Goal: Information Seeking & Learning: Learn about a topic

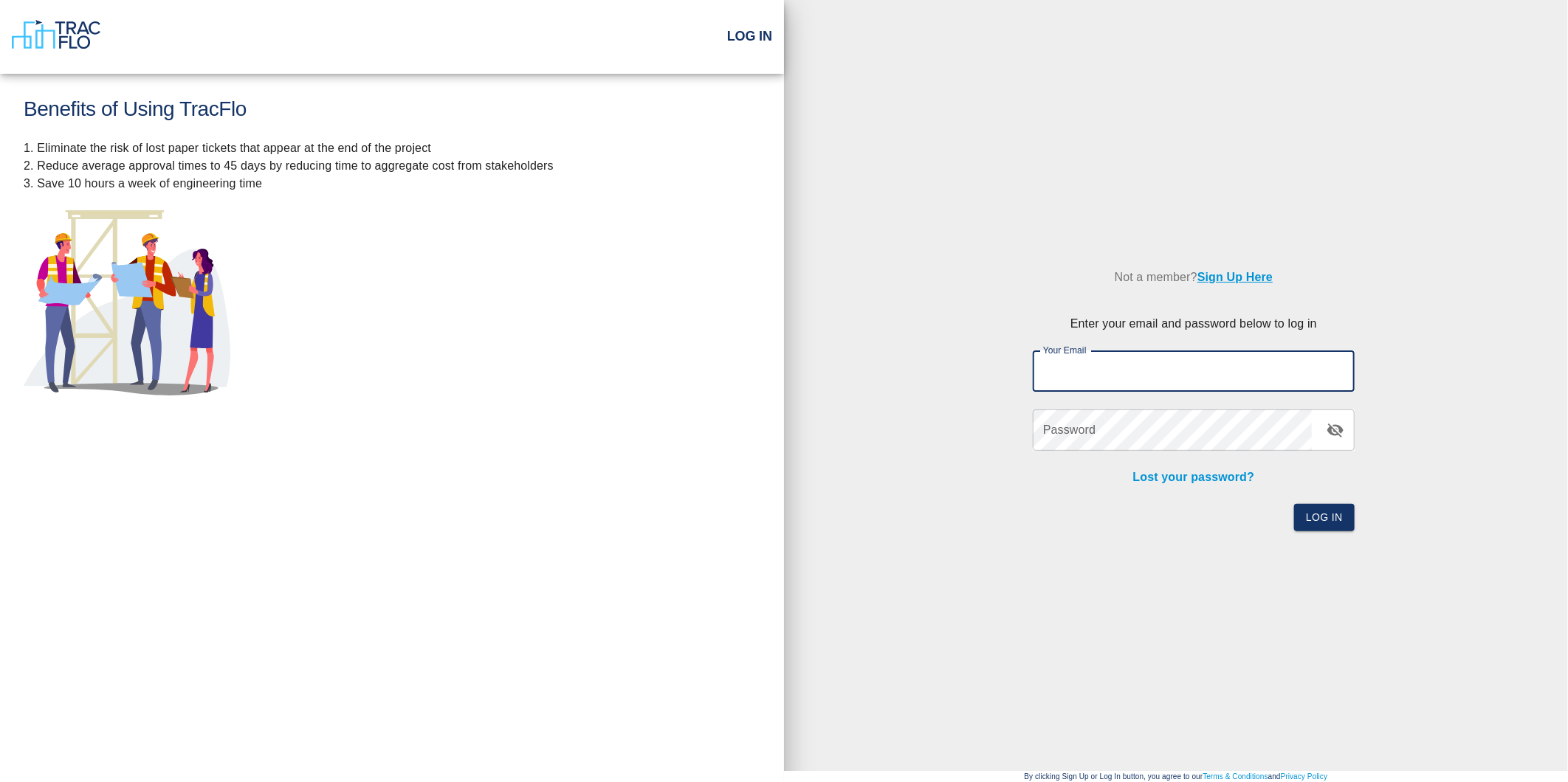
click at [1193, 375] on input "Your Email" at bounding box center [1193, 371] width 322 height 42
type input "[EMAIL_ADDRESS][PERSON_NAME][PERSON_NAME][DOMAIN_NAME]"
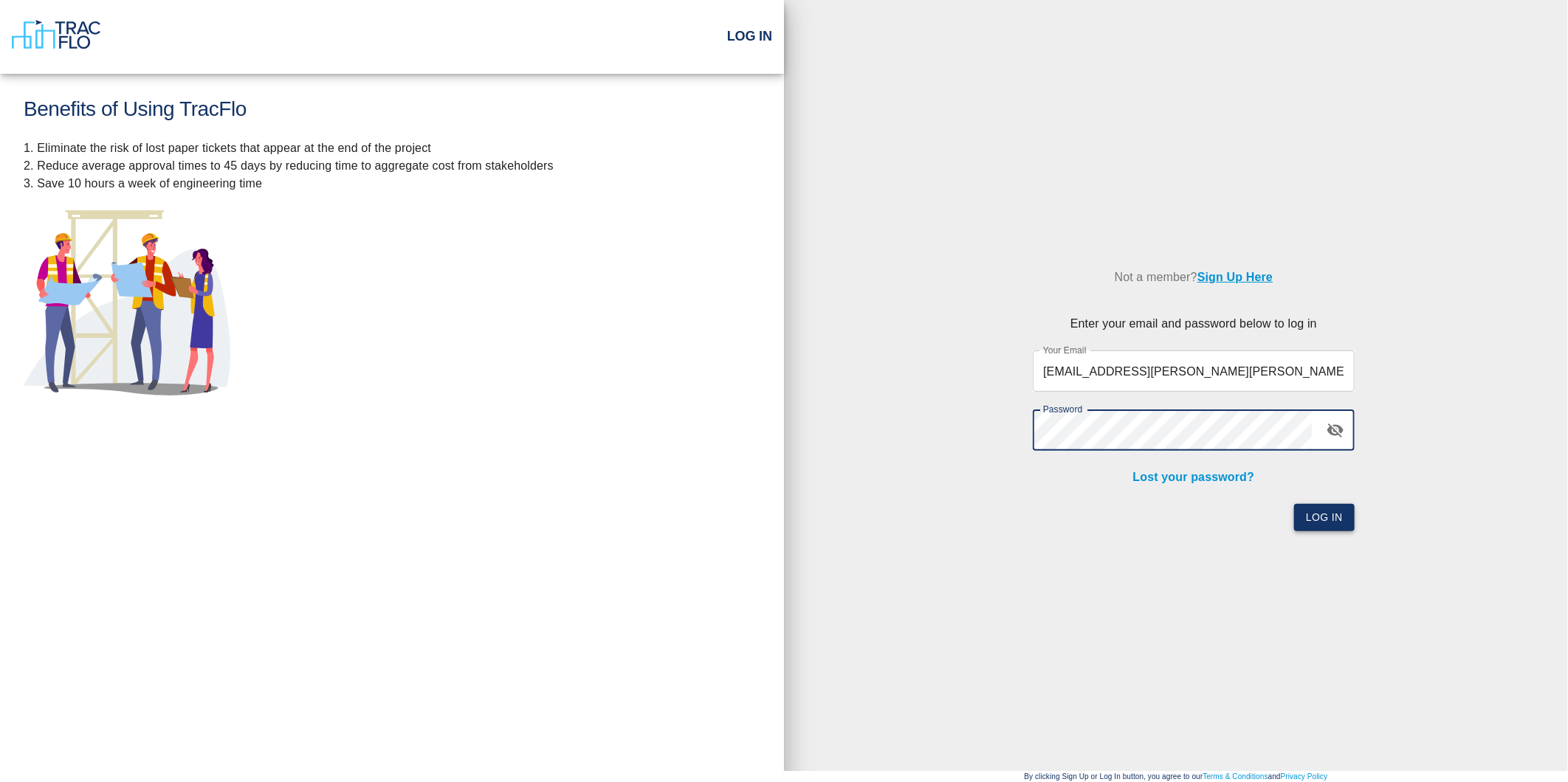
click at [1319, 520] on button "Log In" at bounding box center [1324, 517] width 61 height 28
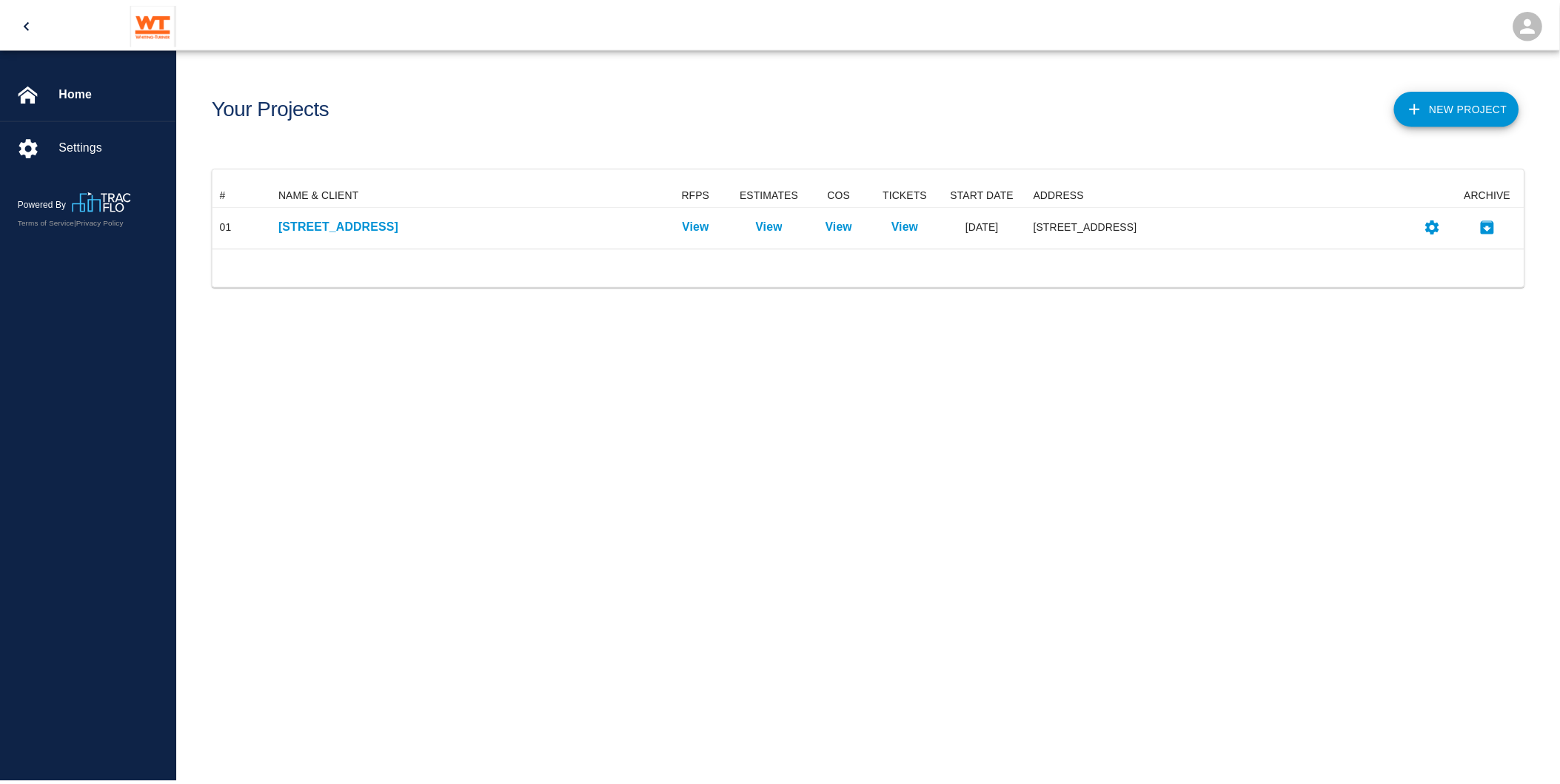
scroll to position [52, 1309]
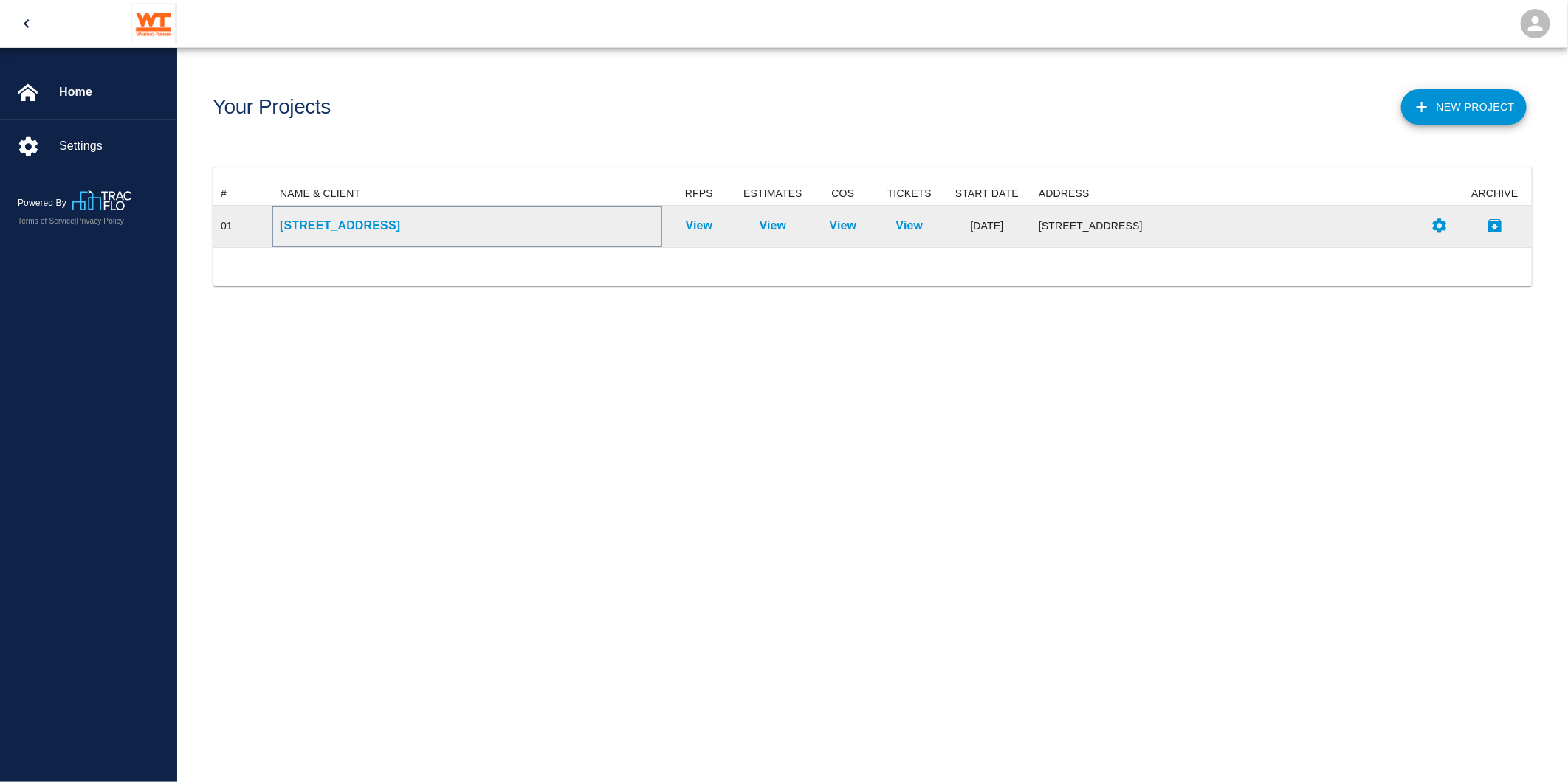
click at [360, 224] on p "[STREET_ADDRESS]" at bounding box center [467, 226] width 375 height 18
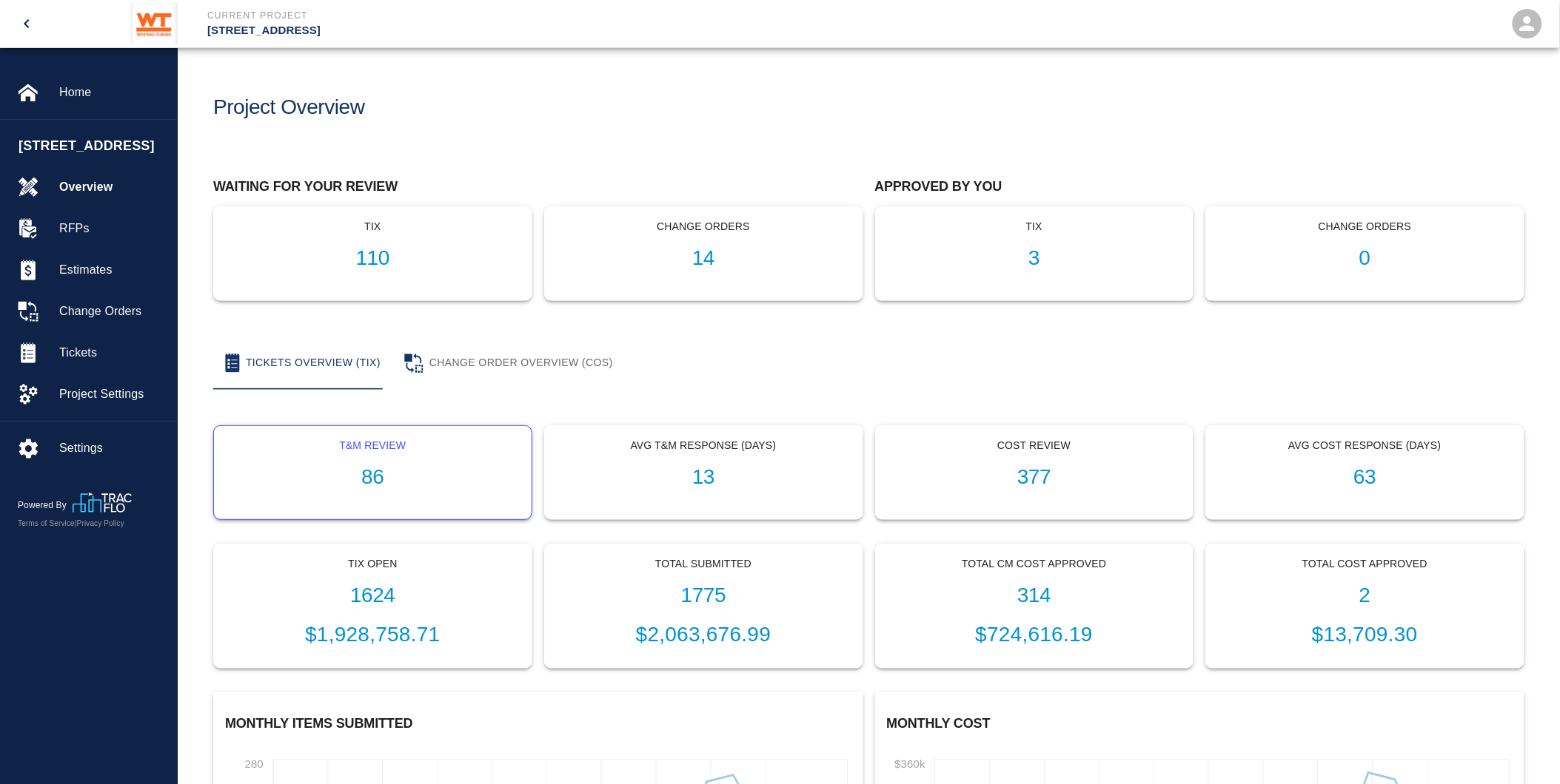
click at [431, 467] on h1 "86" at bounding box center [372, 478] width 294 height 25
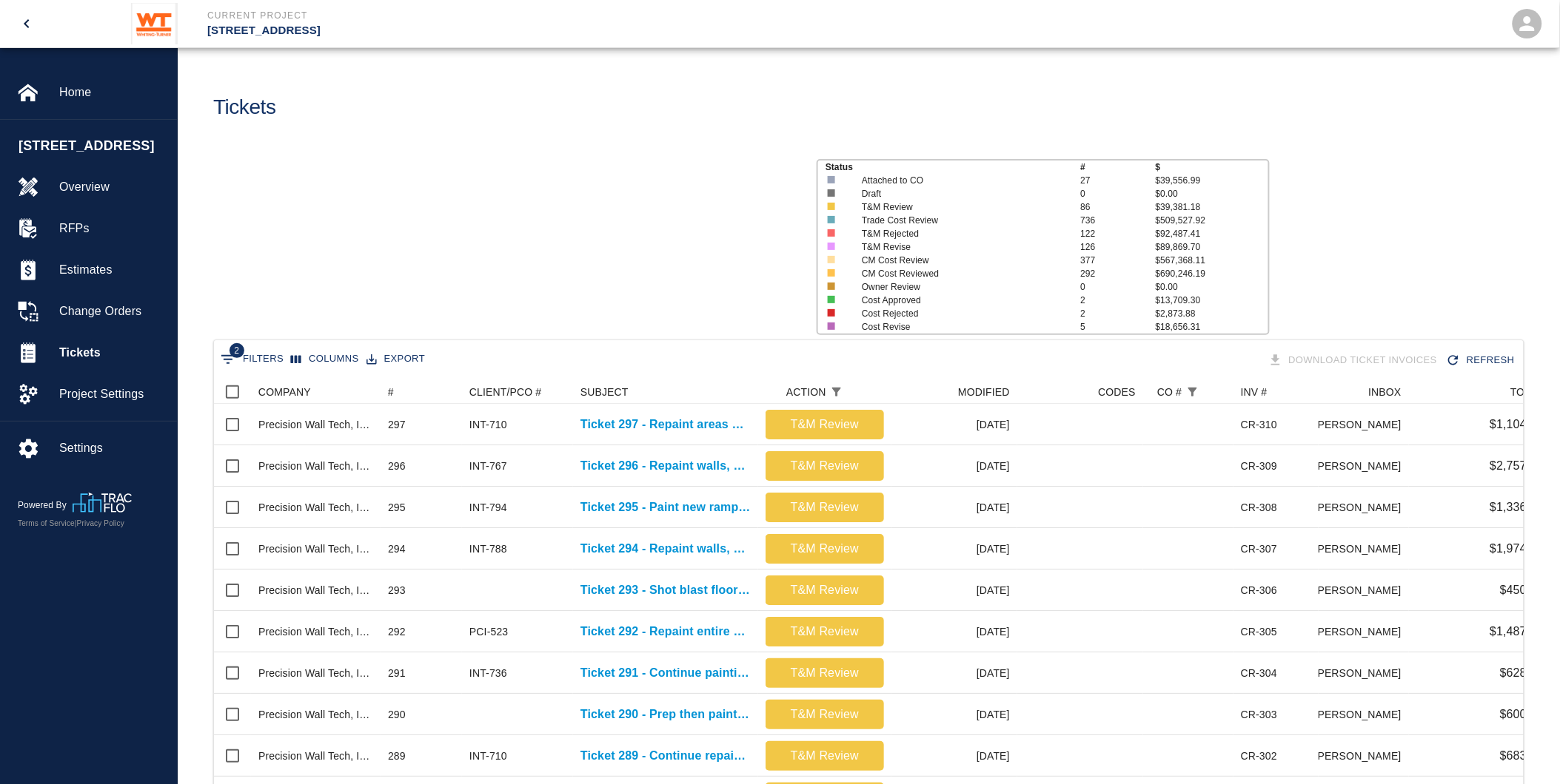
scroll to position [853, 1296]
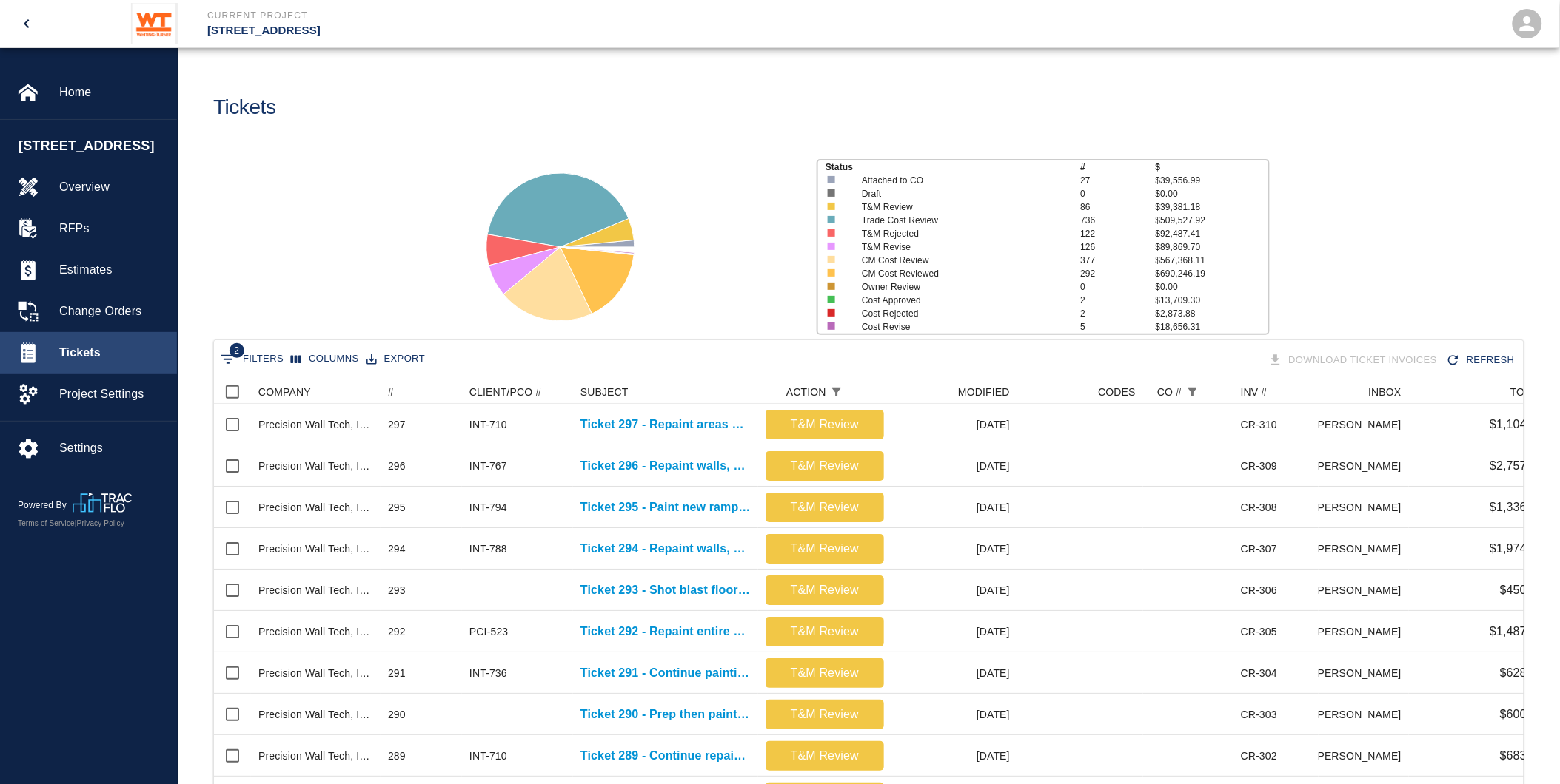
click at [119, 362] on span "Tickets" at bounding box center [111, 353] width 106 height 18
click at [261, 360] on button "2 Filters" at bounding box center [252, 360] width 70 height 24
select select "action_id"
select select "equals"
select select "change_order_number"
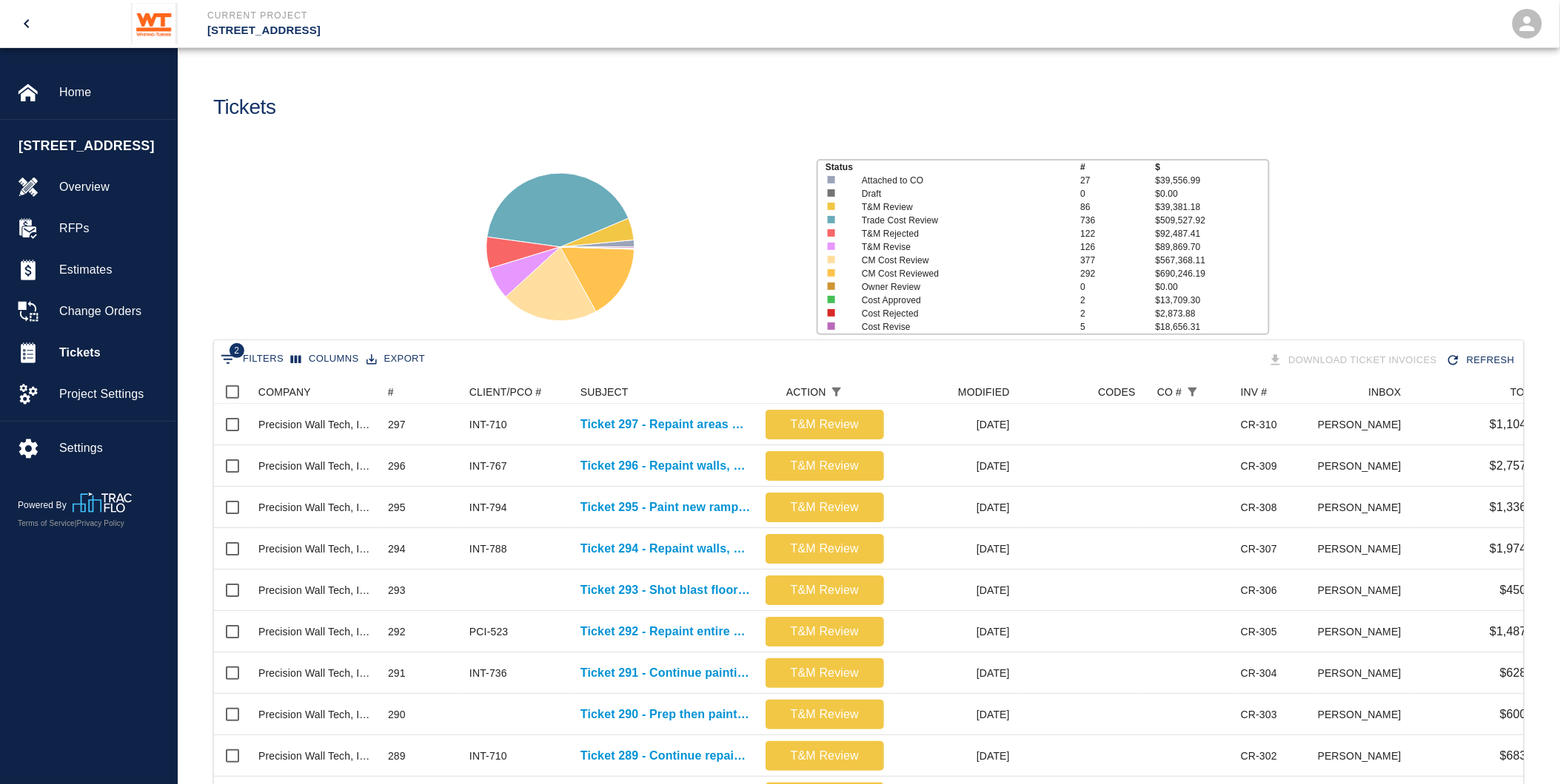
select select "isEmpty"
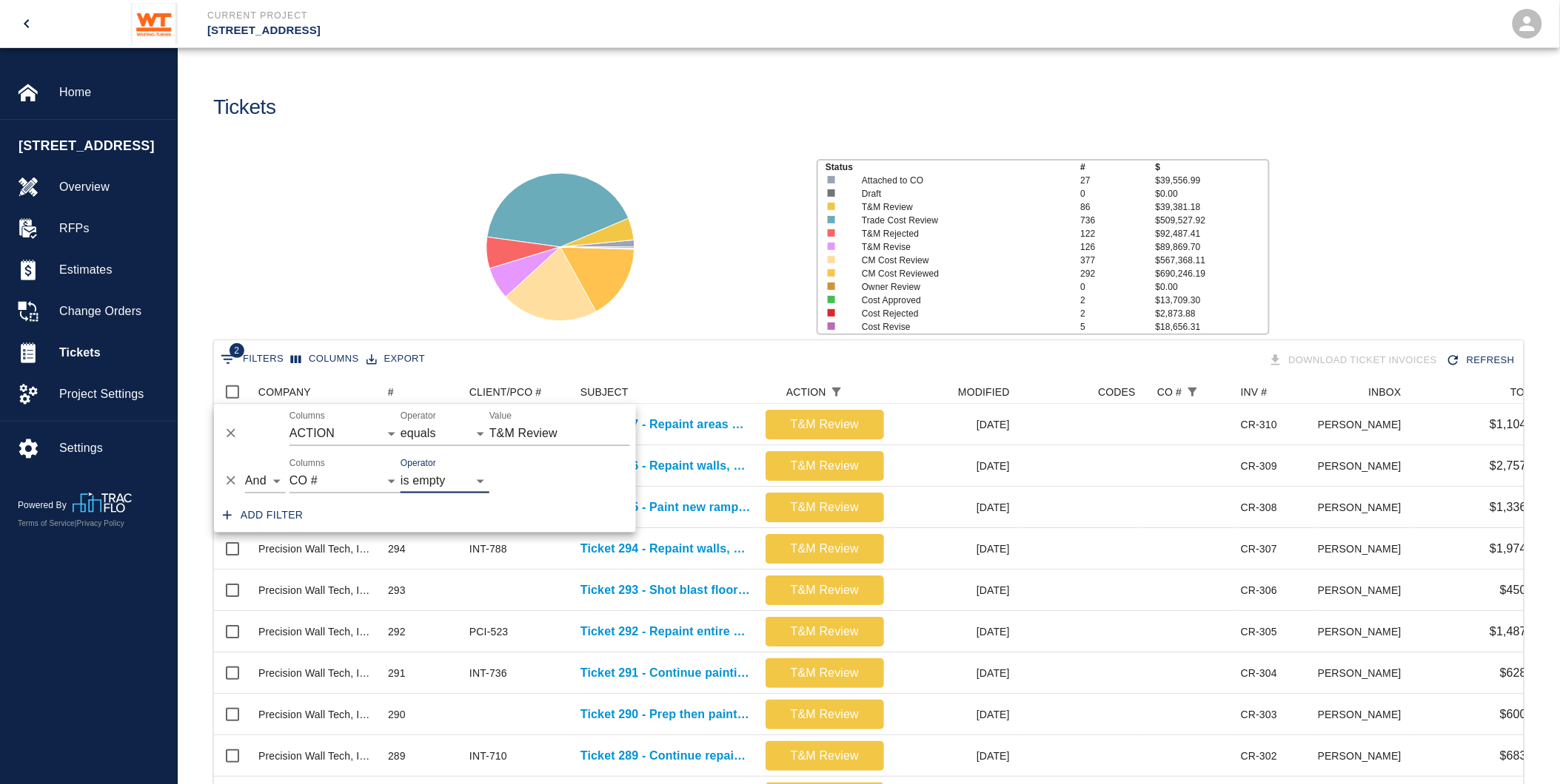
click at [227, 480] on icon "Delete" at bounding box center [231, 481] width 15 height 15
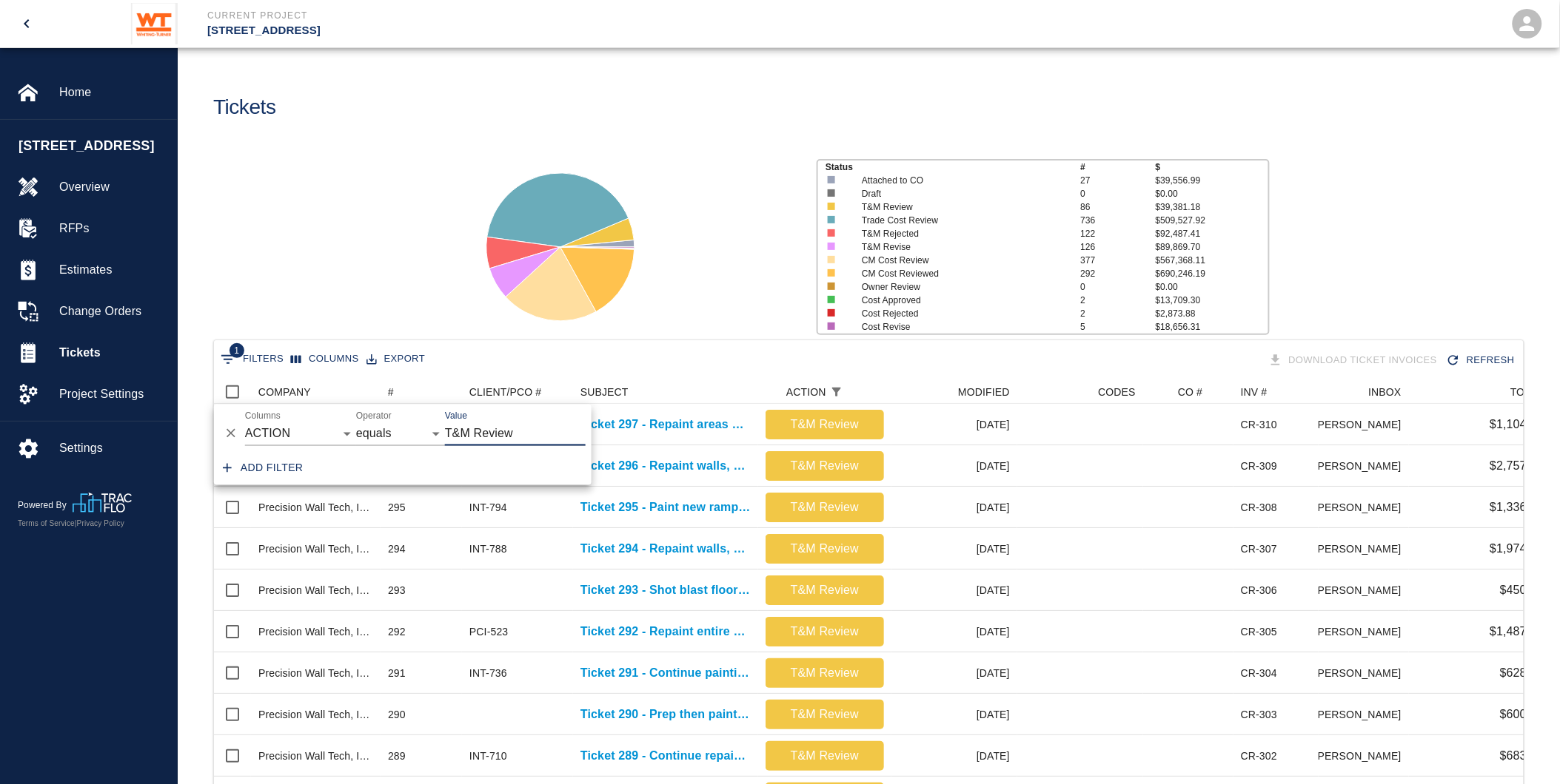
click at [227, 430] on icon "Delete" at bounding box center [230, 433] width 9 height 9
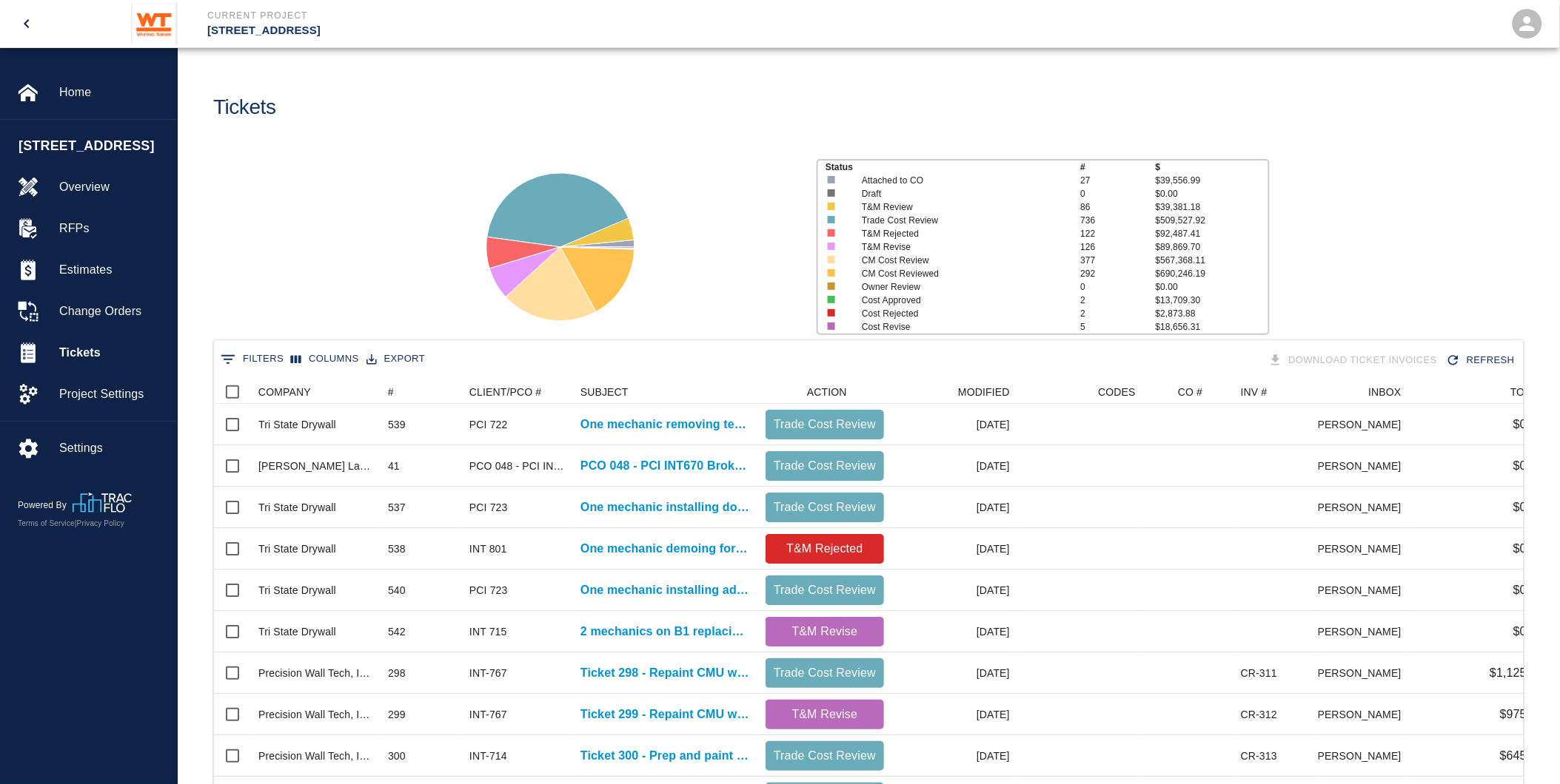
click at [227, 360] on icon "Show filters" at bounding box center [228, 359] width 13 height 9
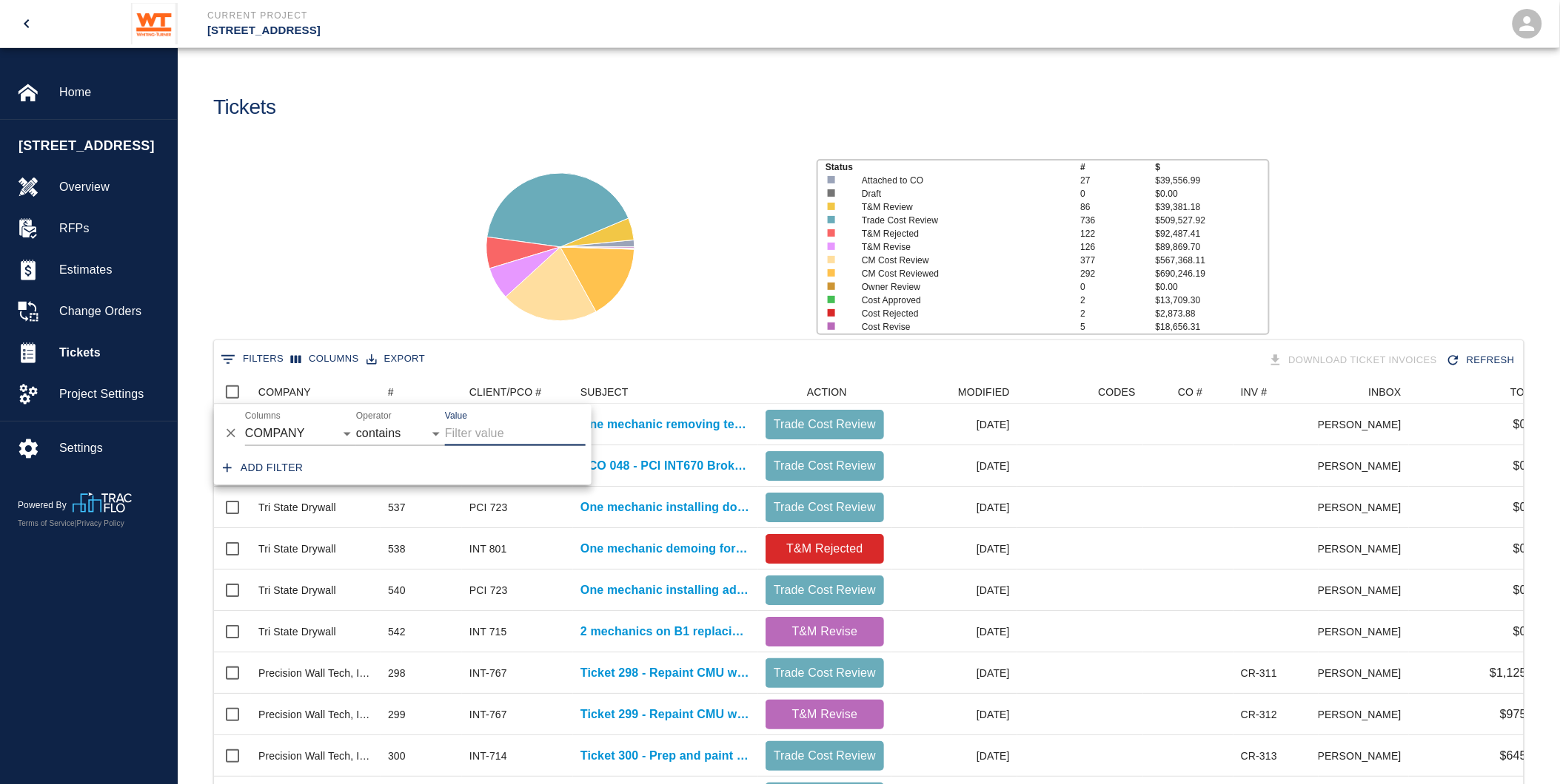
click at [536, 441] on input "Value" at bounding box center [515, 434] width 141 height 24
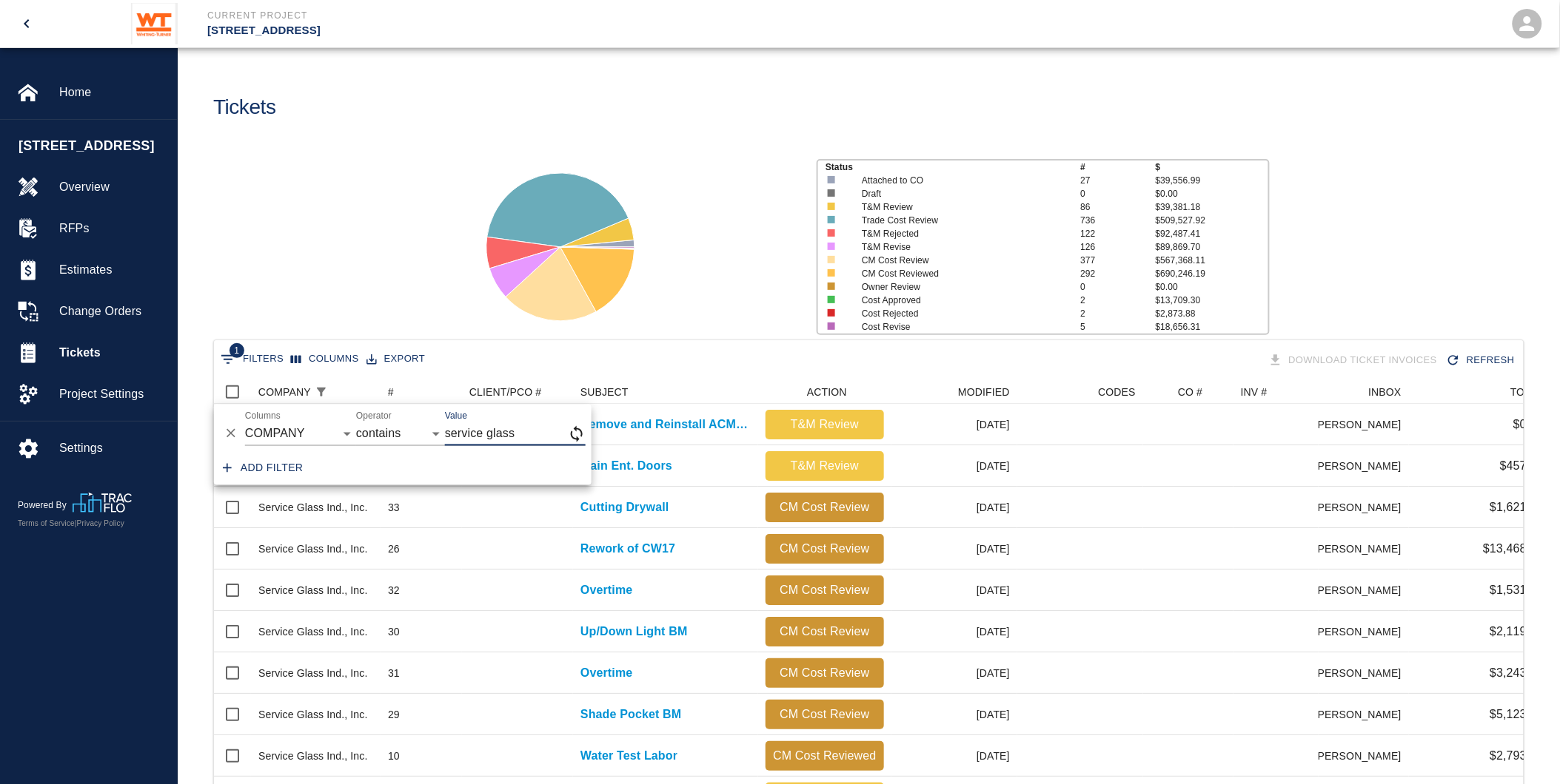
type input "service glass"
click at [342, 226] on div "Status # $ Attached to CO 27 $39,556.99 Draft 0 $0.00 T&M Review 86 $39,381.18 …" at bounding box center [862, 241] width 1393 height 197
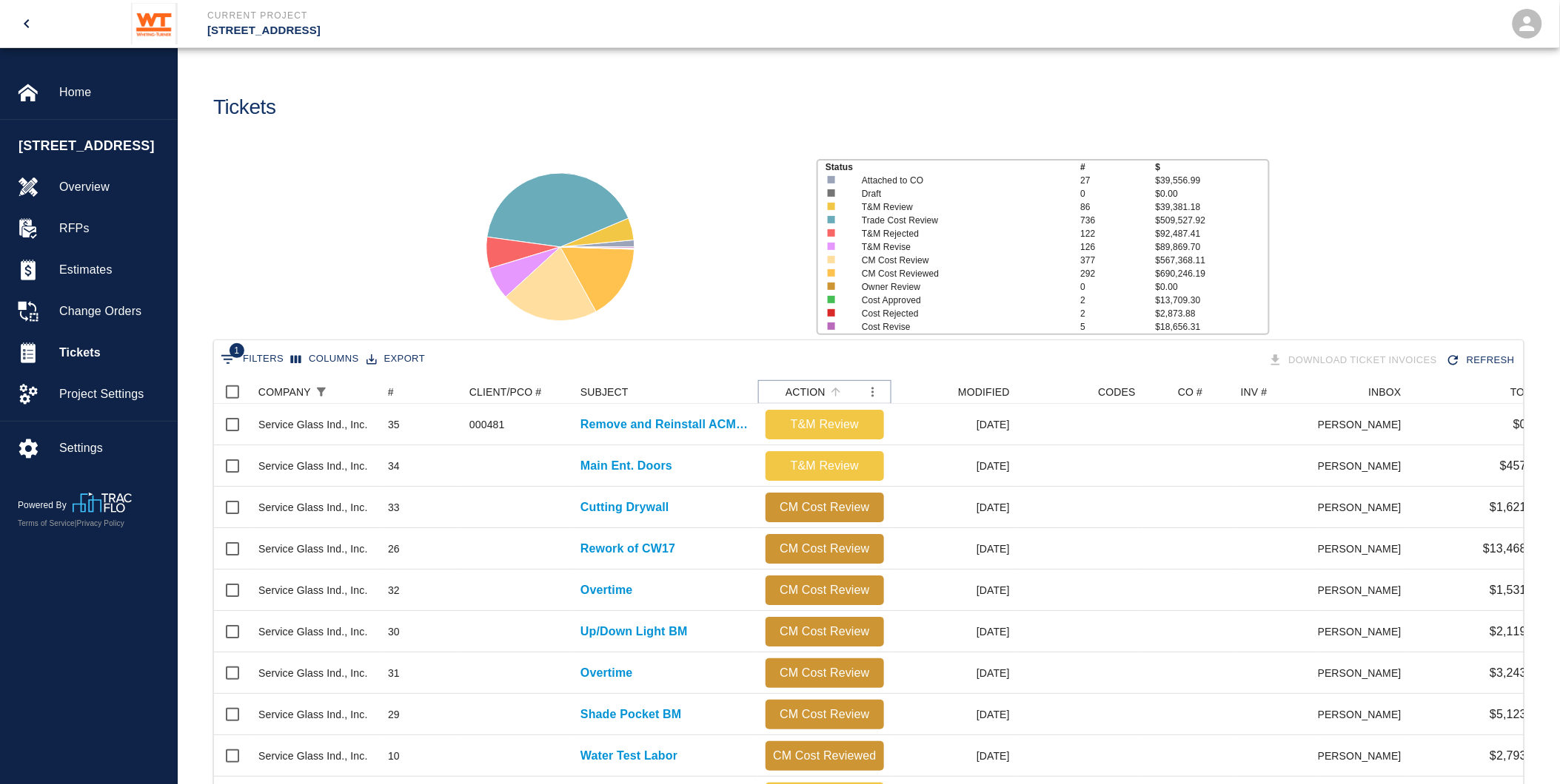
click at [830, 394] on icon "Sort" at bounding box center [836, 392] width 13 height 13
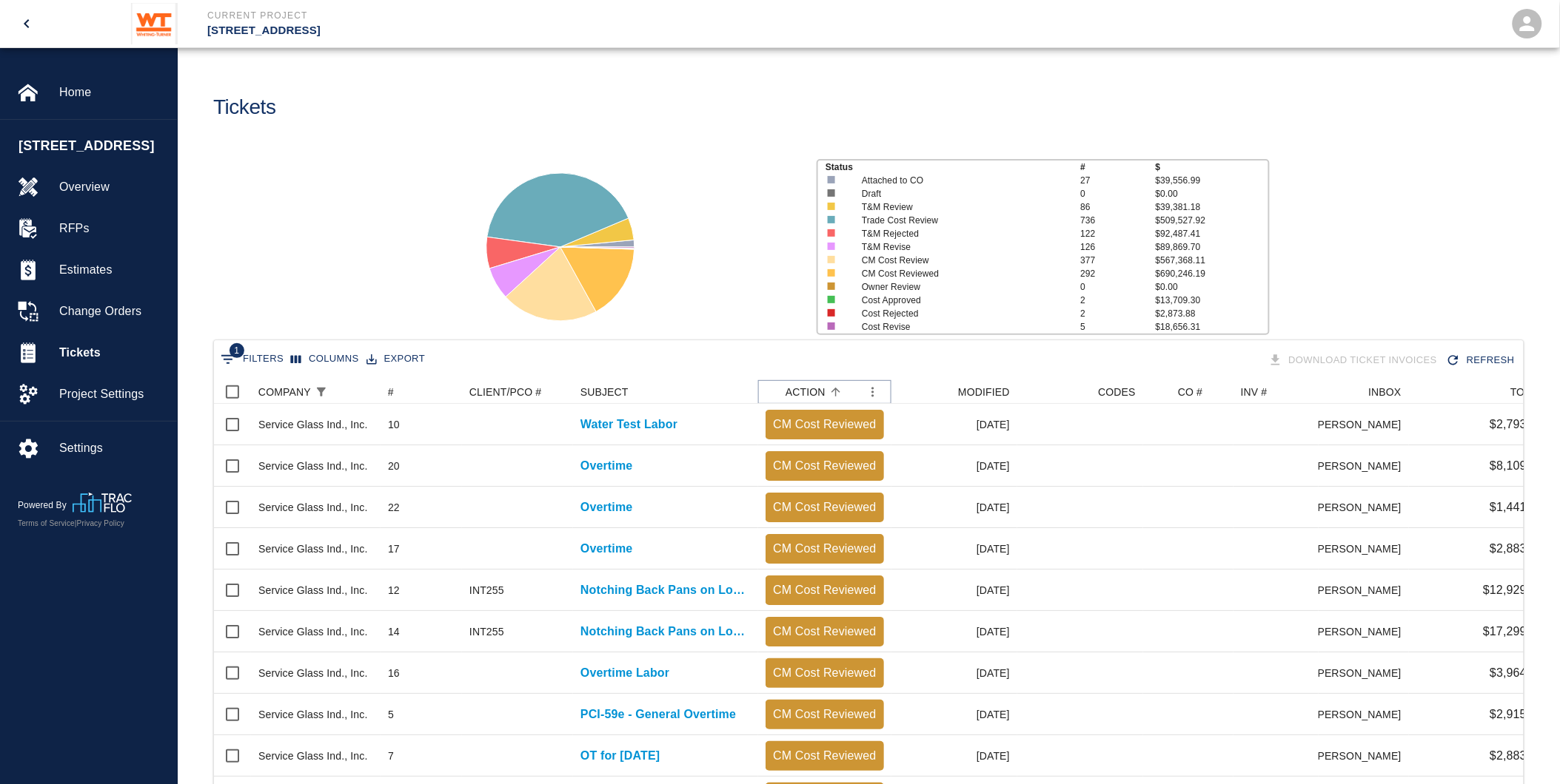
click at [830, 394] on icon "Sort" at bounding box center [836, 392] width 13 height 13
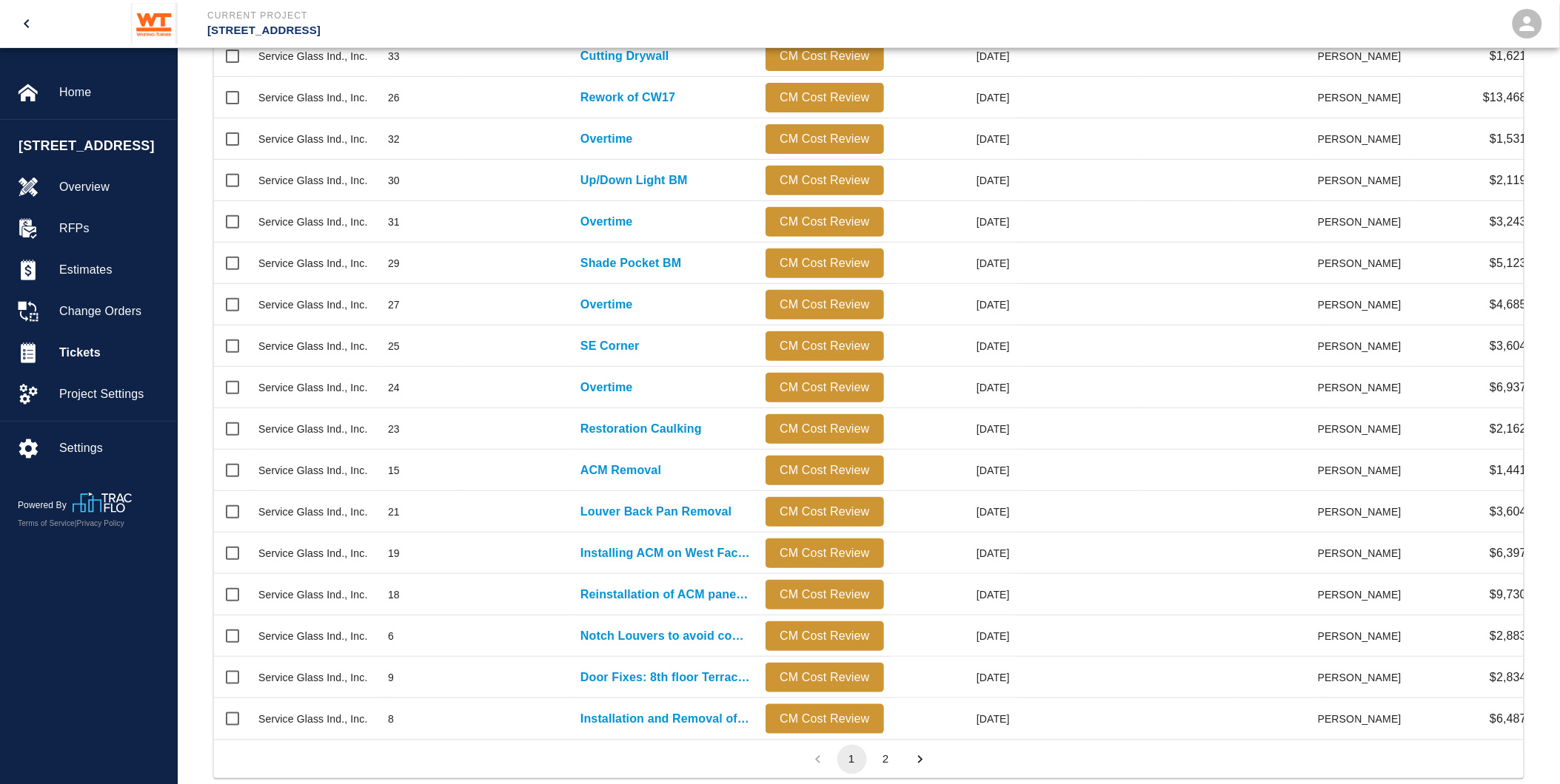
scroll to position [0, 0]
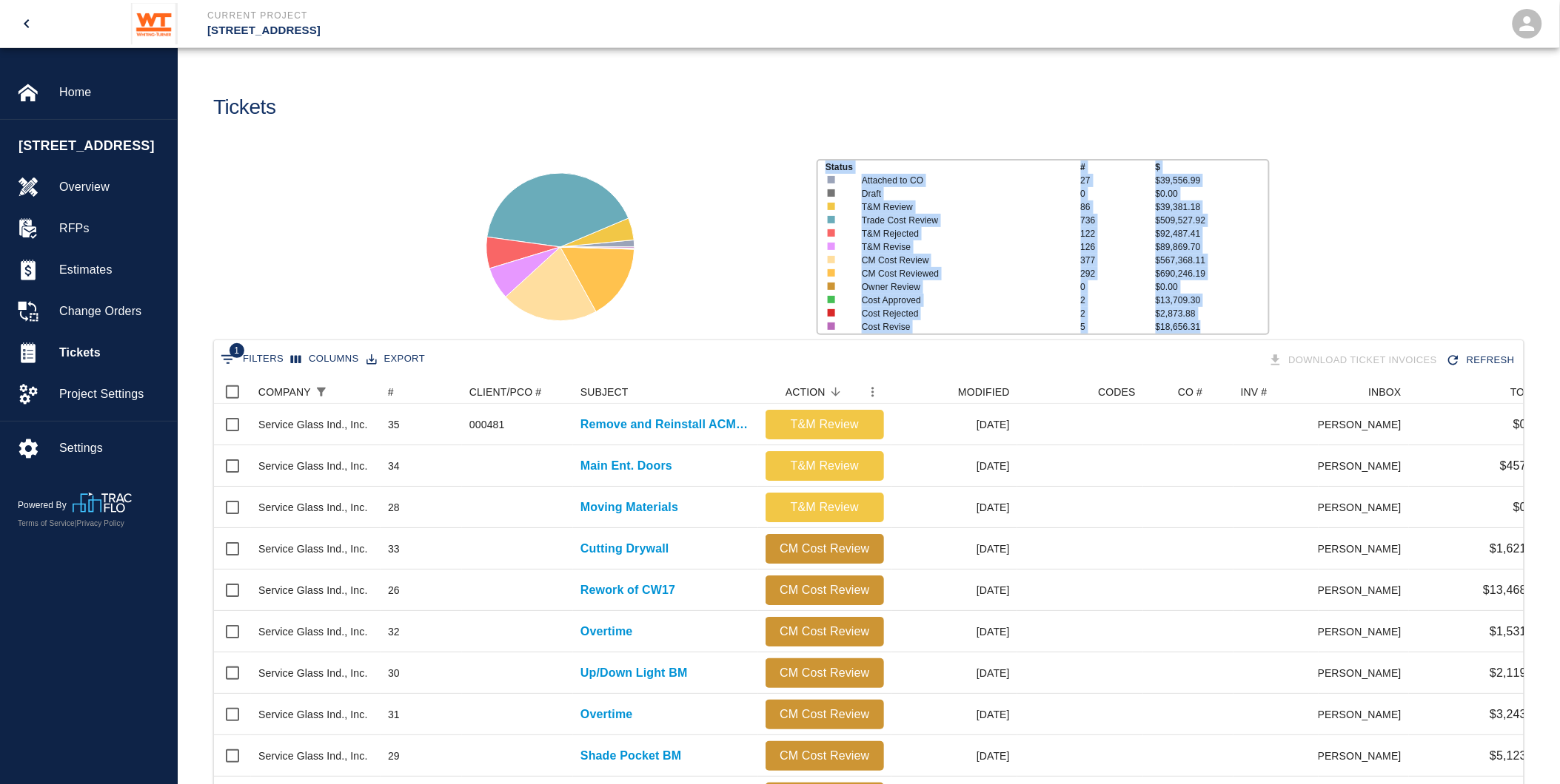
drag, startPoint x: 814, startPoint y: 148, endPoint x: 1253, endPoint y: 322, distance: 472.2
click at [1253, 322] on div "Status # $ Attached to CO 27 $39,556.99 Draft 0 $0.00 T&M Review 86 $39,381.18 …" at bounding box center [1037, 242] width 464 height 188
click at [1252, 322] on p "$18,656.31" at bounding box center [1212, 327] width 112 height 13
drag, startPoint x: 858, startPoint y: 165, endPoint x: 1275, endPoint y: 284, distance: 433.6
click at [1275, 284] on div "Status # $ Attached to CO 27 $39,556.99 Draft 0 $0.00 T&M Review 86 $39,381.18 …" at bounding box center [862, 241] width 1393 height 197
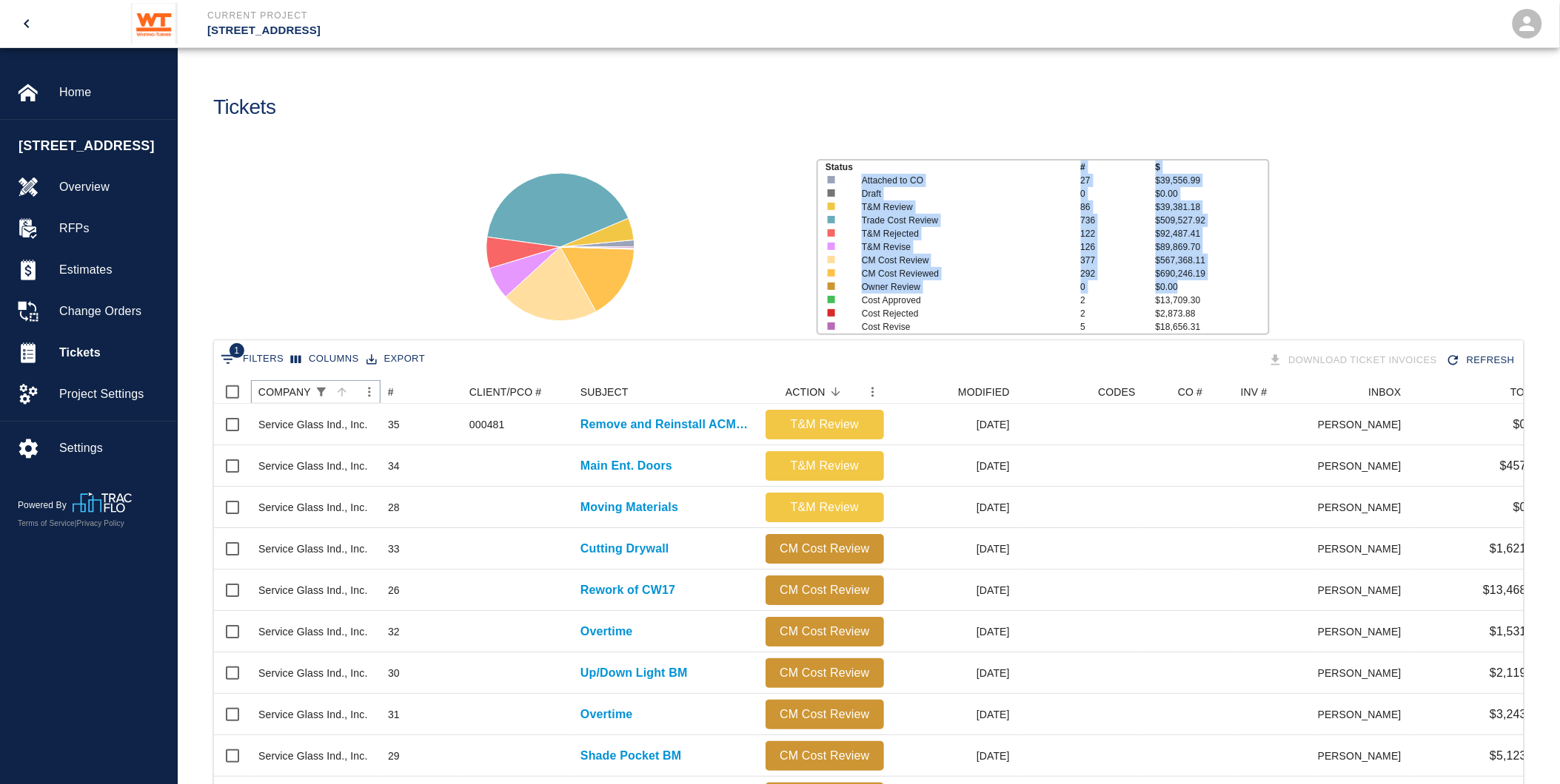
click at [315, 390] on icon "Show filters" at bounding box center [322, 392] width 13 height 13
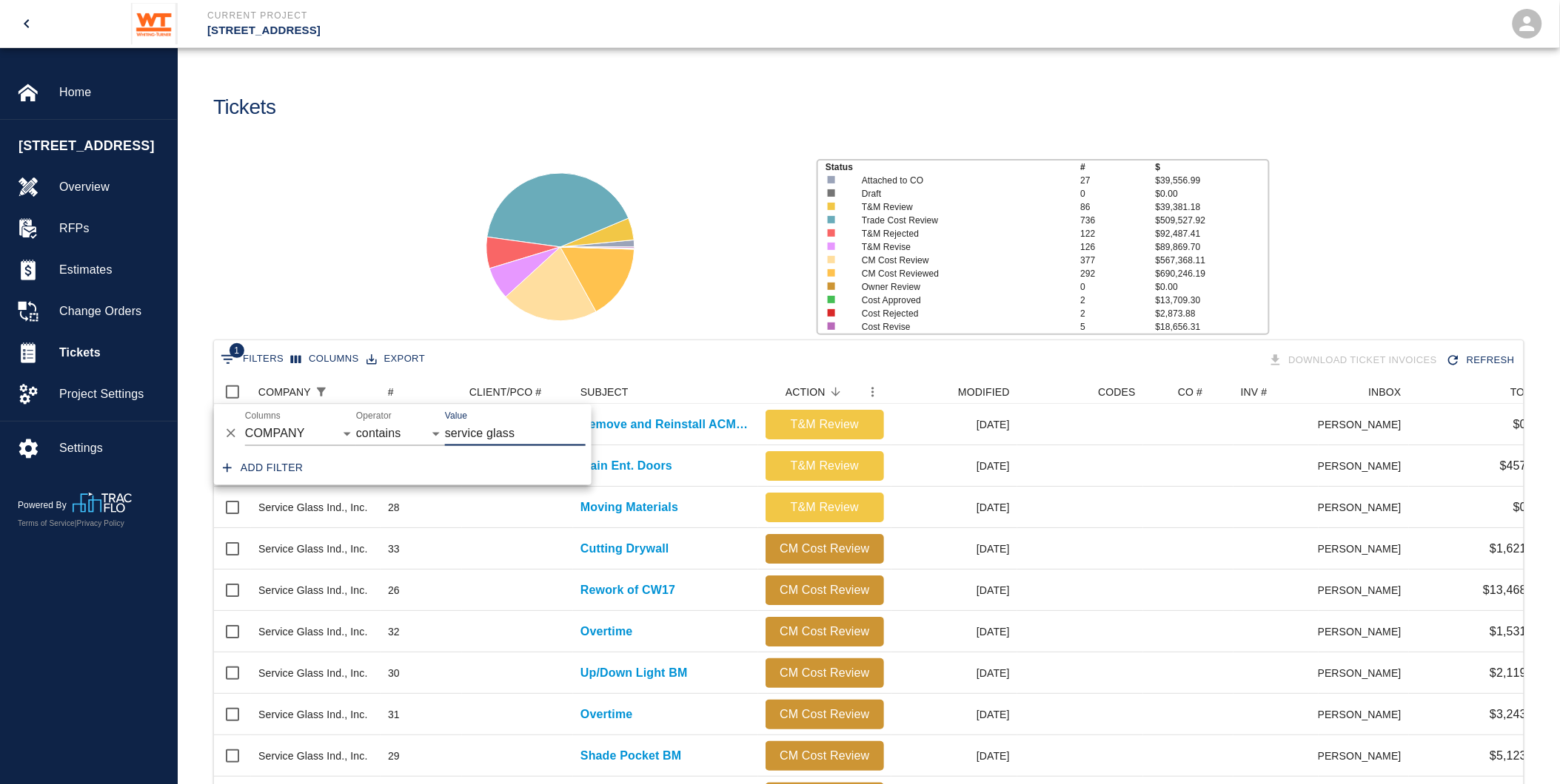
drag, startPoint x: 523, startPoint y: 438, endPoint x: 451, endPoint y: 427, distance: 72.8
click at [451, 427] on input "service glass" at bounding box center [515, 434] width 141 height 24
type input "s"
type input "[PERSON_NAME]"
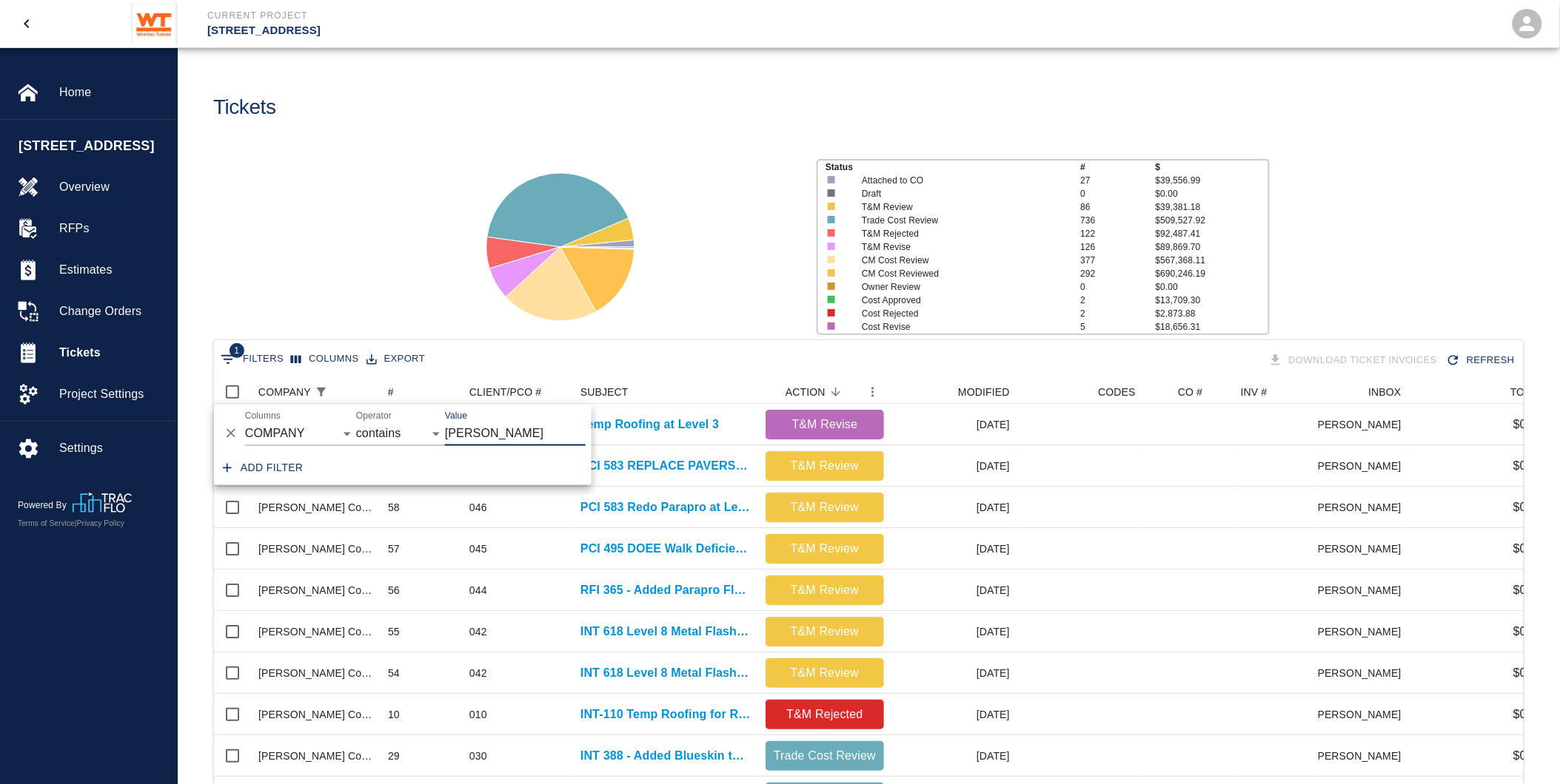
click at [1016, 56] on div "Tickets" at bounding box center [869, 90] width 1382 height 84
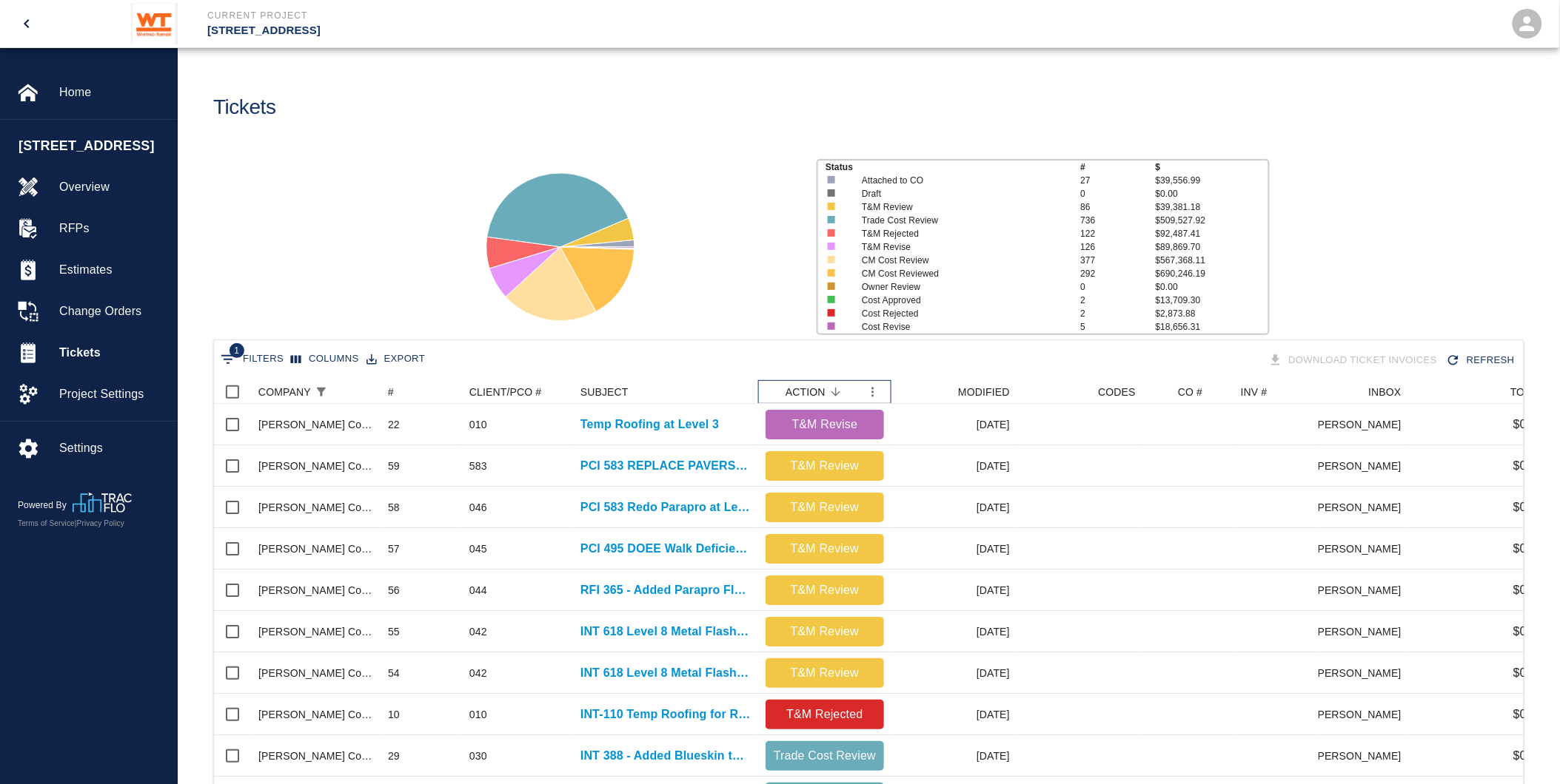
click at [818, 385] on div "ACTION" at bounding box center [805, 392] width 40 height 24
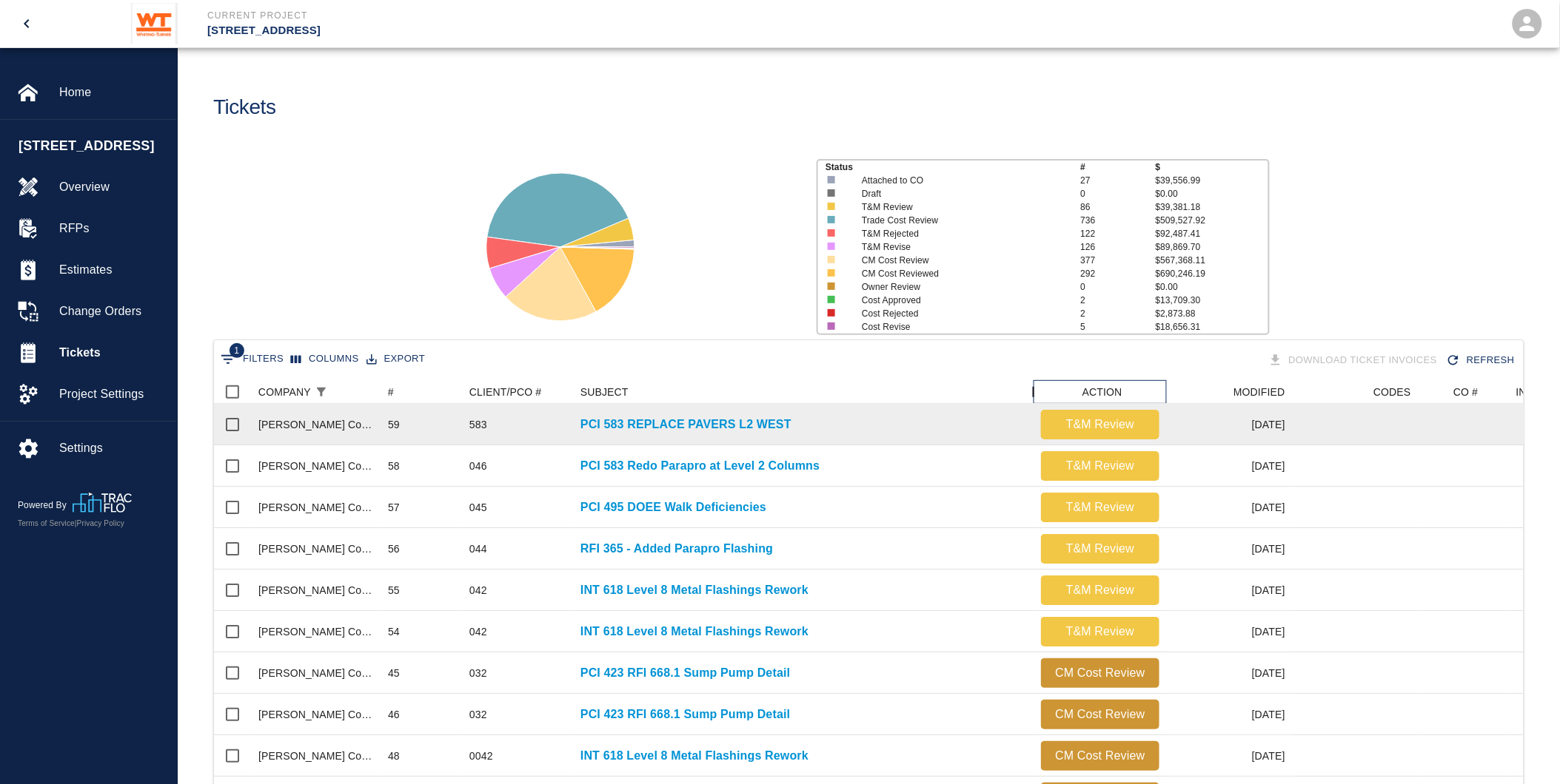
drag, startPoint x: 760, startPoint y: 386, endPoint x: 1037, endPoint y: 403, distance: 277.5
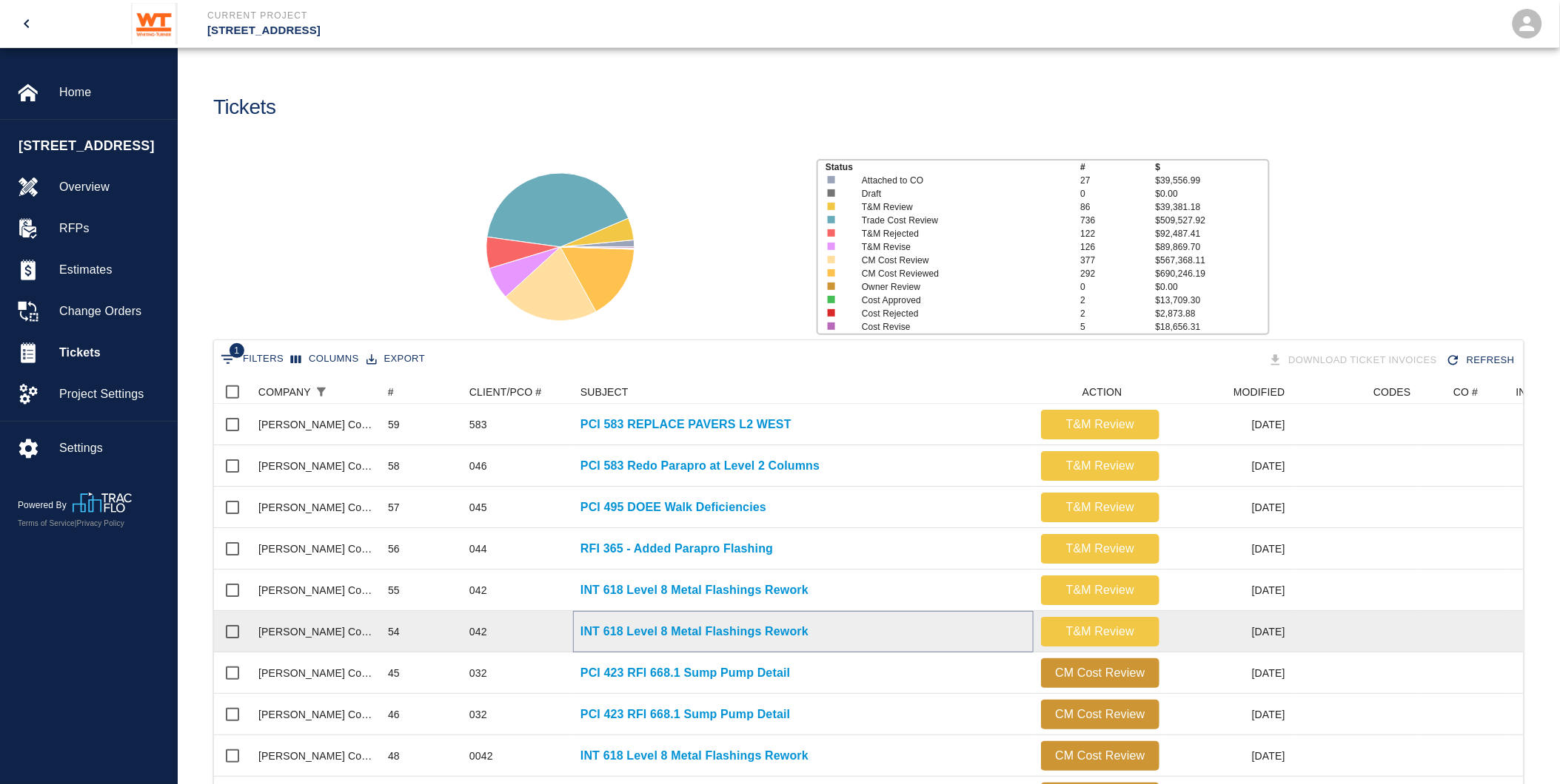
click at [790, 623] on p "INT 618 Level 8 Metal Flashings Rework" at bounding box center [695, 632] width 228 height 18
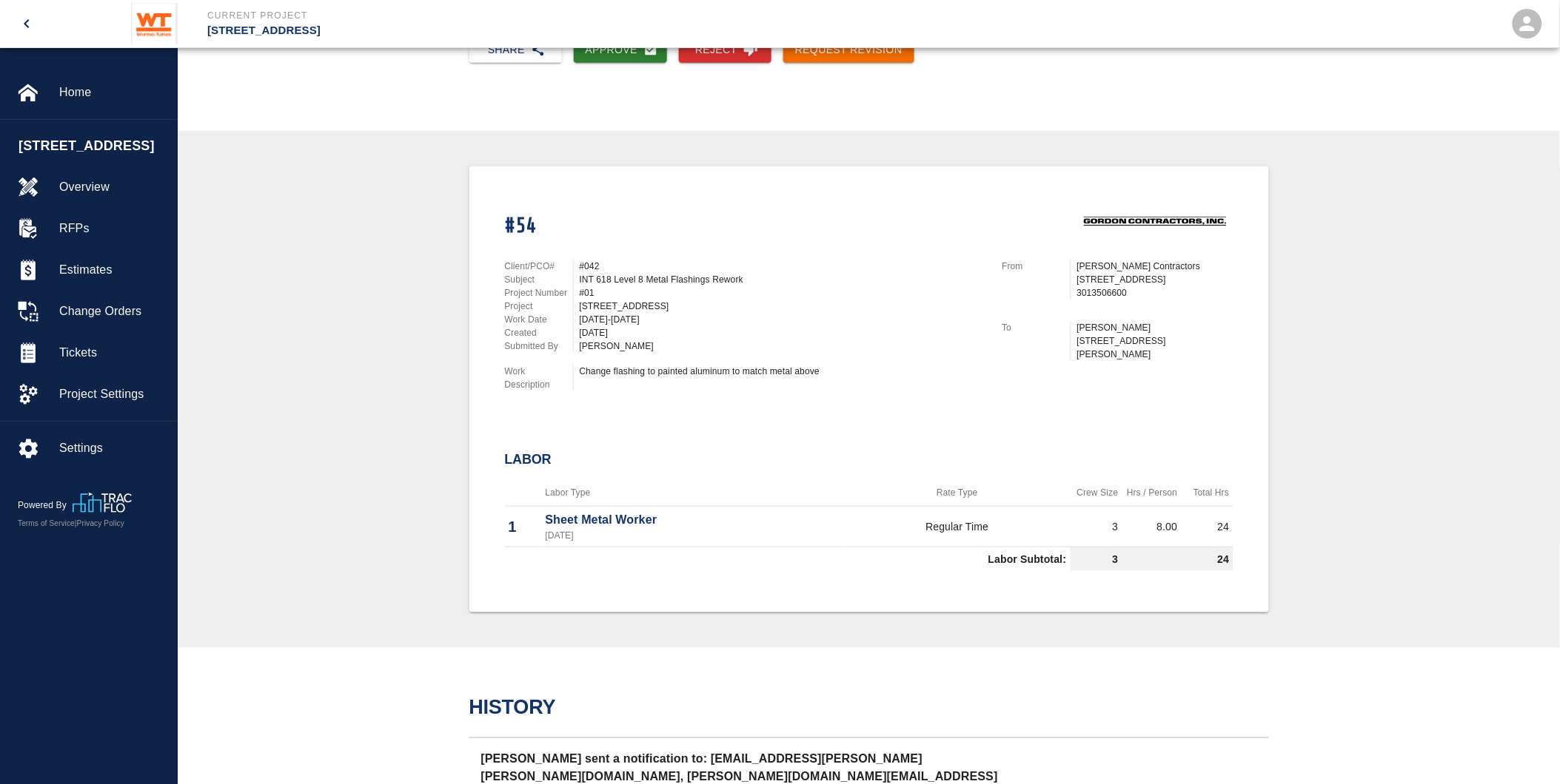
scroll to position [172, 0]
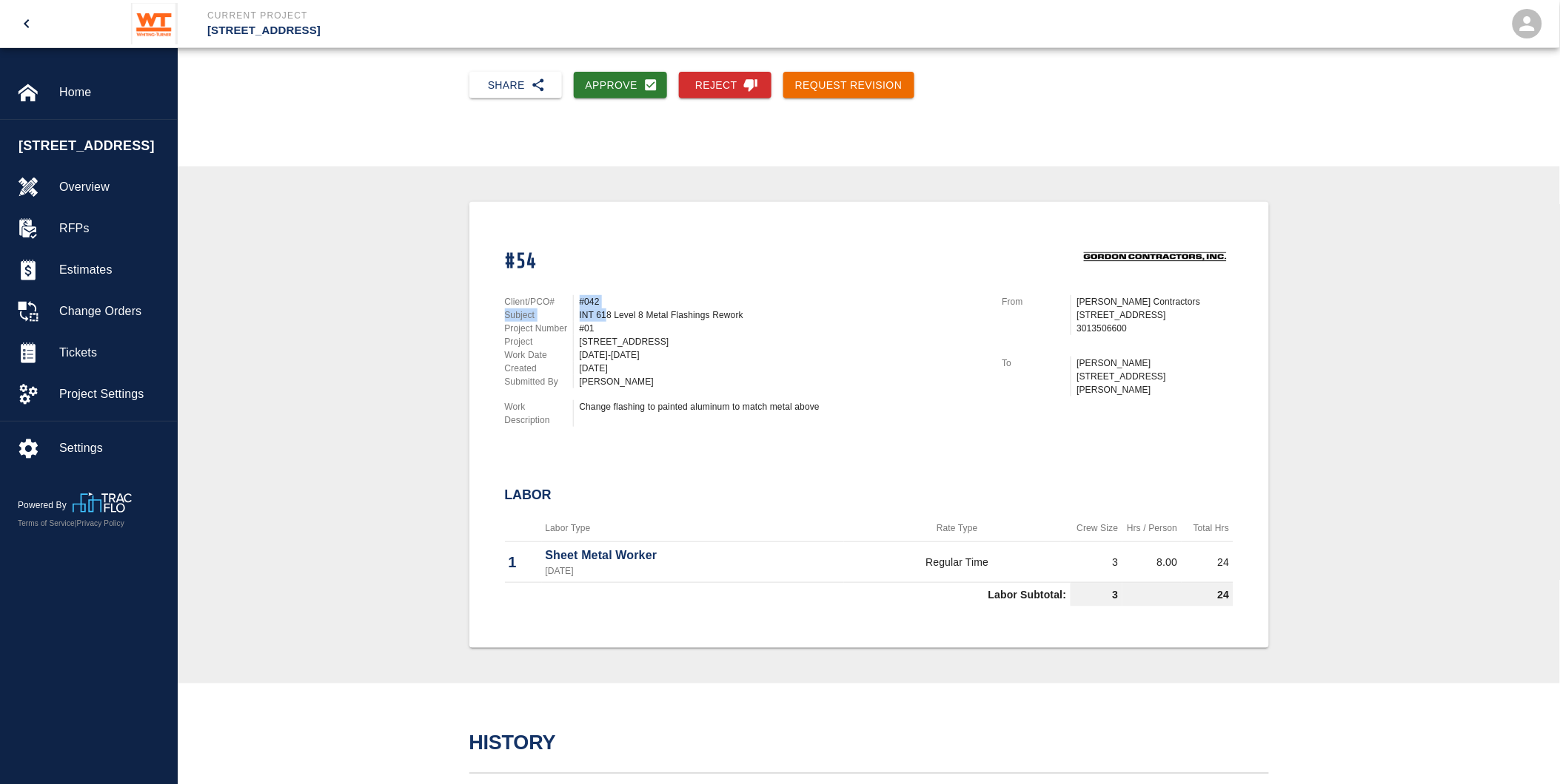
drag, startPoint x: 579, startPoint y: 299, endPoint x: 619, endPoint y: 315, distance: 43.1
click at [619, 315] on div "Client/PCO# #042 Subject INT 618 Level 8 Metal Flashings Rework Project Number …" at bounding box center [744, 342] width 480 height 93
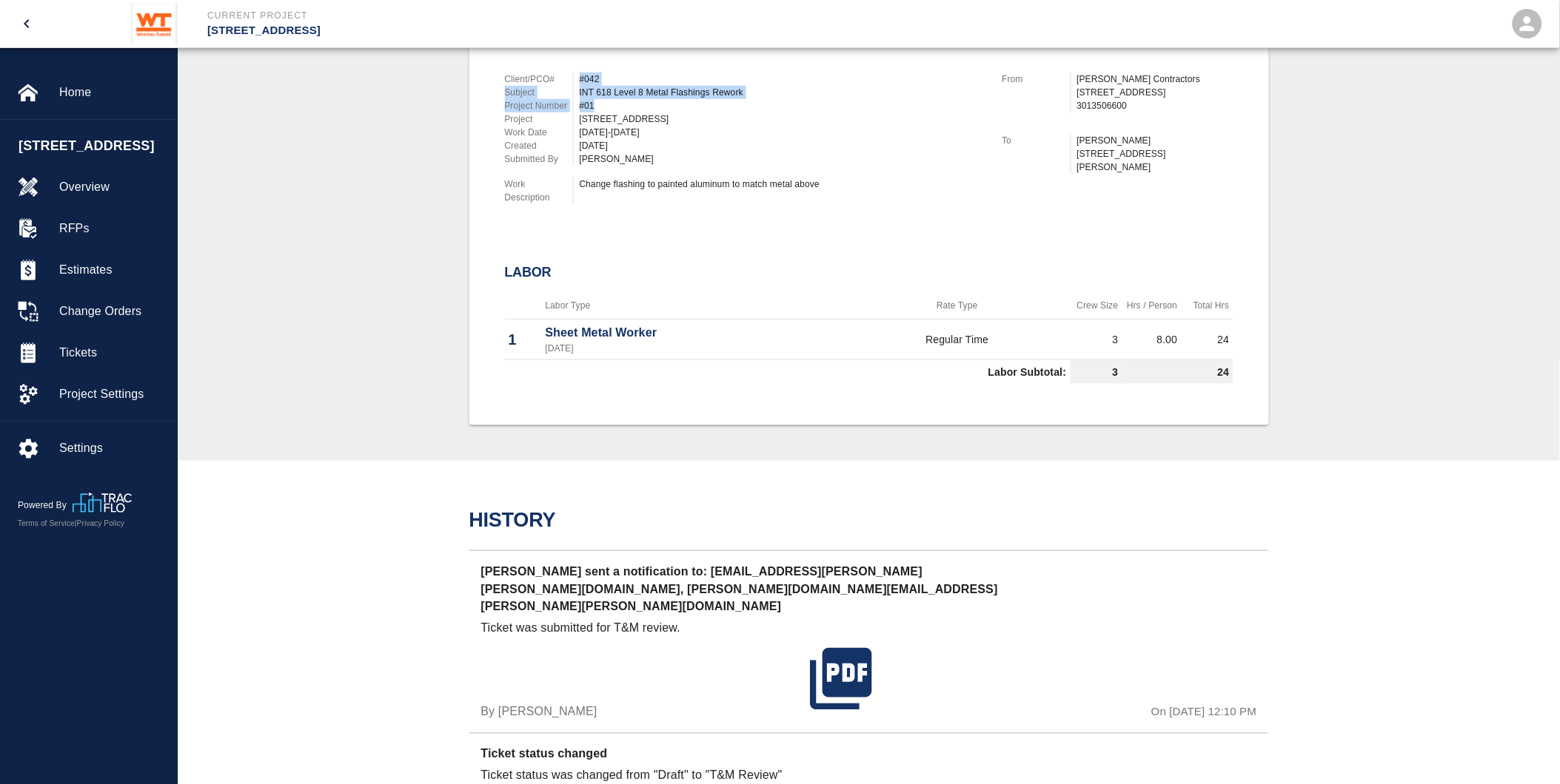
scroll to position [500, 0]
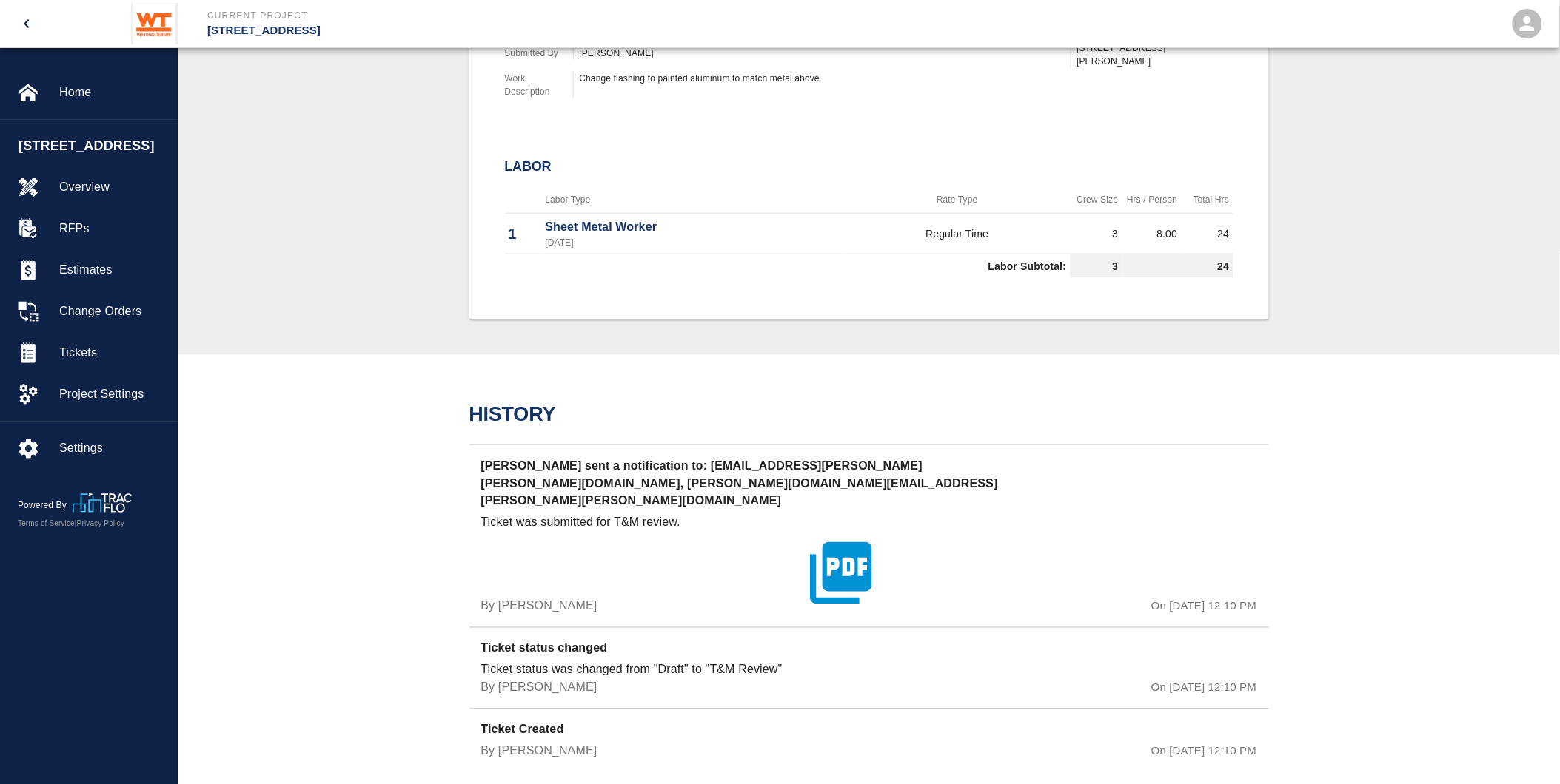
click at [839, 554] on icon "button" at bounding box center [840, 573] width 62 height 62
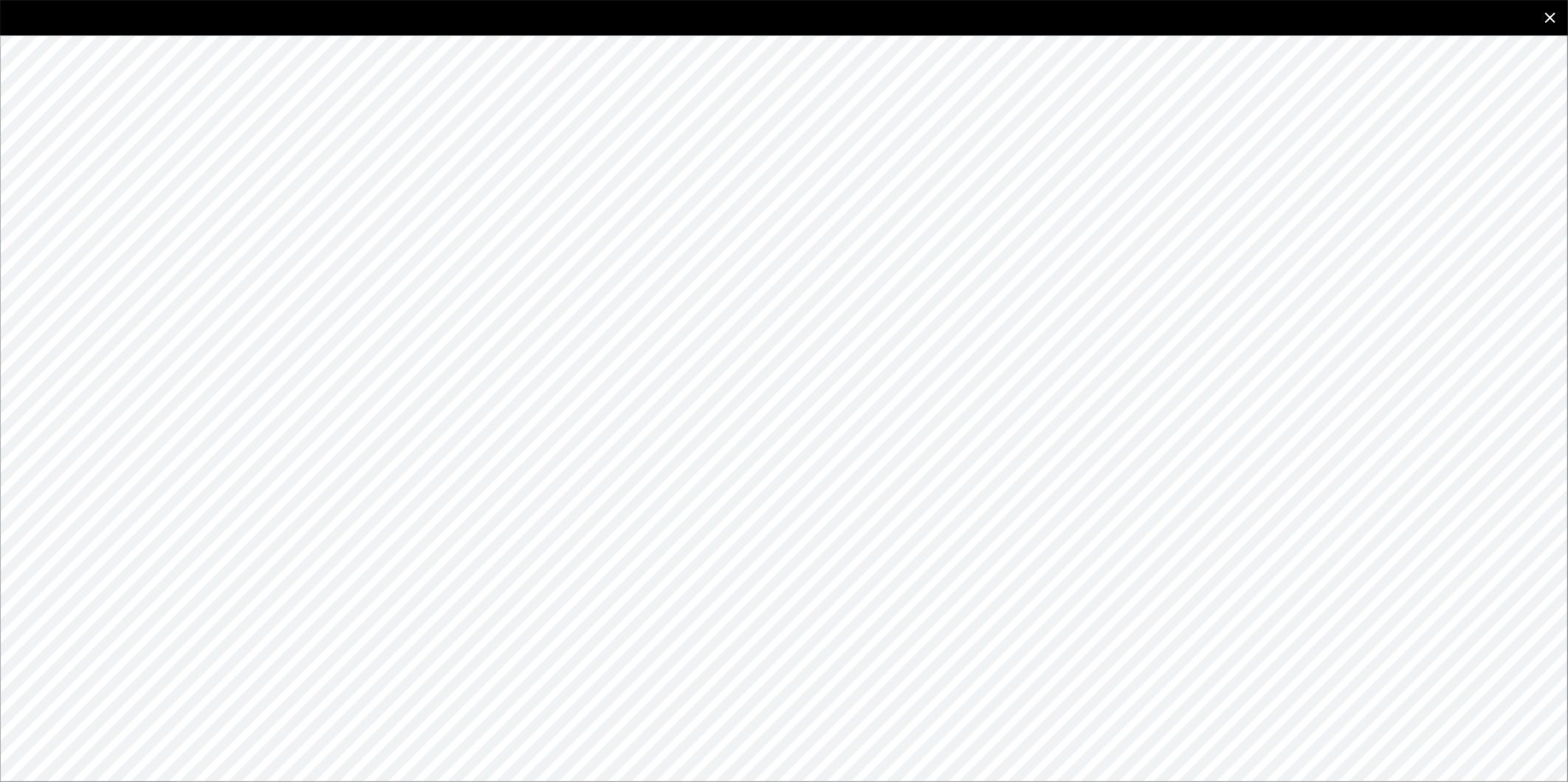
click at [1547, 15] on icon "close" at bounding box center [1550, 17] width 10 height 10
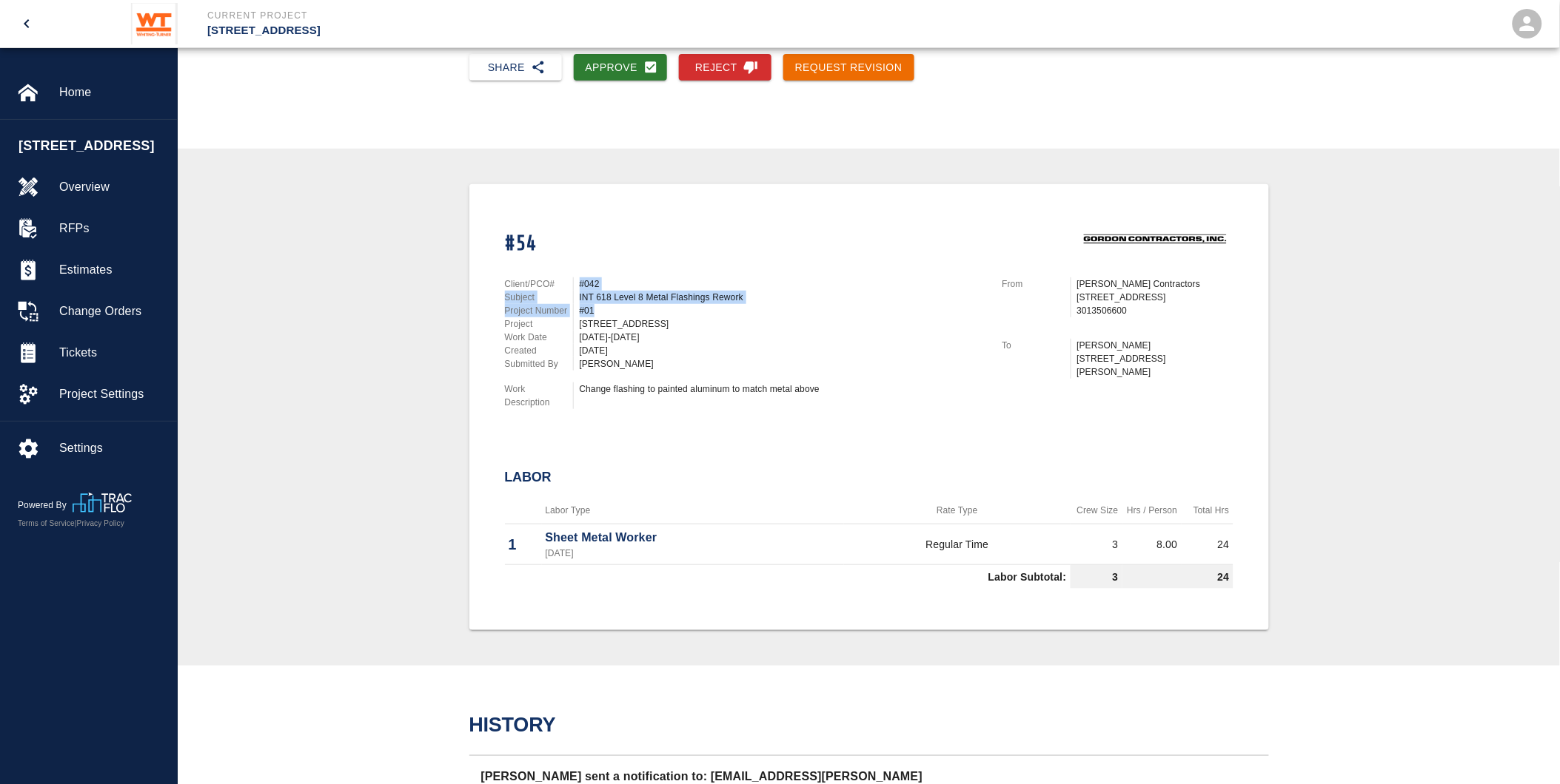
scroll to position [172, 0]
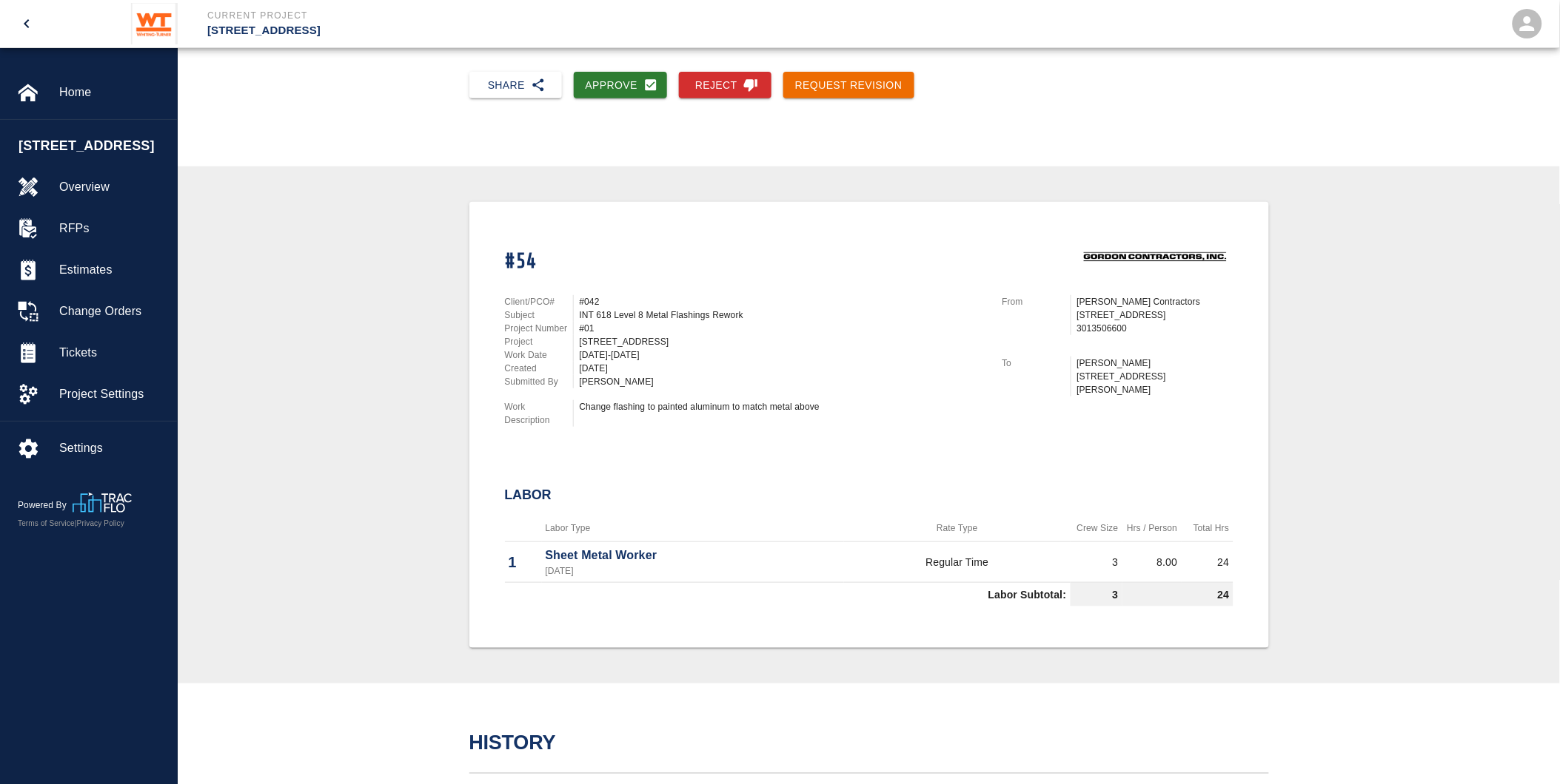
click at [811, 411] on div "Change flashing to painted aluminum to match metal above" at bounding box center [779, 414] width 411 height 27
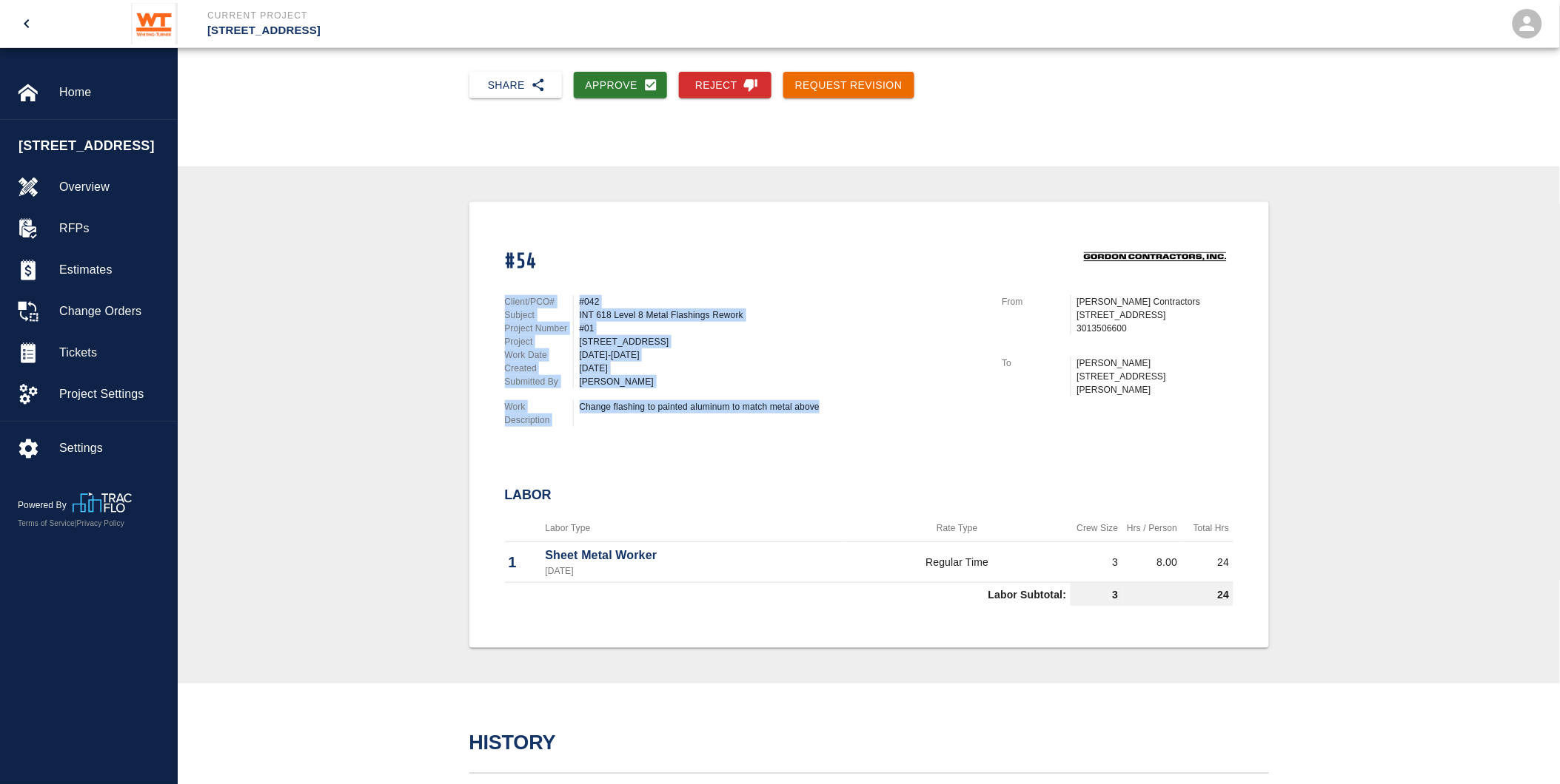
drag, startPoint x: 844, startPoint y: 398, endPoint x: 477, endPoint y: 291, distance: 382.3
click at [477, 291] on div "#54 Client/PCO# #042 Subject INT 618 Level 8 Metal Flashings Rework Project Num…" at bounding box center [869, 424] width 800 height 446
click at [779, 386] on div "Client/PCO# #042 Subject INT 618 Level 8 Metal Flashings Rework Project Number …" at bounding box center [736, 359] width 498 height 162
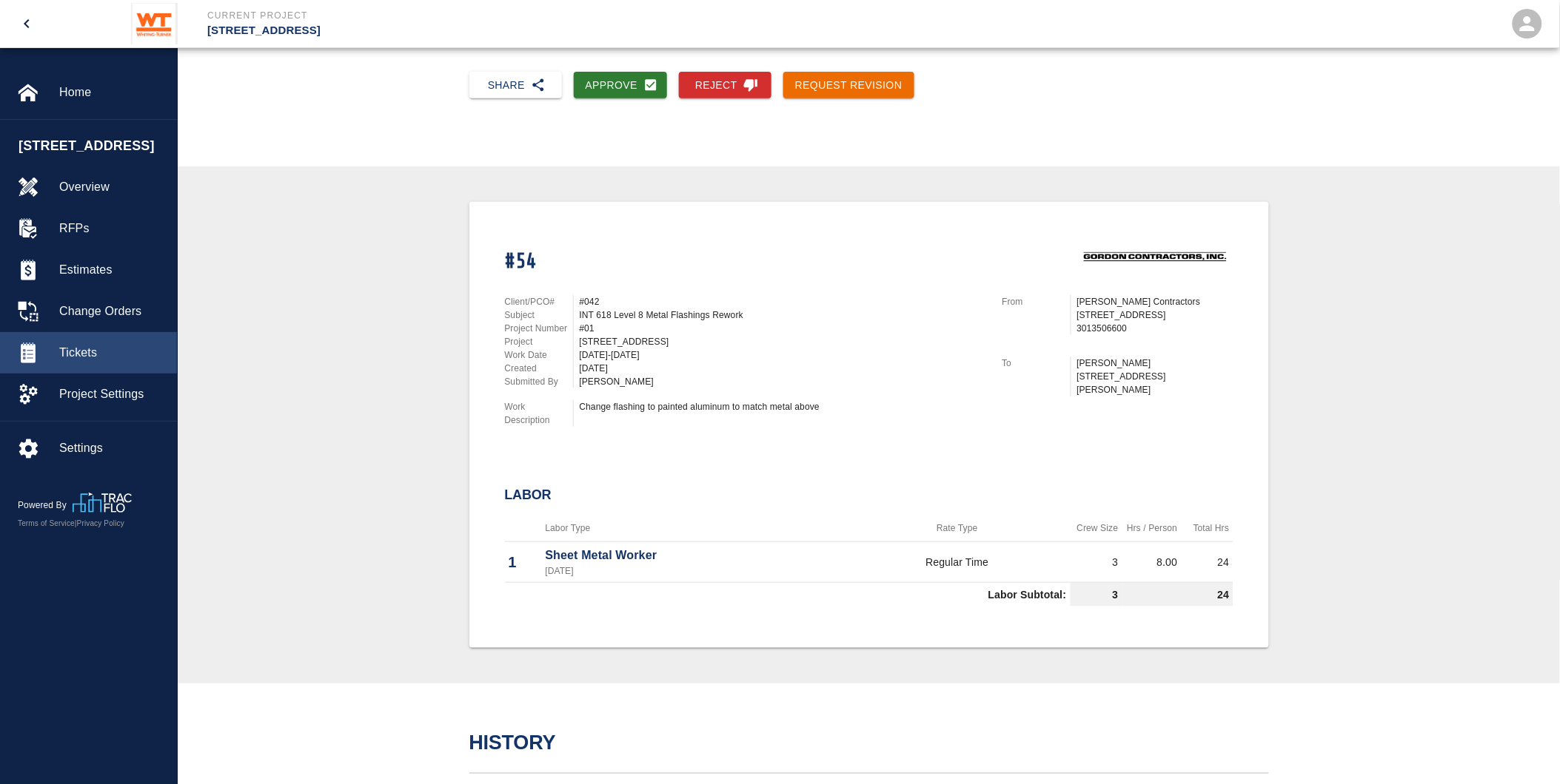
click at [89, 362] on span "Tickets" at bounding box center [111, 353] width 106 height 18
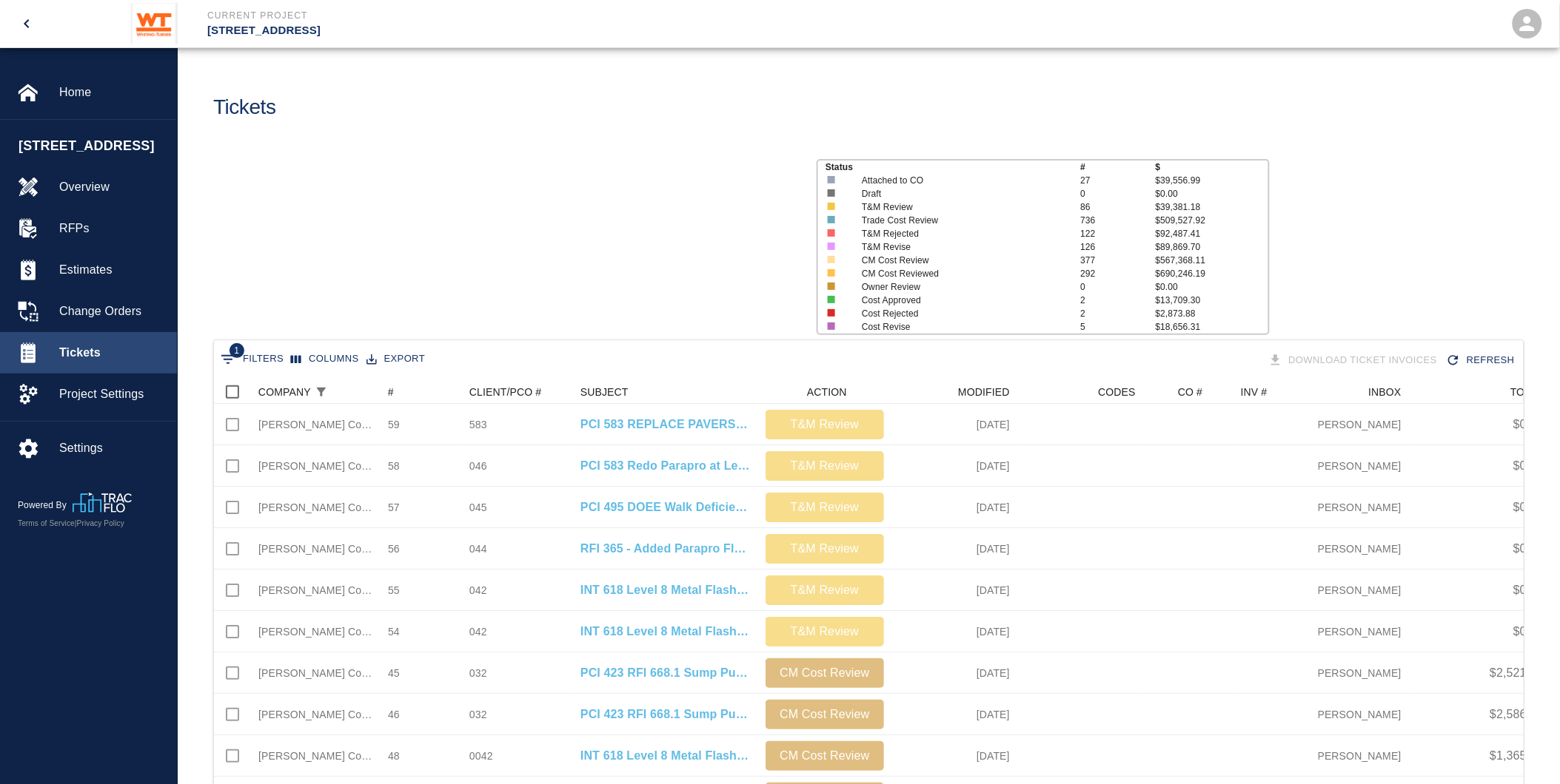
scroll to position [853, 1296]
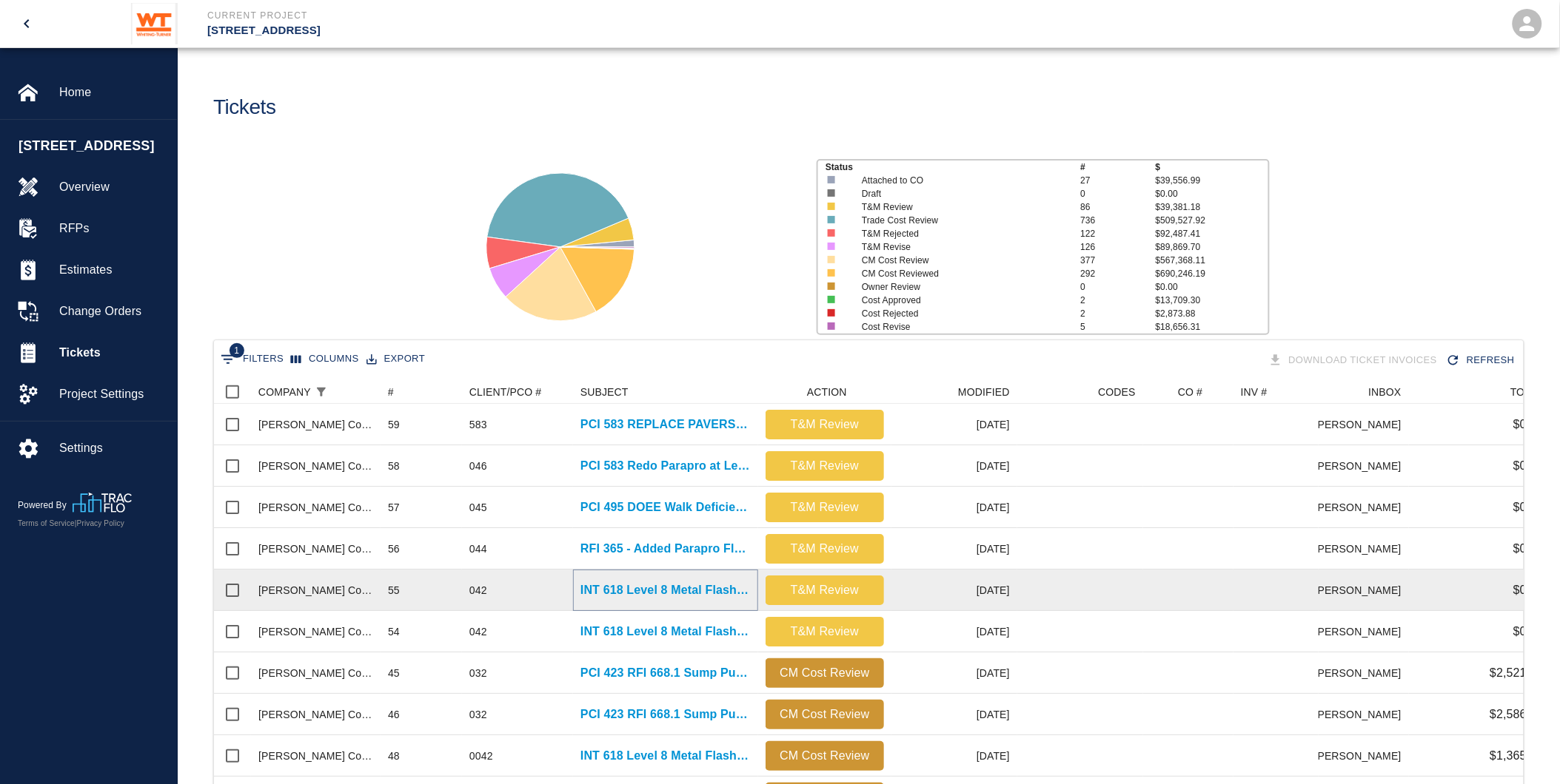
click at [709, 588] on p "INT 618 Level 8 Metal Flashings Rework" at bounding box center [665, 590] width 170 height 18
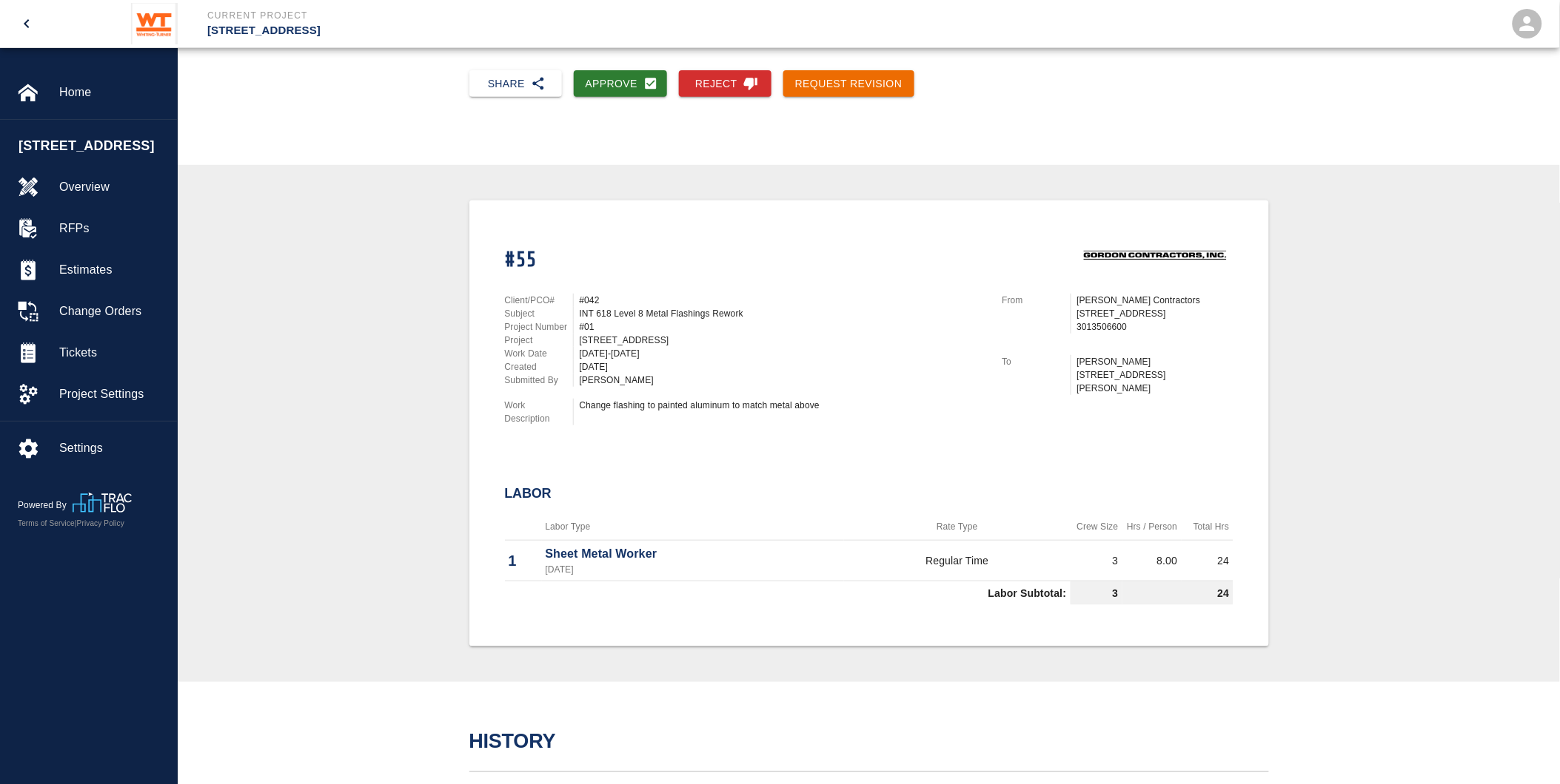
scroll to position [165, 0]
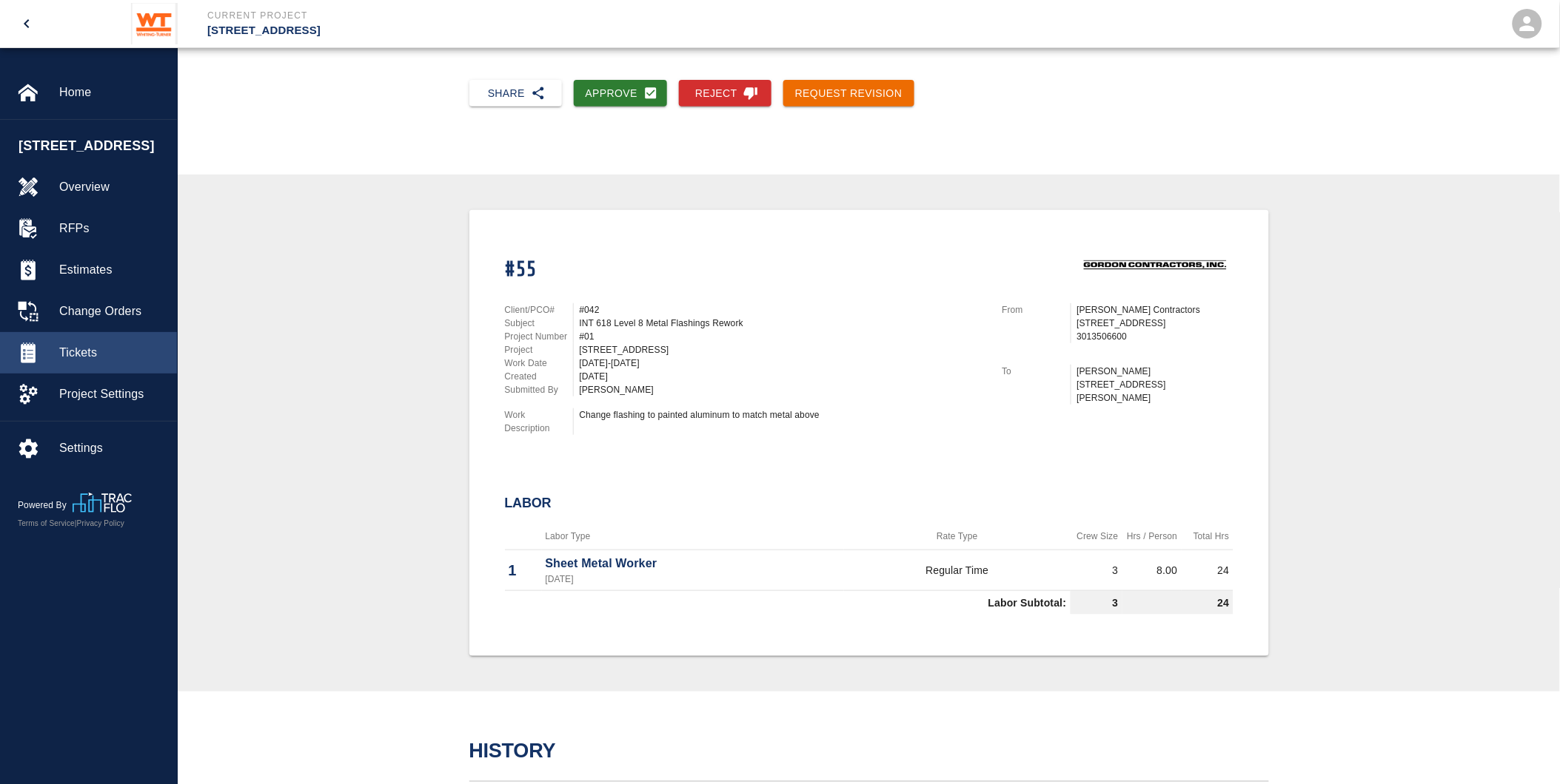
click at [131, 362] on span "Tickets" at bounding box center [111, 353] width 106 height 18
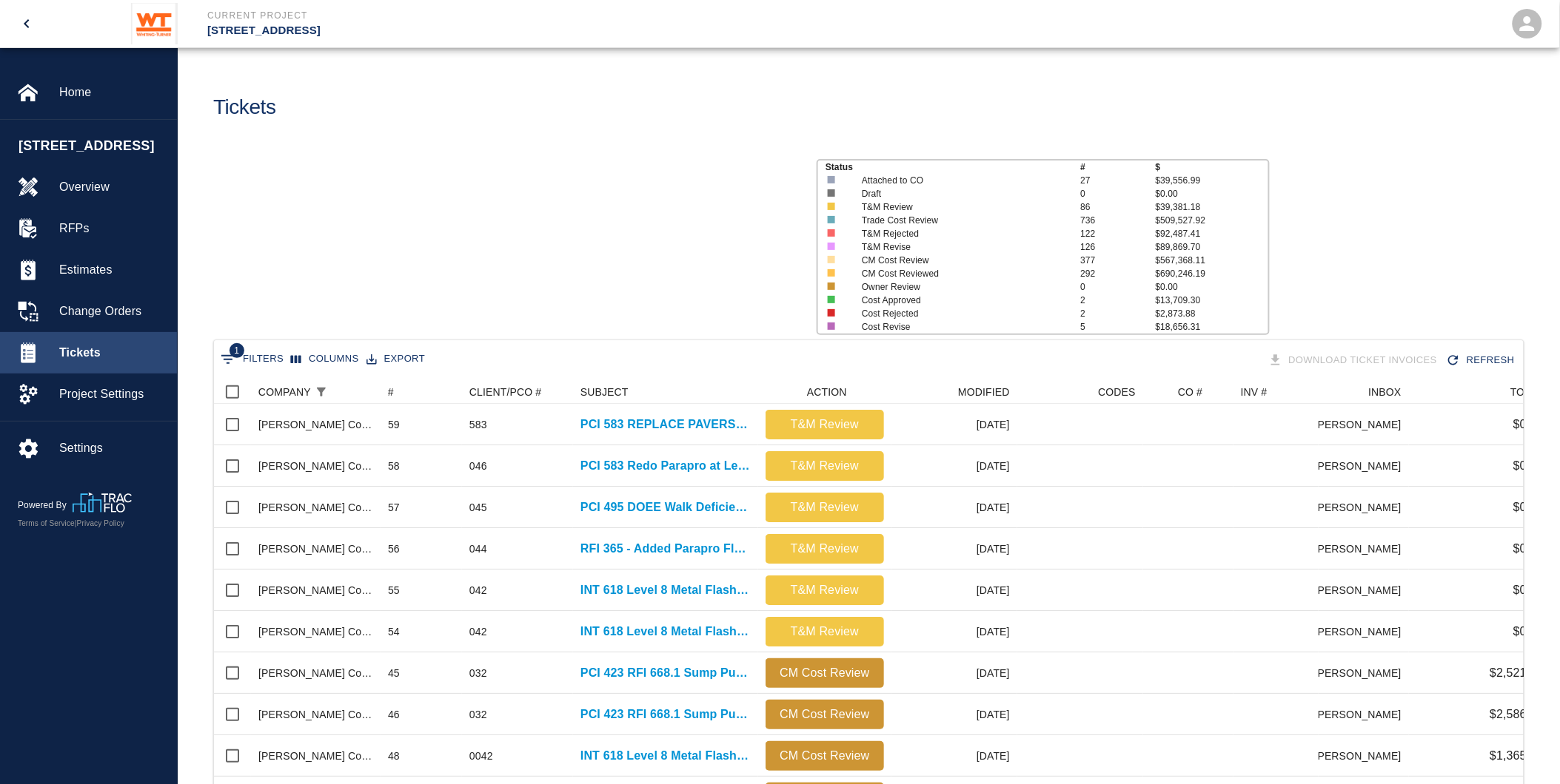
scroll to position [853, 1296]
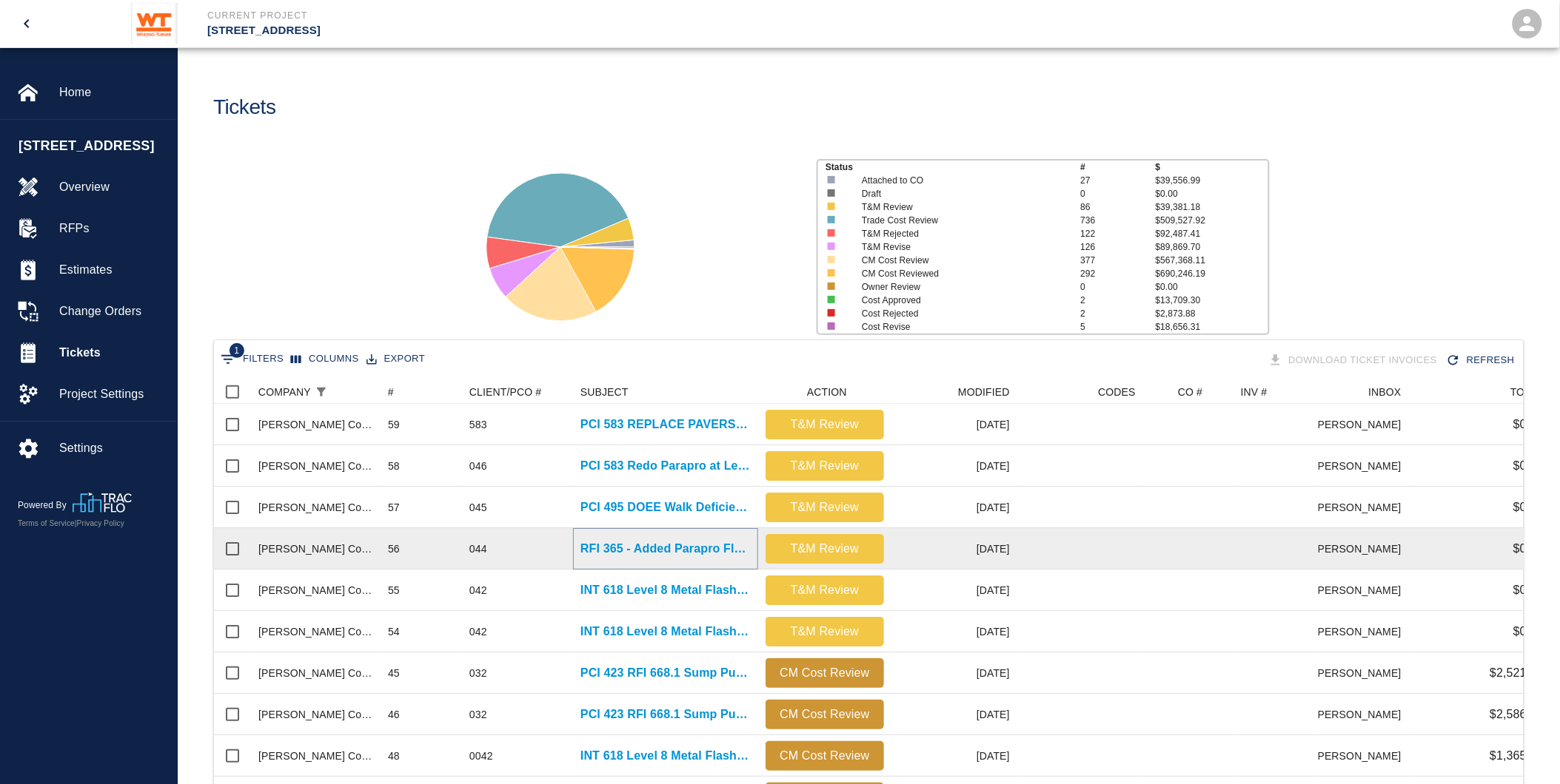
click at [644, 546] on p "RFI 365 - Added Parapro Flashing" at bounding box center [665, 549] width 170 height 18
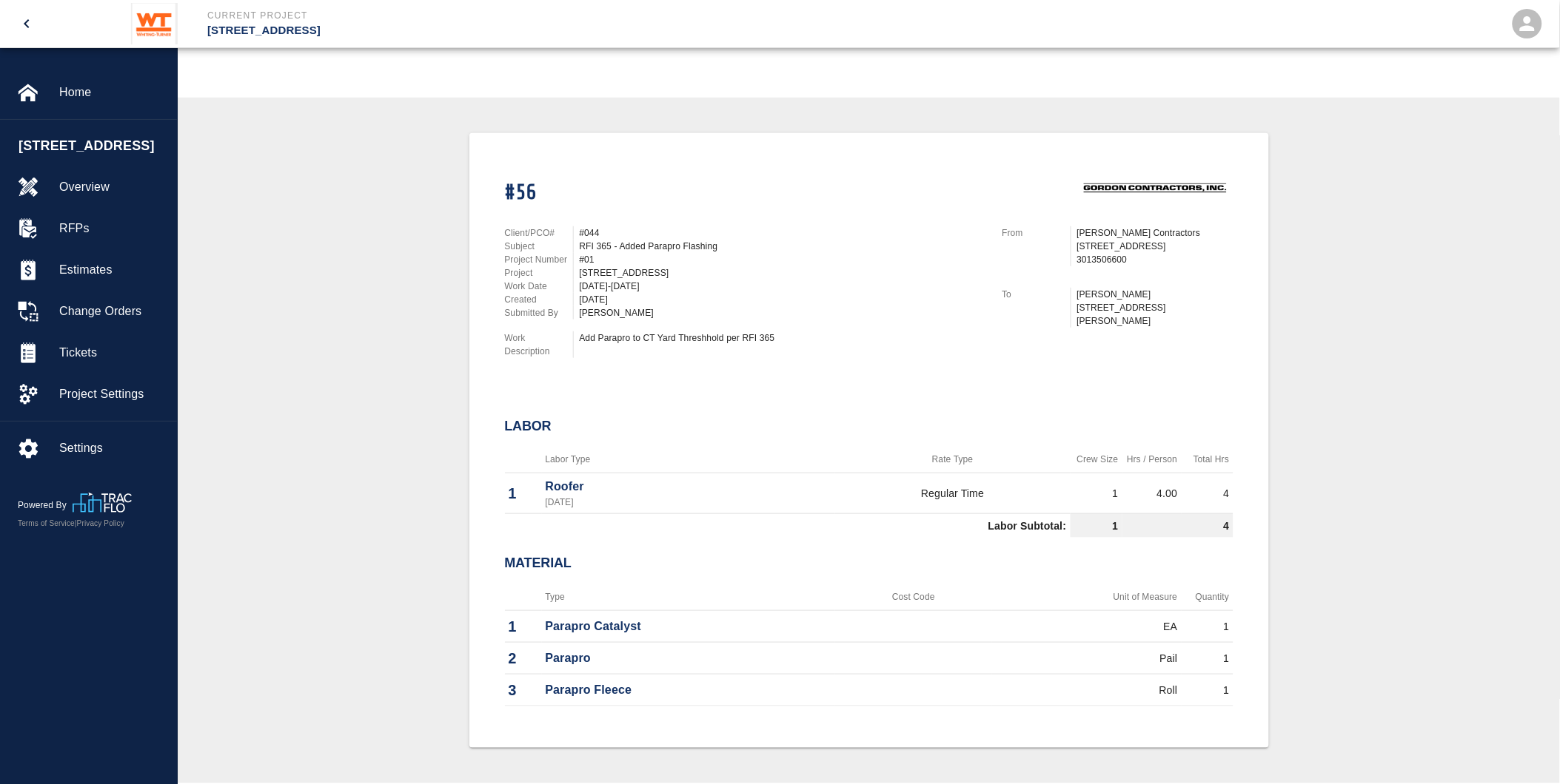
scroll to position [246, 0]
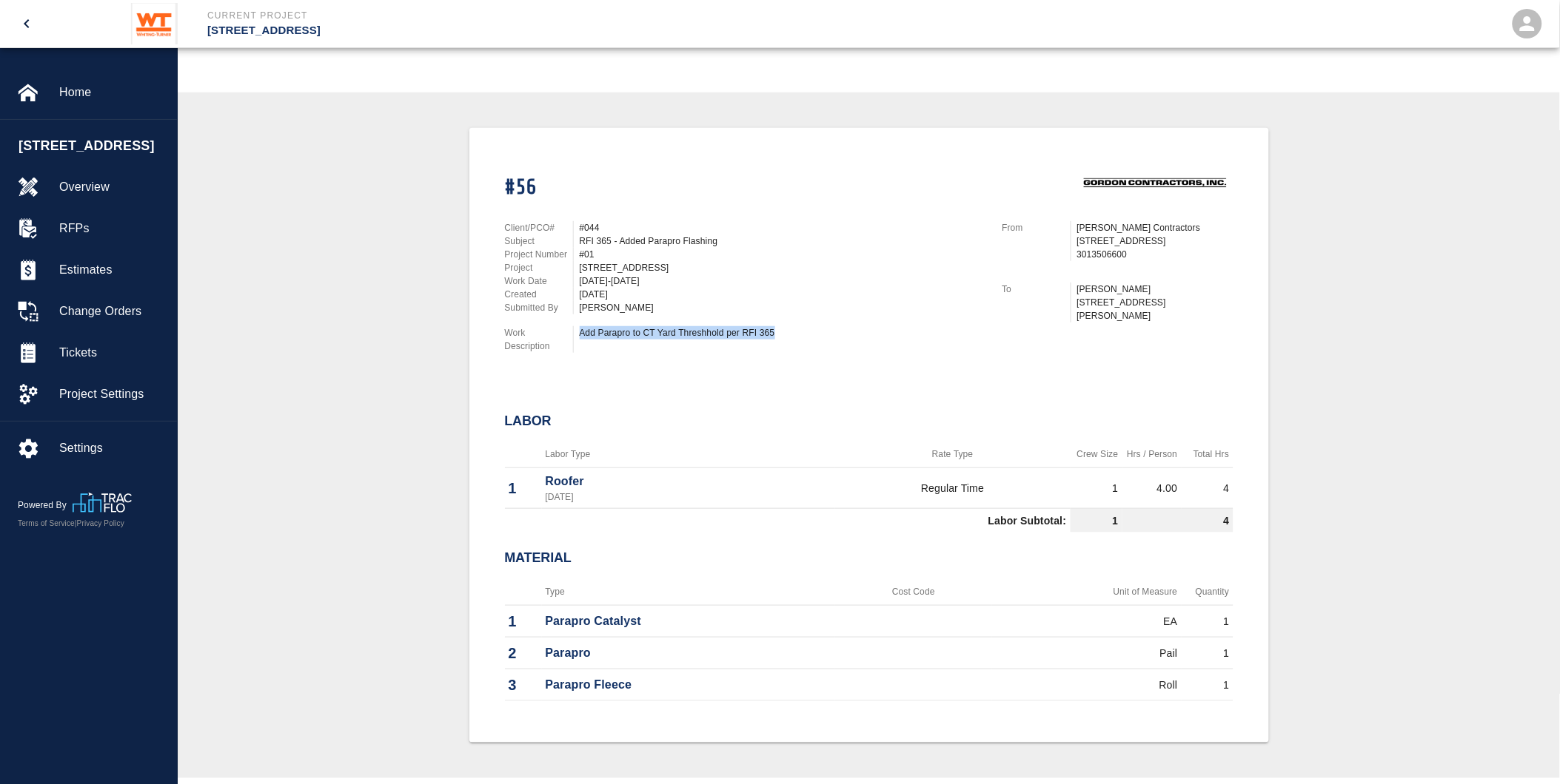
drag, startPoint x: 778, startPoint y: 322, endPoint x: 579, endPoint y: 322, distance: 199.0
click at [580, 326] on div "Add Parapro to CT Yard Threshhold per RFI 365" at bounding box center [781, 333] width 405 height 13
click at [581, 326] on div "Add Parapro to CT Yard Threshhold per RFI 365" at bounding box center [781, 333] width 405 height 13
click at [566, 338] on p "Work Description" at bounding box center [539, 340] width 69 height 27
drag, startPoint x: 622, startPoint y: 229, endPoint x: 571, endPoint y: 231, distance: 51.0
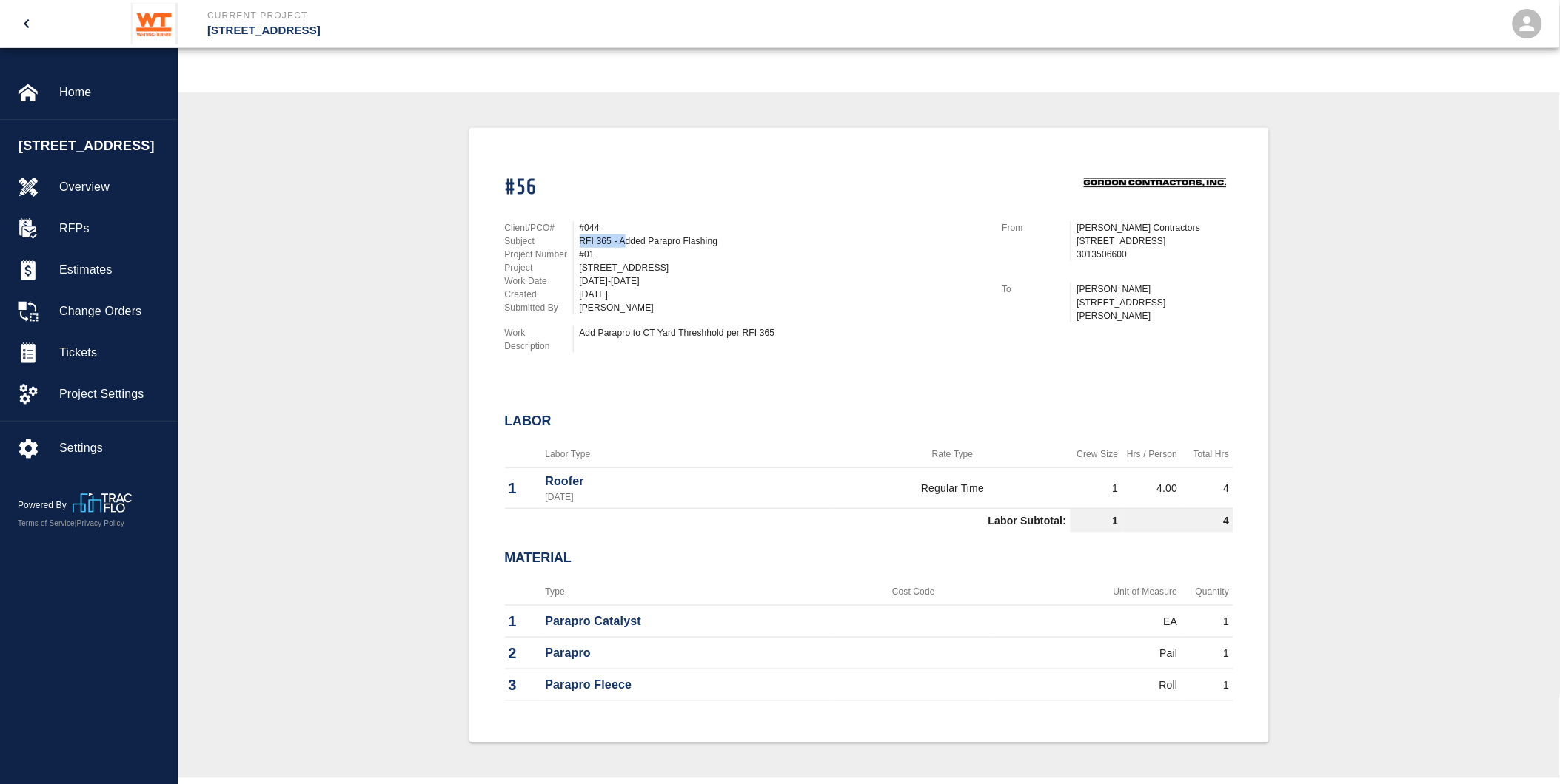
click at [571, 235] on div "Subject RFI 365 - Added Parapro Flashing" at bounding box center [744, 242] width 480 height 13
click at [652, 404] on div "Labor" at bounding box center [868, 421] width 728 height 40
click at [618, 423] on h2 "Labor" at bounding box center [868, 421] width 728 height 16
click at [627, 441] on th "Labor Type" at bounding box center [688, 454] width 294 height 28
drag, startPoint x: 610, startPoint y: 641, endPoint x: 537, endPoint y: 641, distance: 73.0
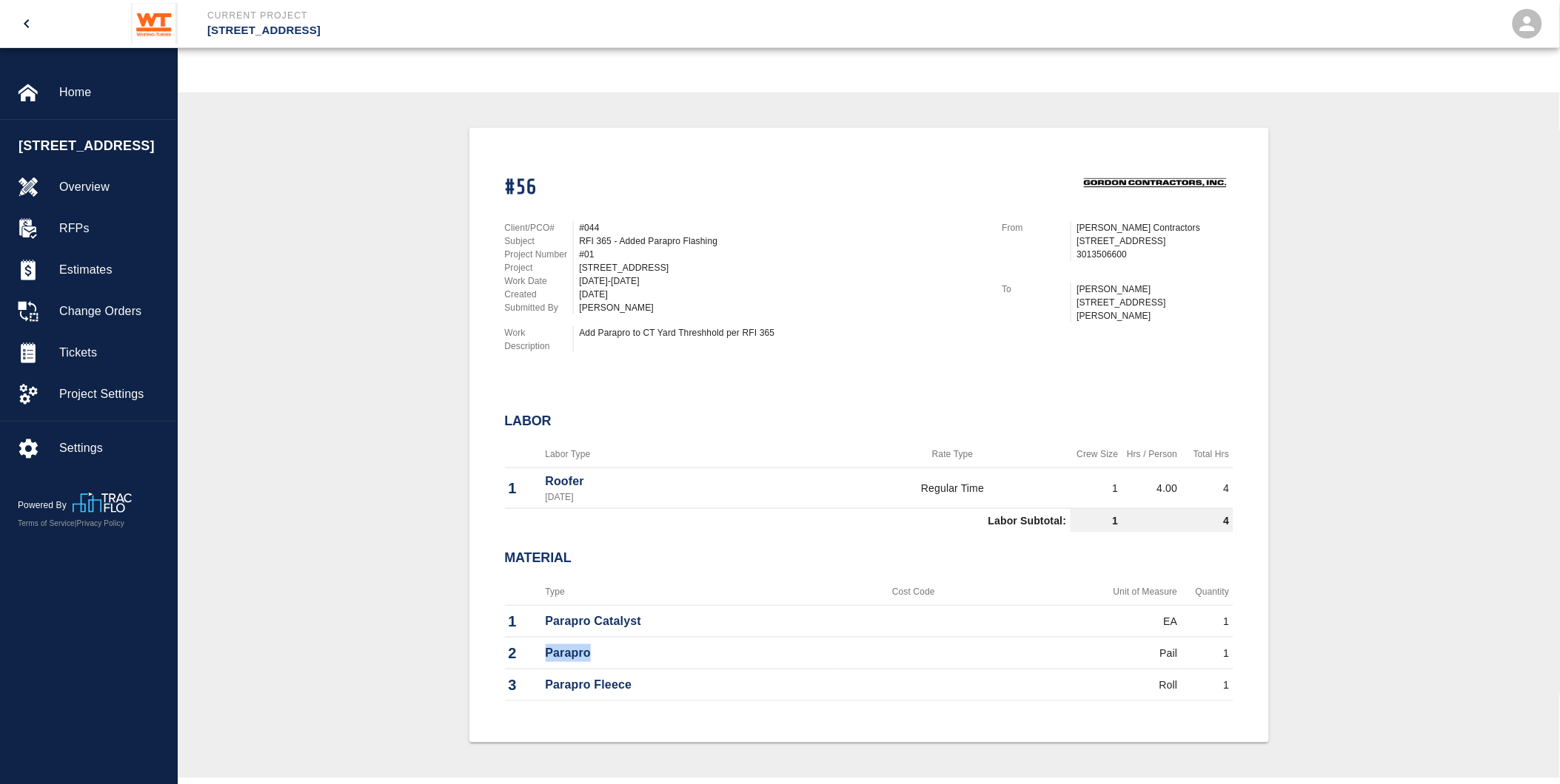
click at [537, 641] on tr "2 Parapro Pail 1" at bounding box center [868, 653] width 728 height 31
drag, startPoint x: 537, startPoint y: 641, endPoint x: 1000, endPoint y: 559, distance: 470.2
click at [1000, 559] on h2 "Material" at bounding box center [868, 559] width 728 height 16
click at [712, 528] on div "Labor Type Rate Type Crew Size Hrs / Person Total Hrs 1 Roofer [DATE] Regular T…" at bounding box center [868, 489] width 728 height 98
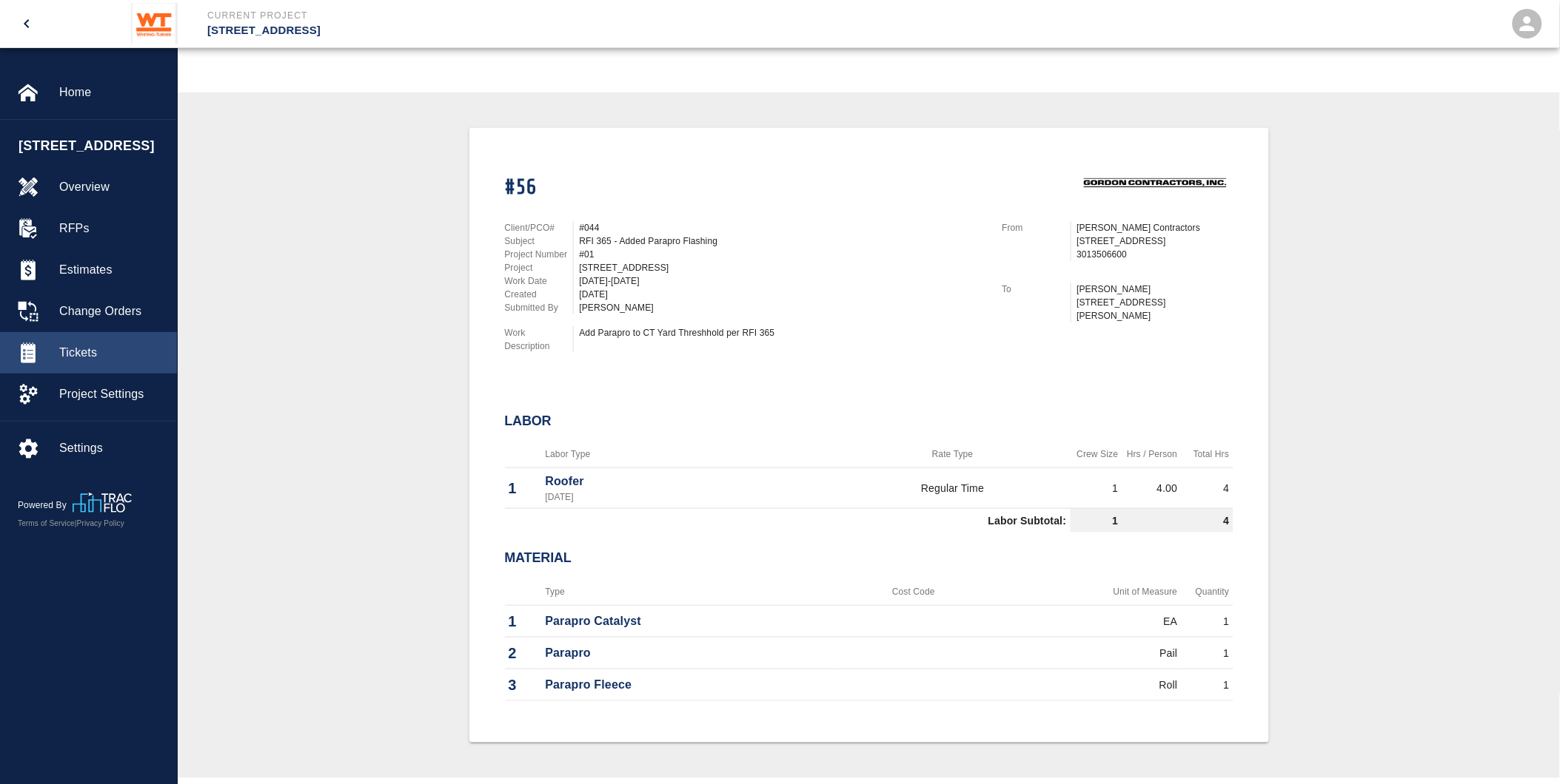
click at [120, 362] on span "Tickets" at bounding box center [111, 353] width 106 height 18
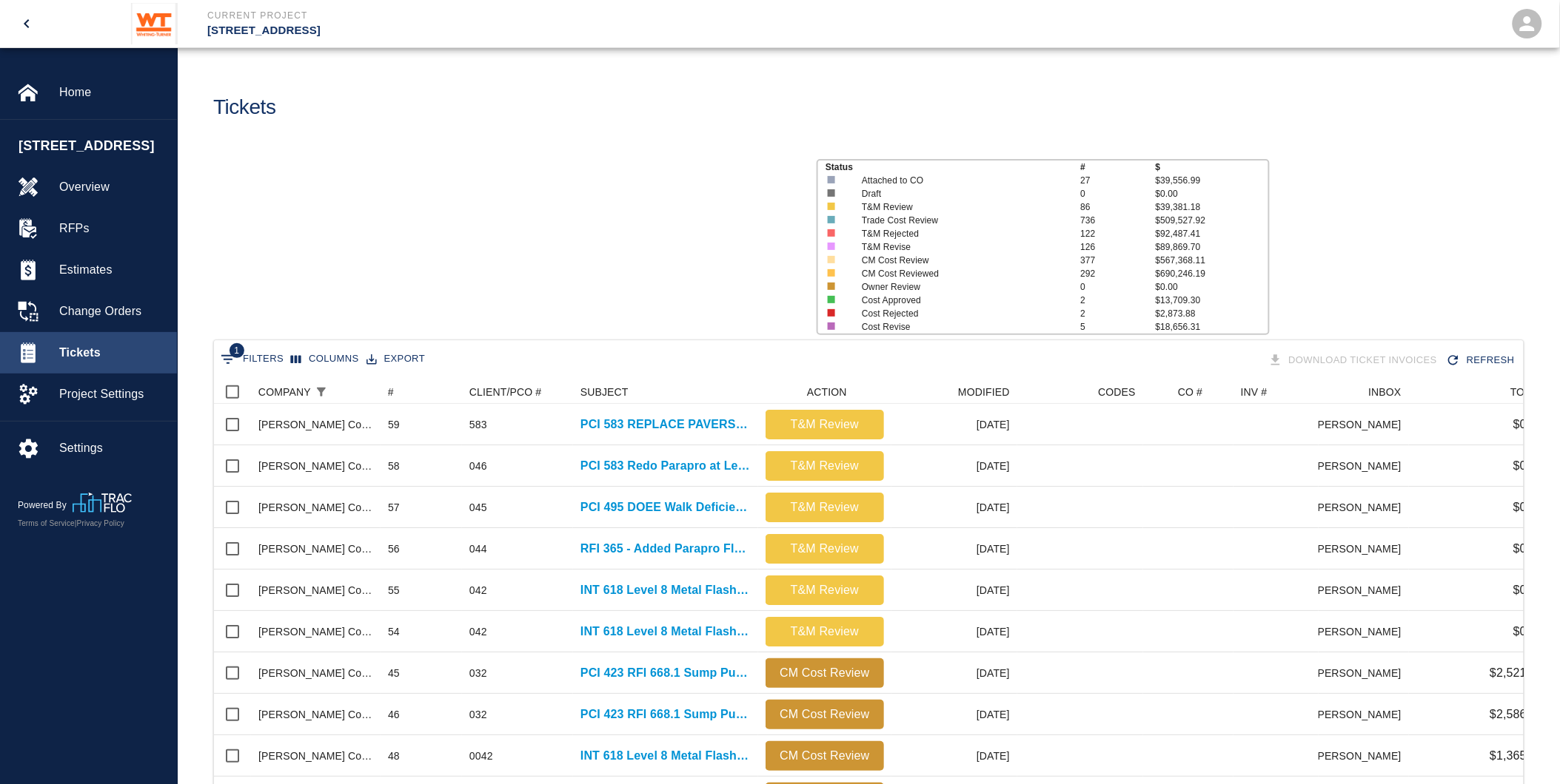
scroll to position [853, 1296]
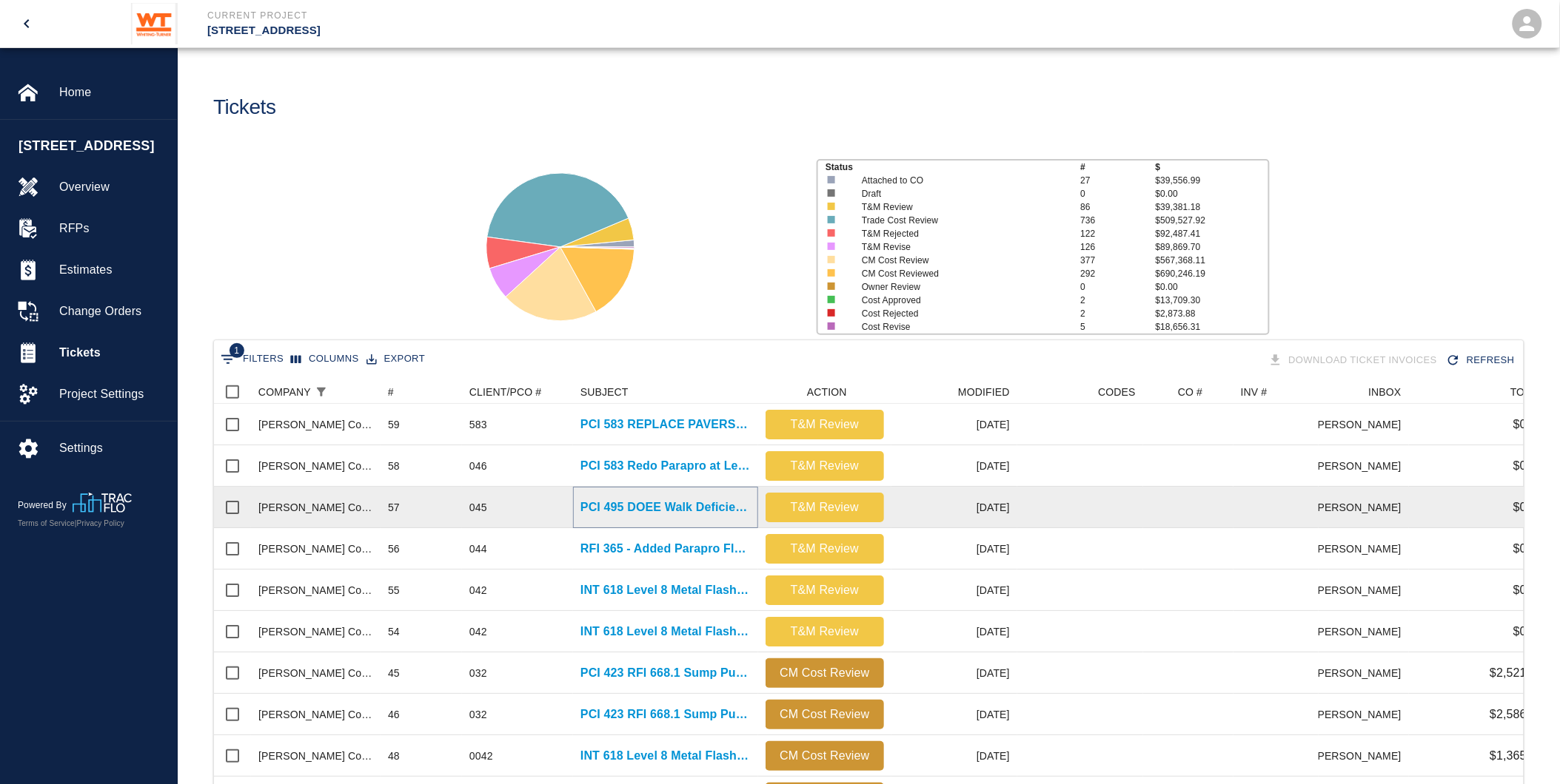
click at [680, 503] on p "PCI 495 DOEE Walk Deficiencies" at bounding box center [665, 507] width 170 height 18
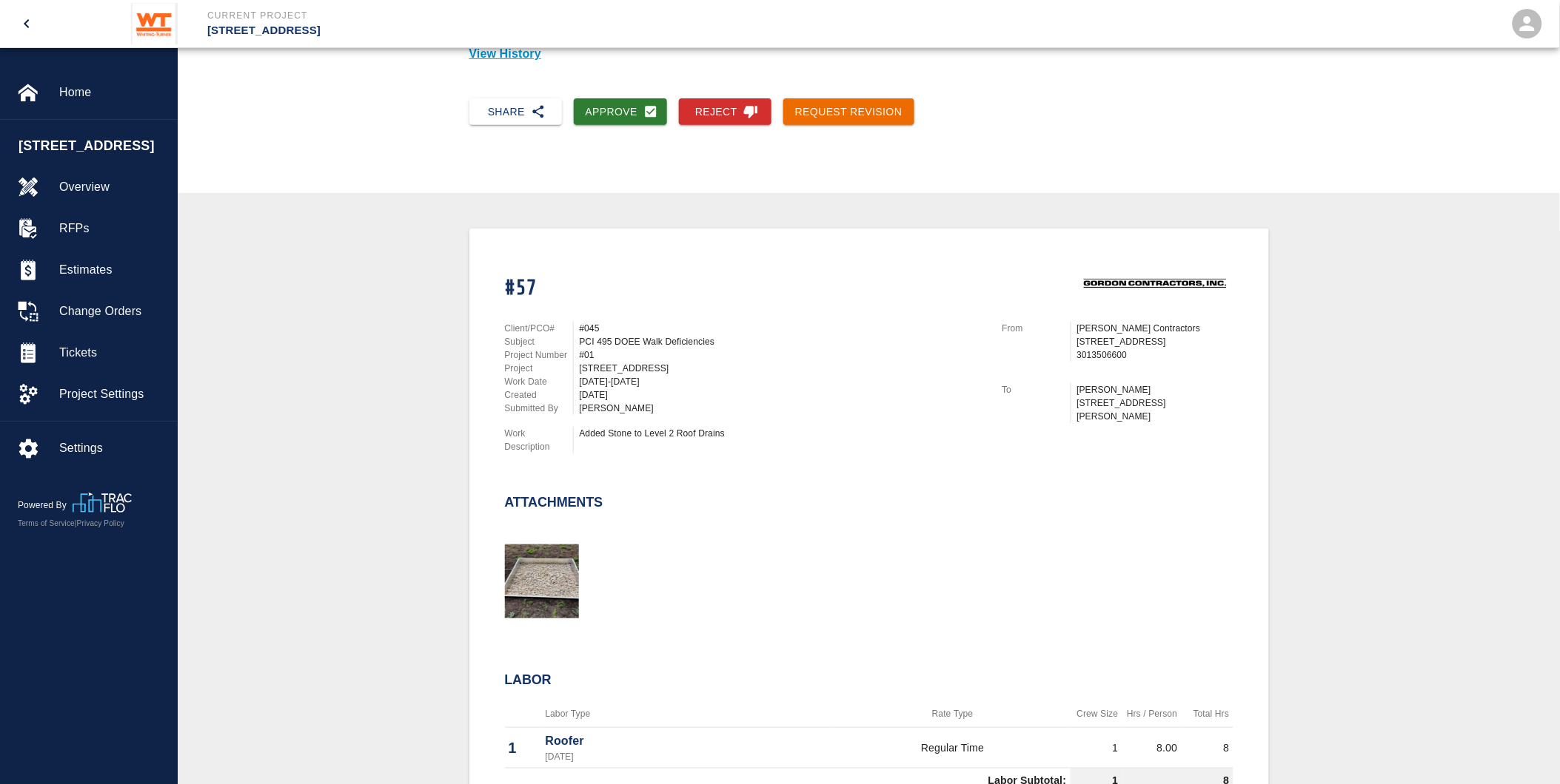
scroll to position [246, 0]
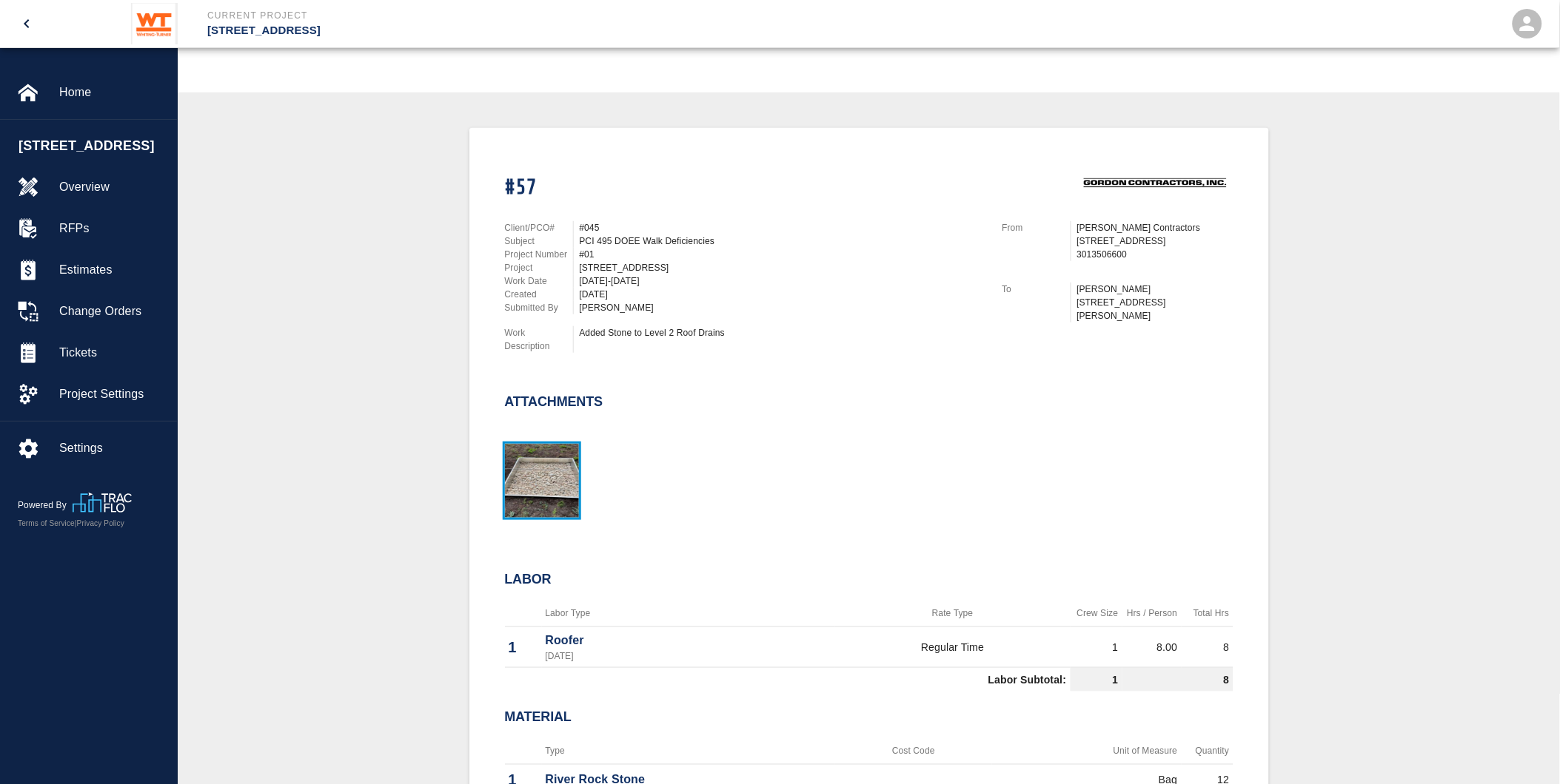
click at [549, 467] on img "button" at bounding box center [542, 481] width 74 height 74
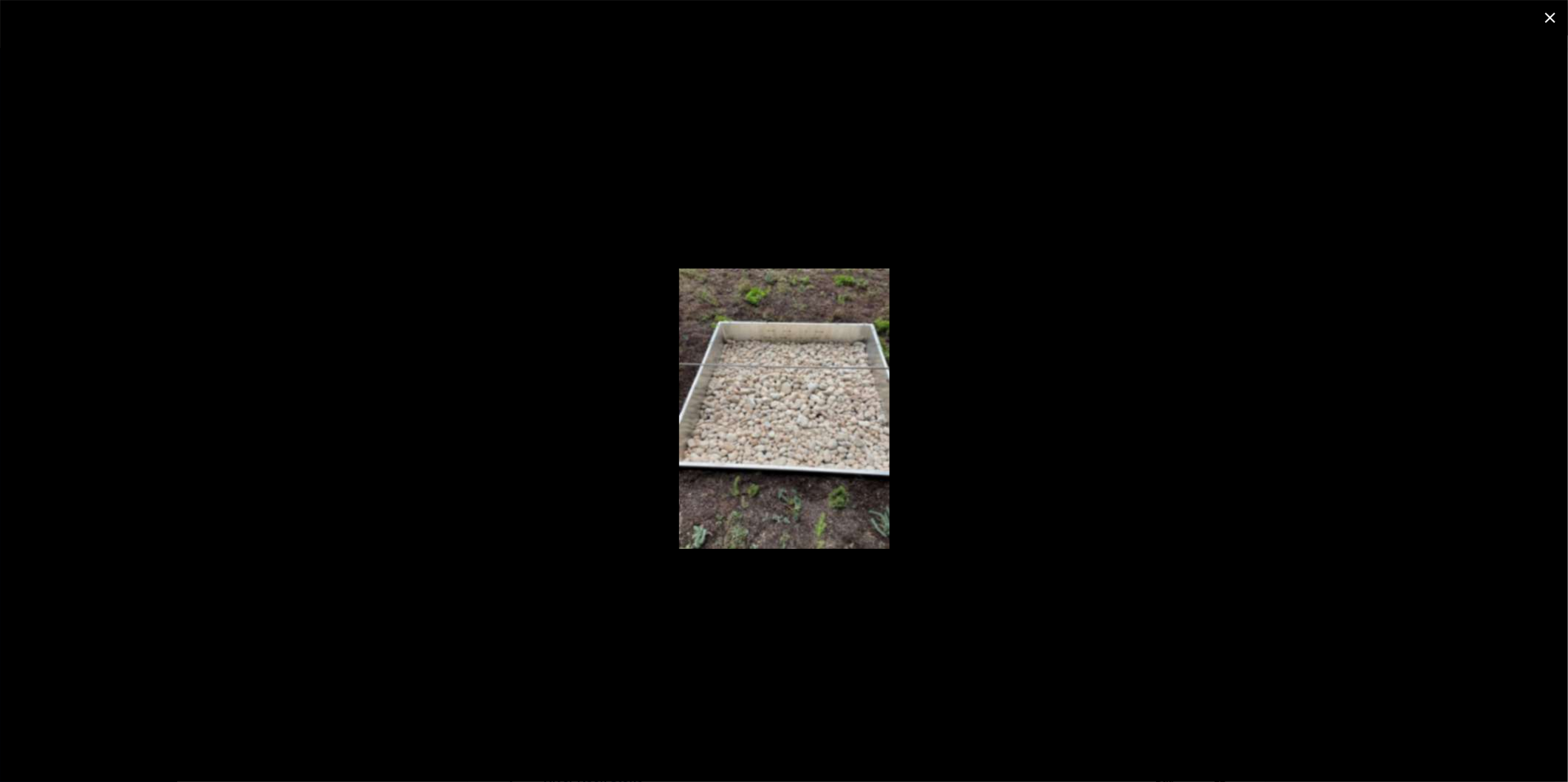
click at [1049, 437] on div at bounding box center [784, 408] width 1568 height 747
click at [1545, 12] on icon "close" at bounding box center [1550, 17] width 18 height 18
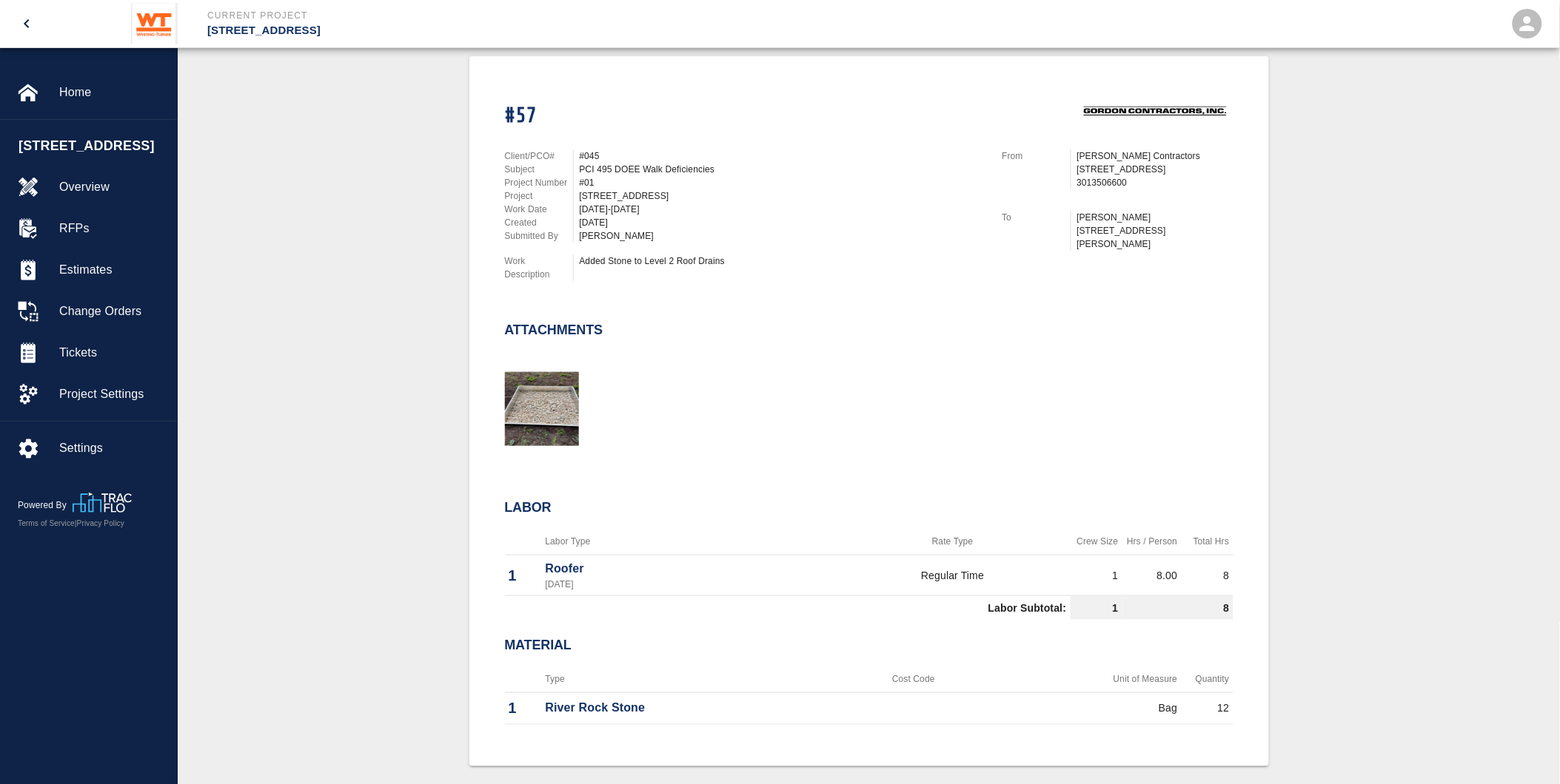
scroll to position [411, 0]
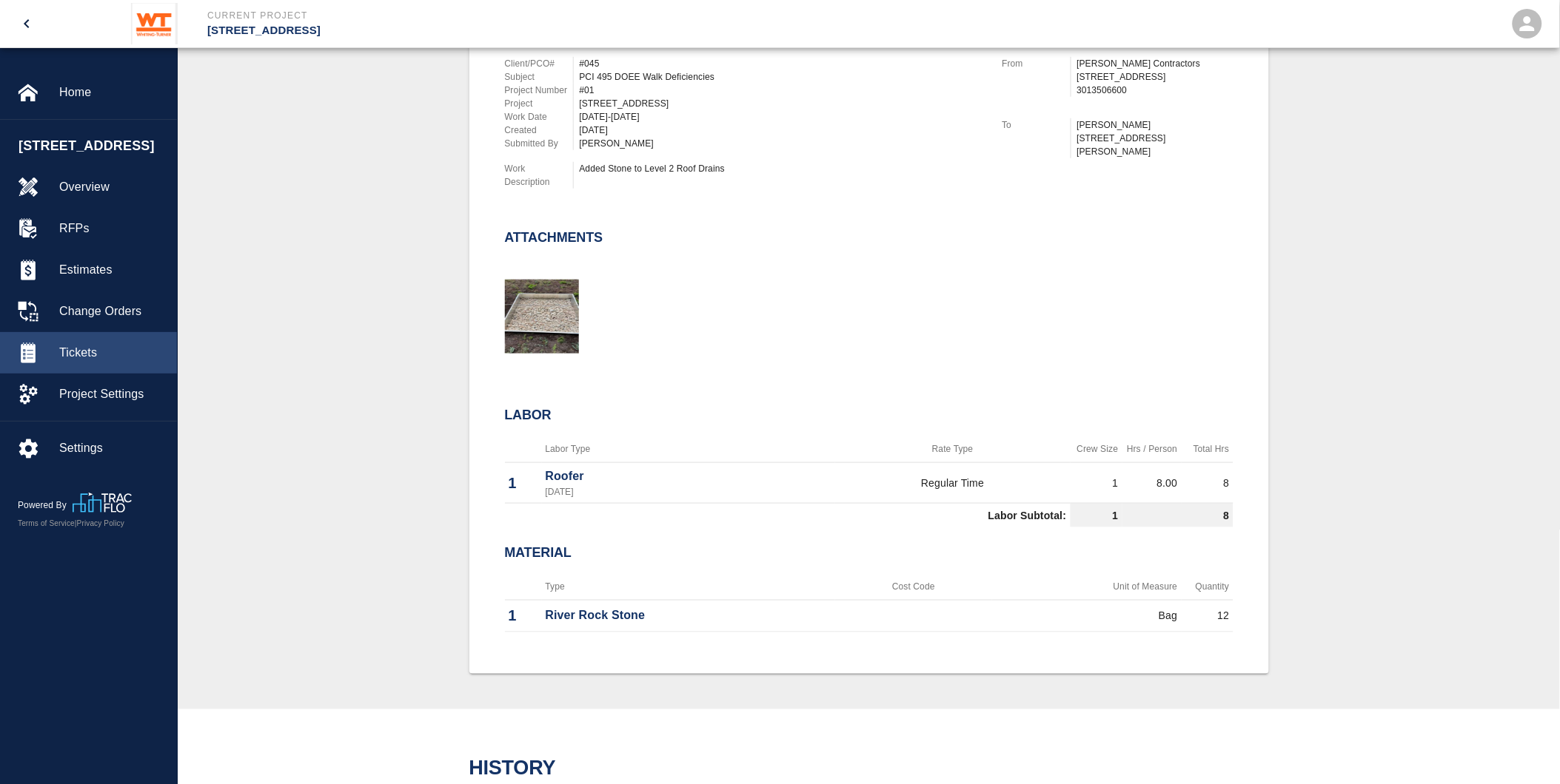
click at [74, 362] on span "Tickets" at bounding box center [111, 353] width 106 height 18
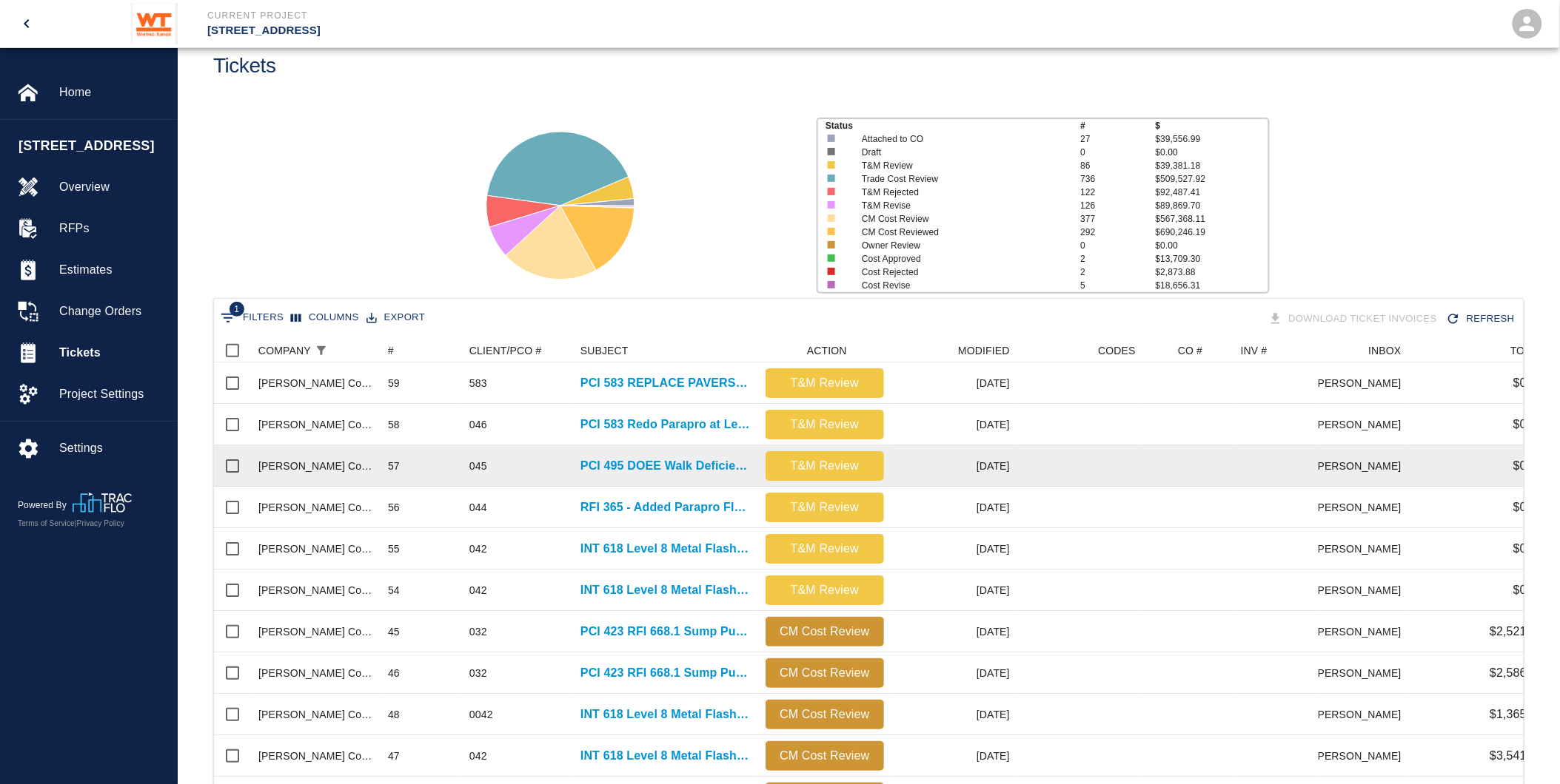
scroll to position [82, 0]
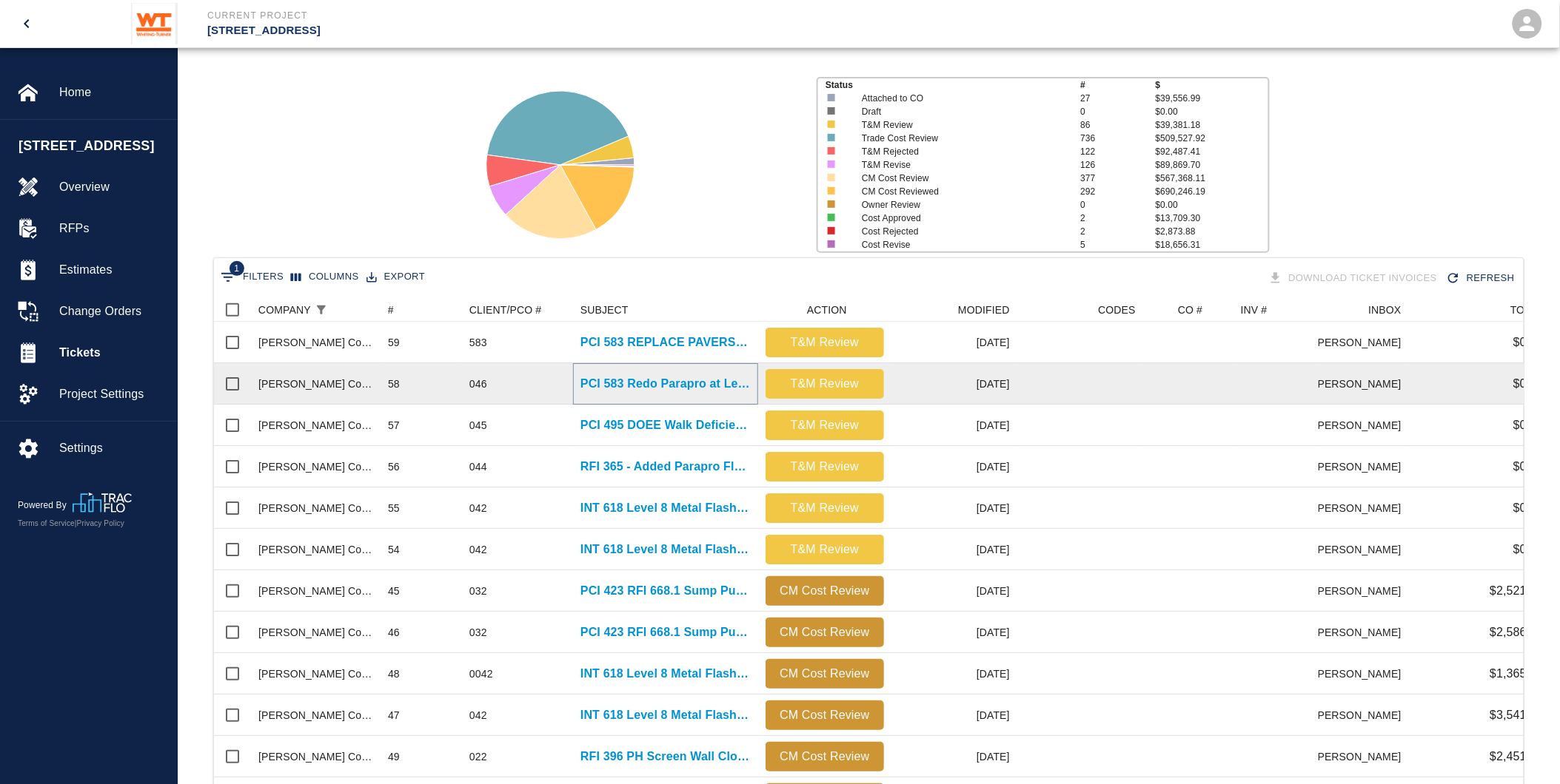
click at [660, 382] on p "PCI 583 Redo Parapro at Level 2 Columns" at bounding box center [665, 383] width 170 height 18
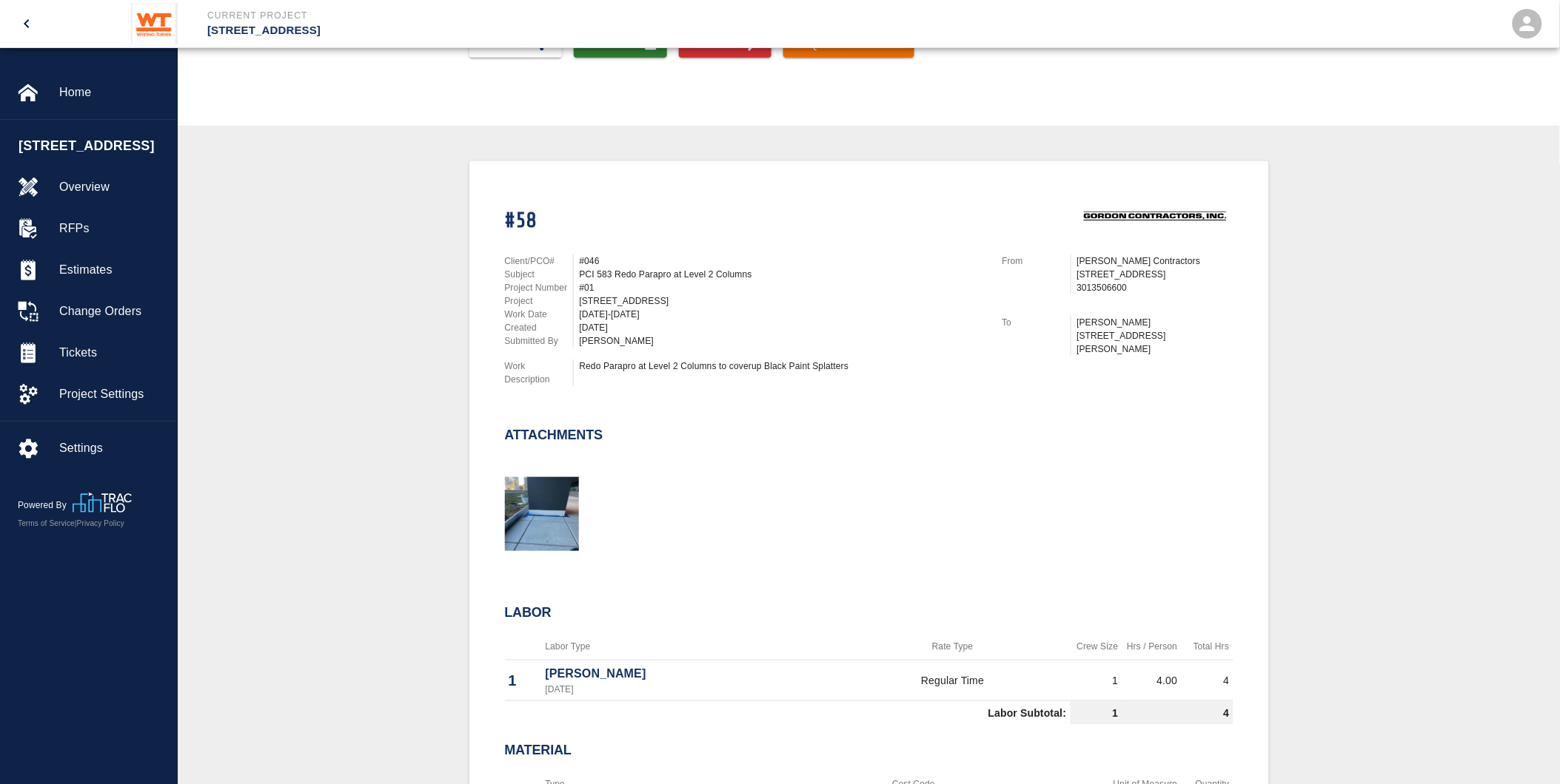
scroll to position [246, 0]
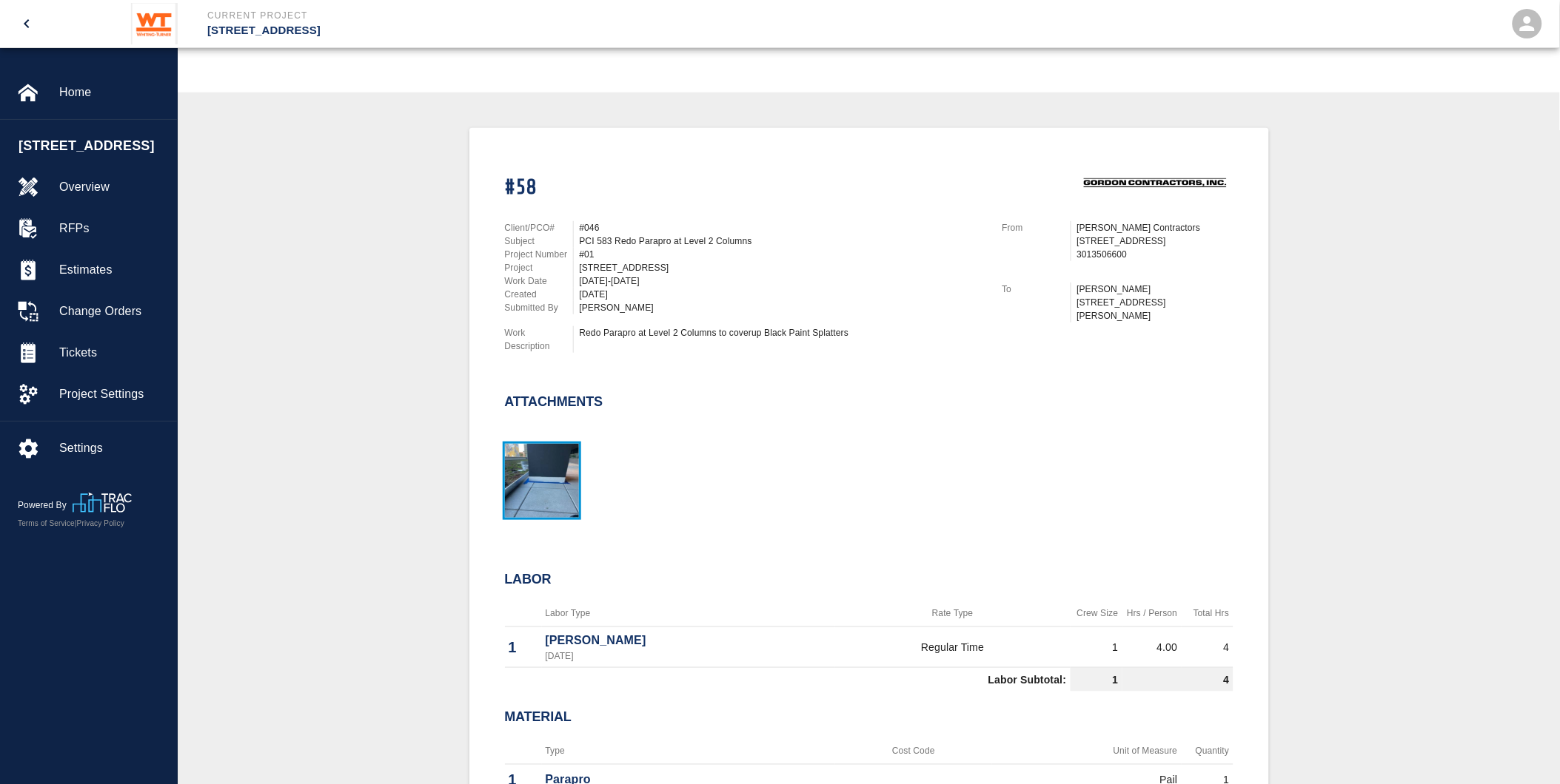
click at [535, 474] on img "button" at bounding box center [542, 481] width 74 height 74
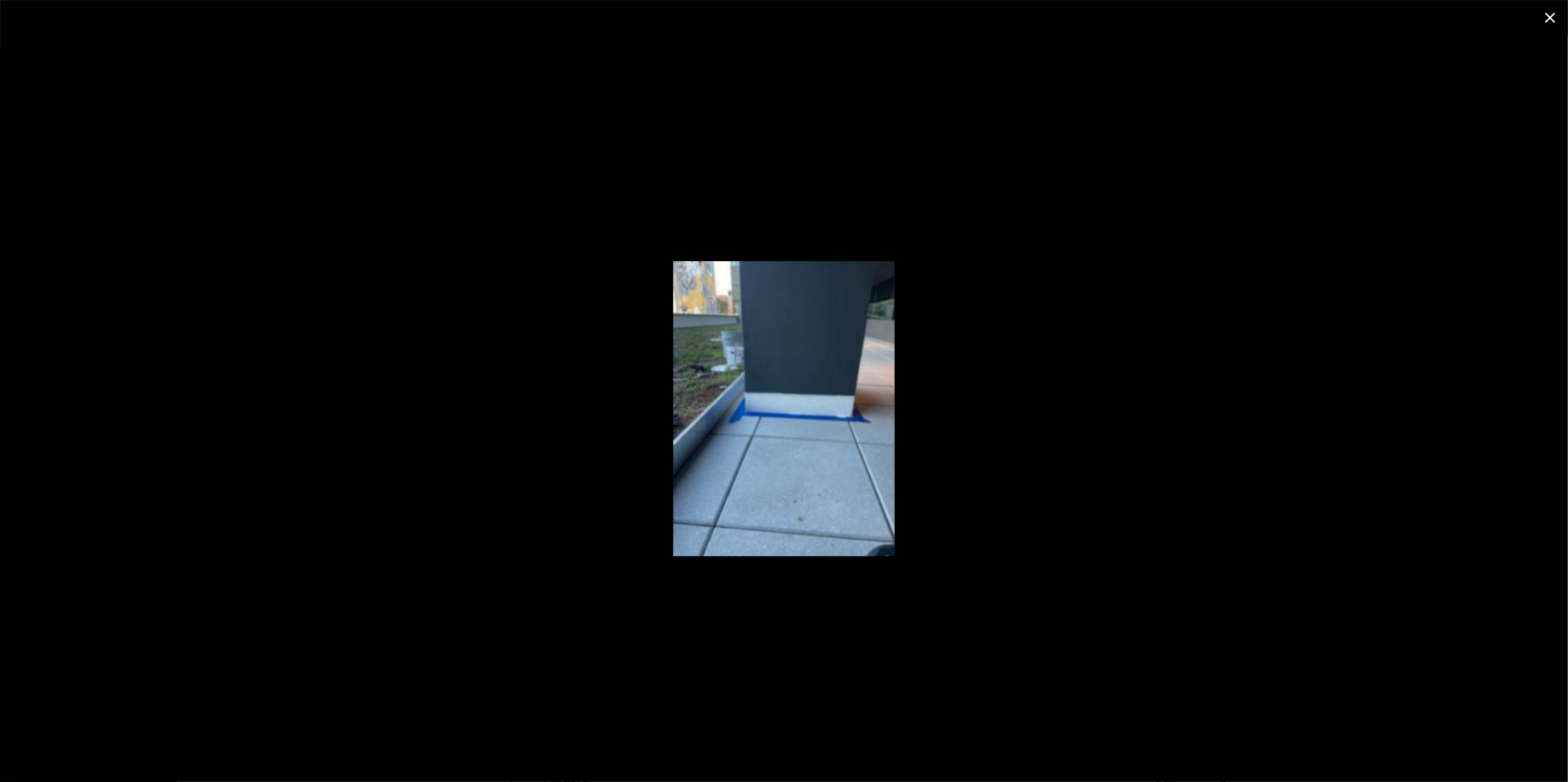
click at [1552, 19] on icon "close" at bounding box center [1550, 17] width 10 height 10
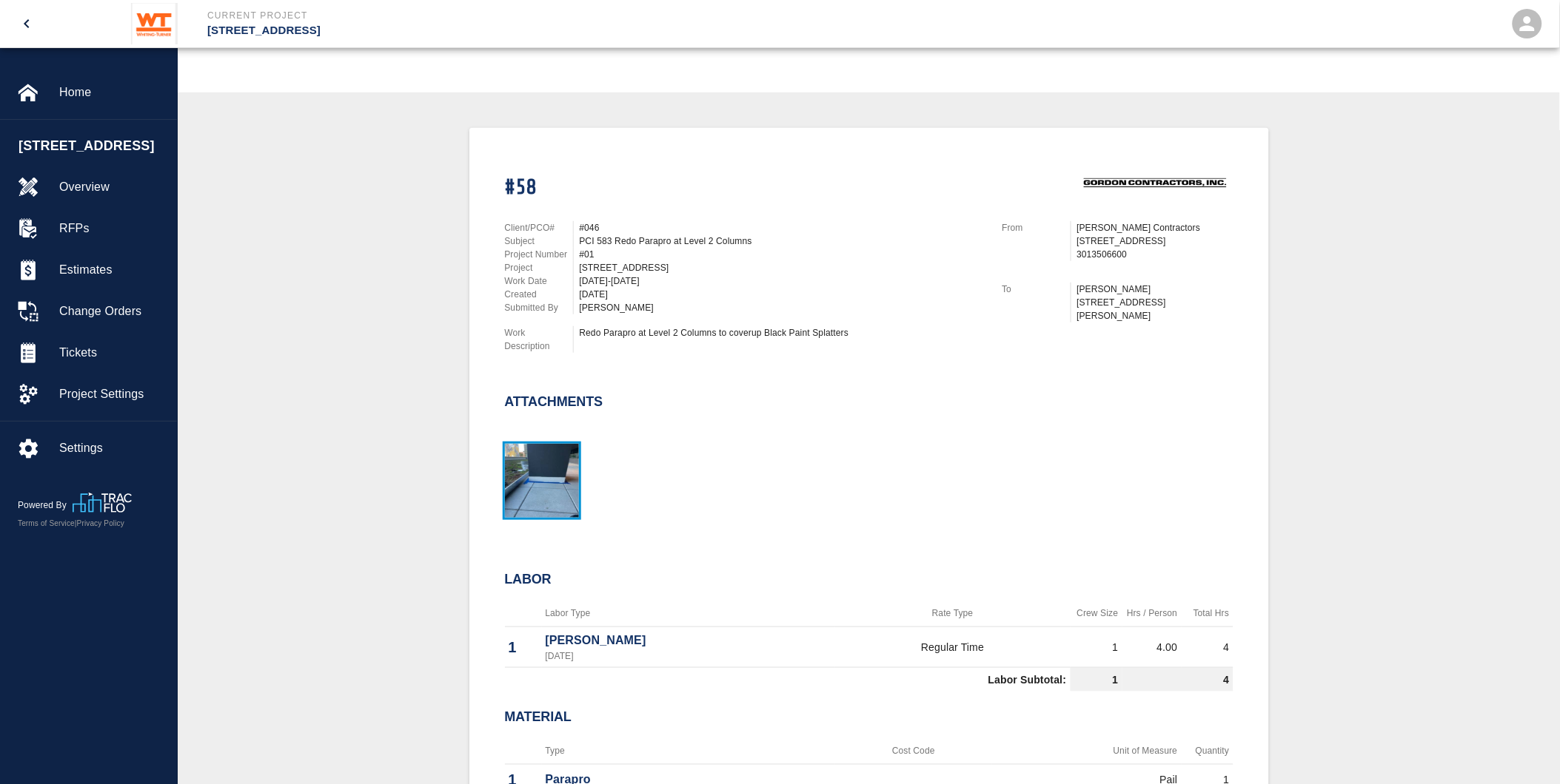
click at [551, 471] on img "button" at bounding box center [542, 481] width 74 height 74
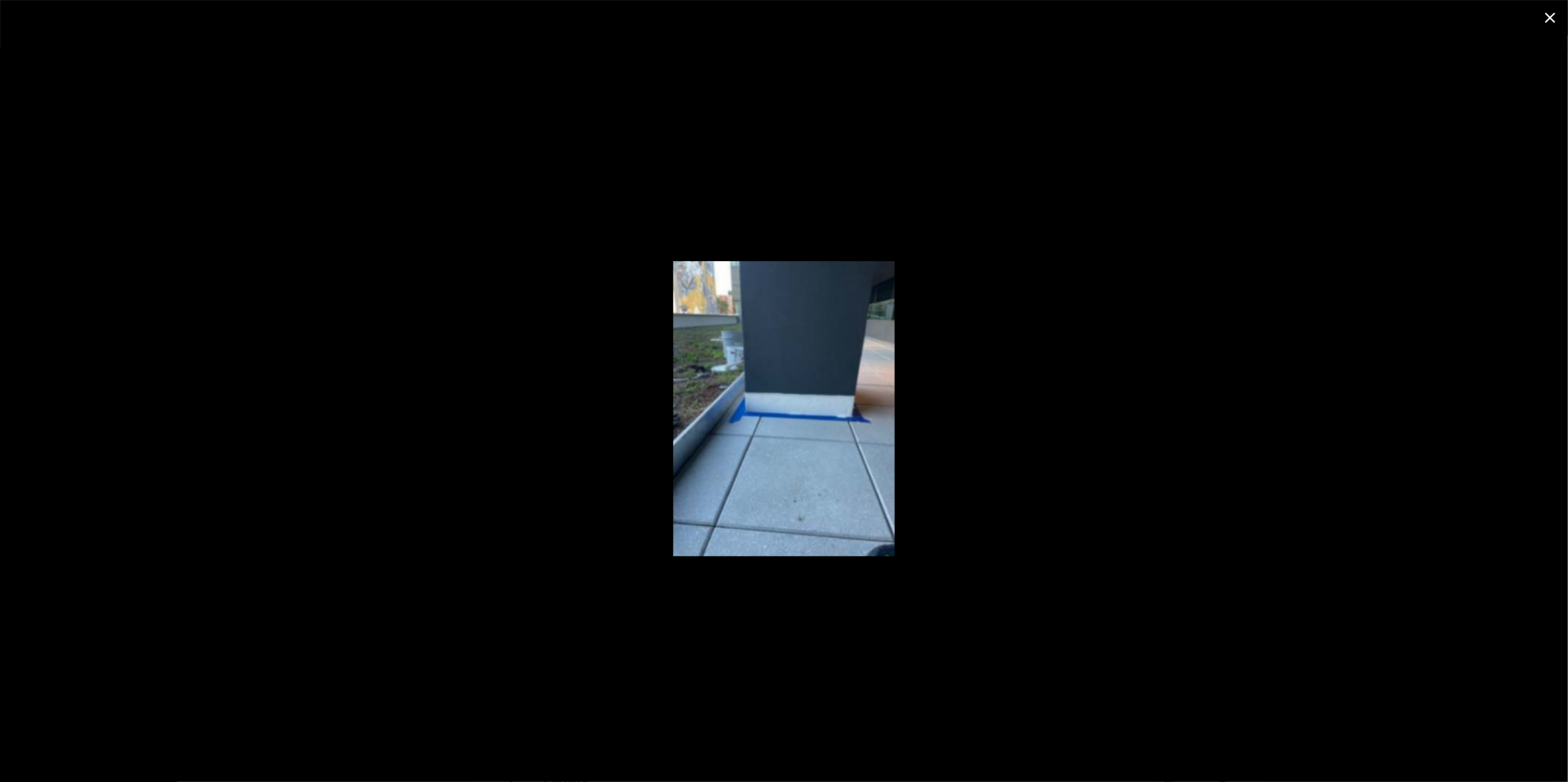
click at [1556, 13] on icon "close" at bounding box center [1550, 17] width 18 height 18
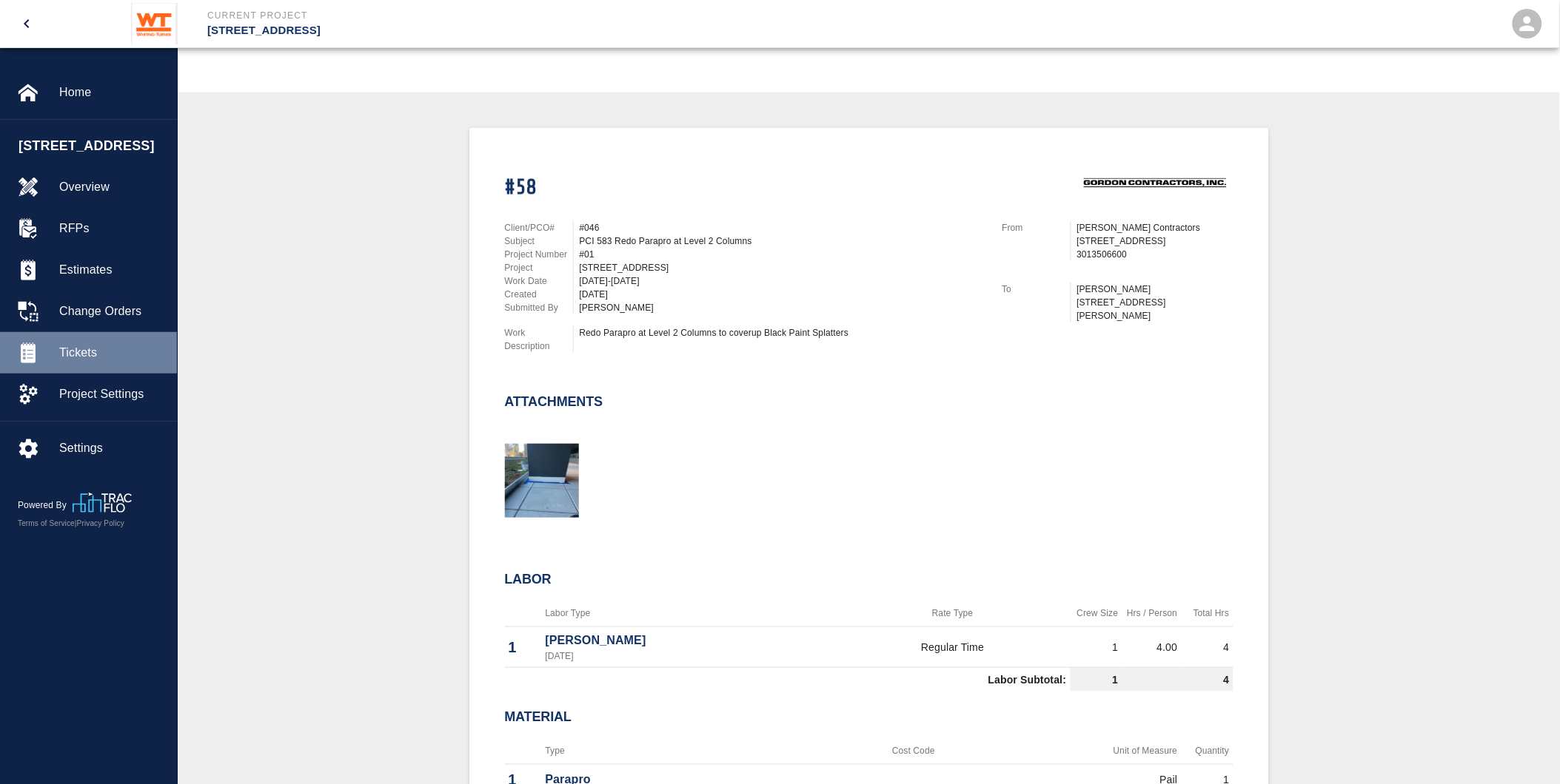
click at [93, 362] on span "Tickets" at bounding box center [111, 353] width 106 height 18
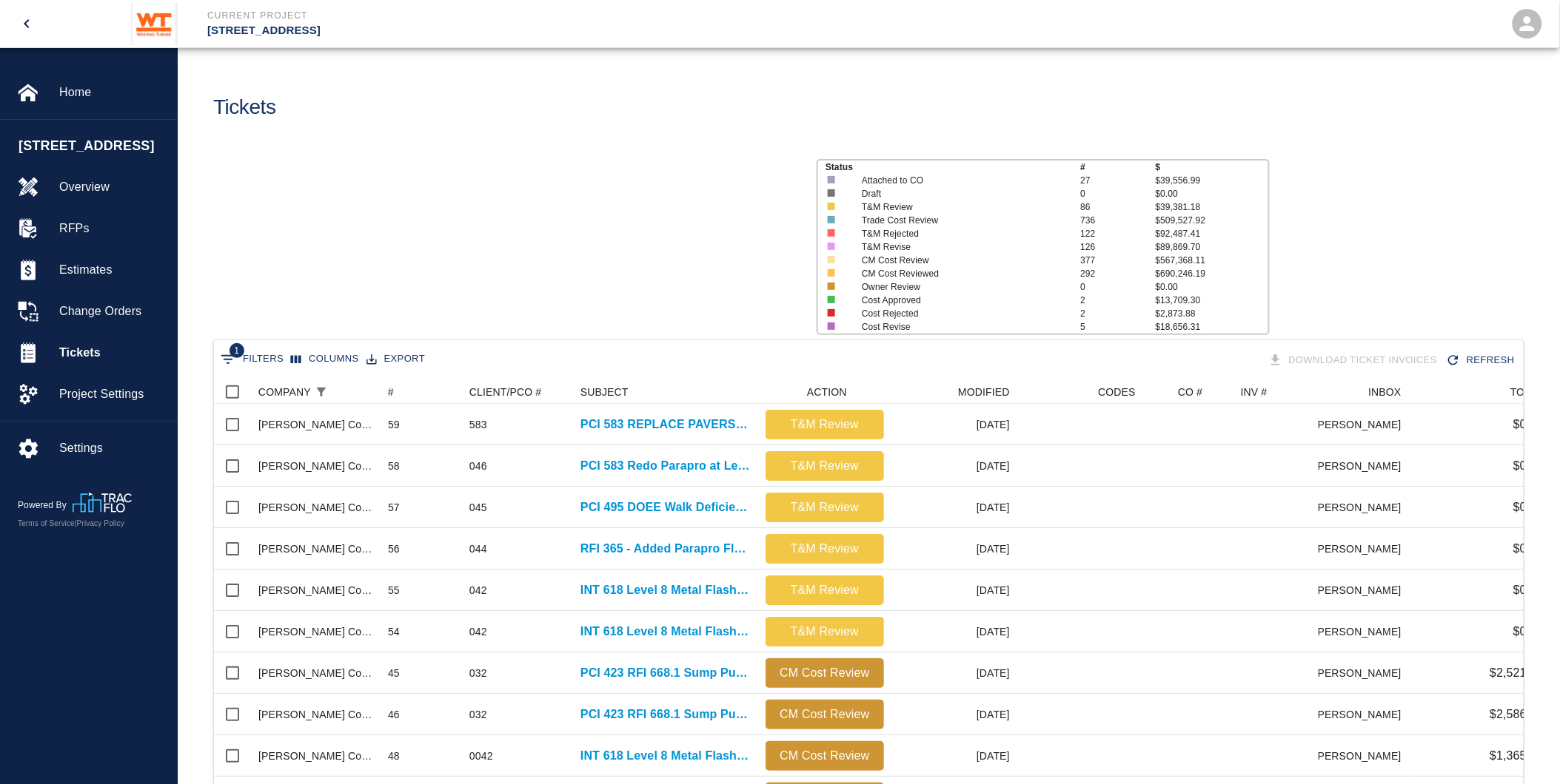
scroll to position [853, 1296]
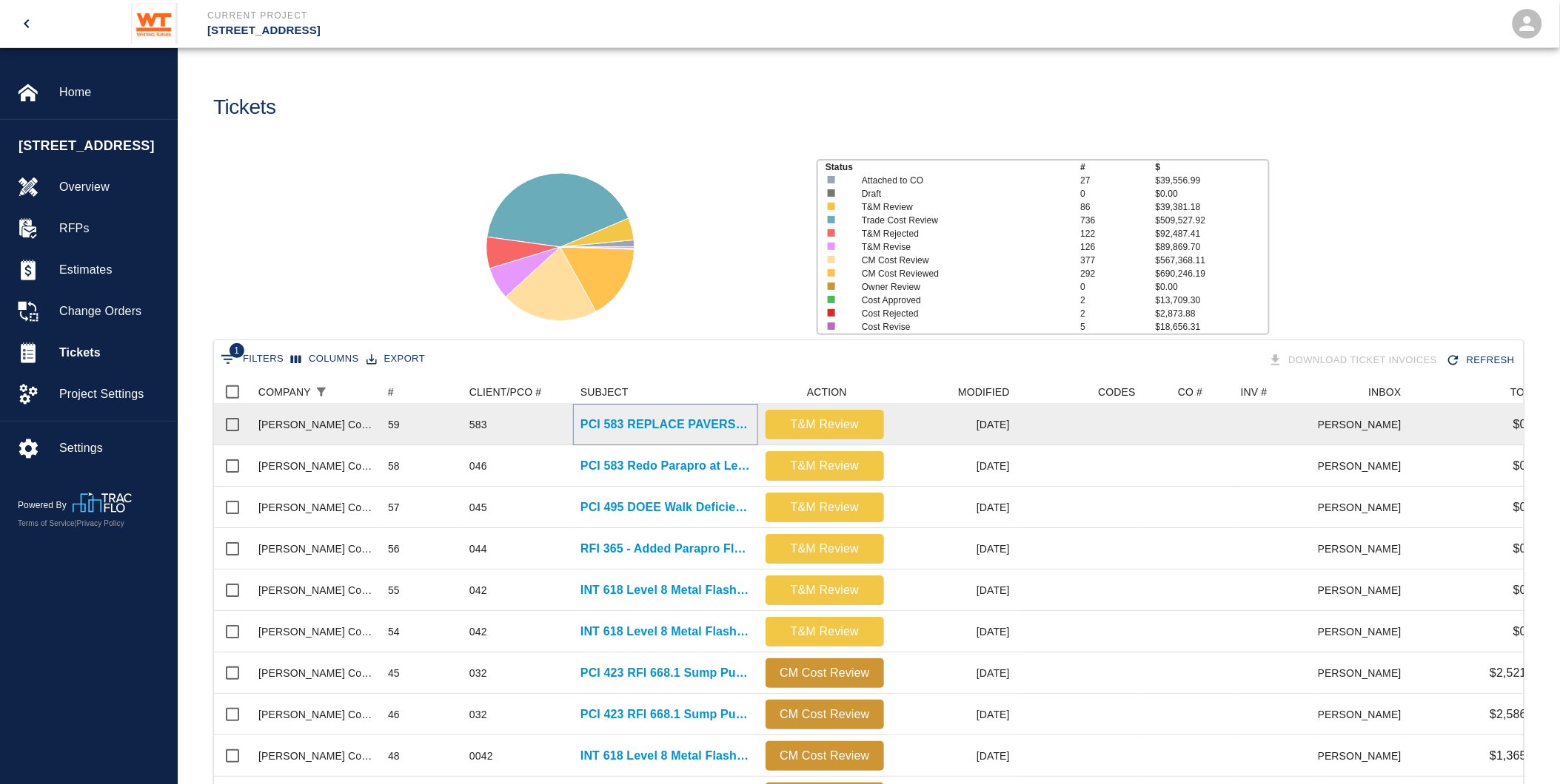
click at [698, 423] on p "PCI 583 REPLACE PAVERS L2 WEST" at bounding box center [665, 424] width 170 height 18
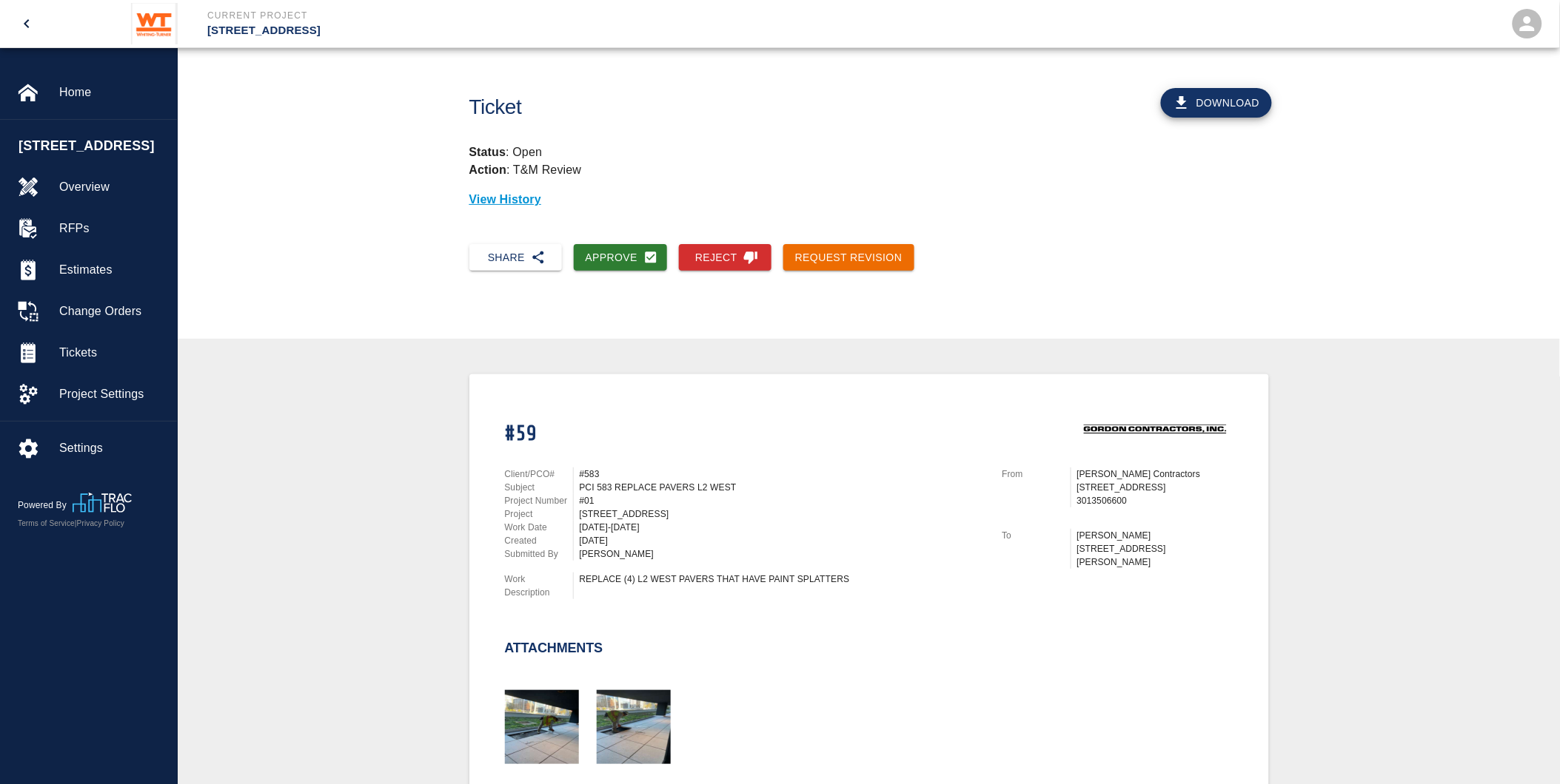
scroll to position [328, 0]
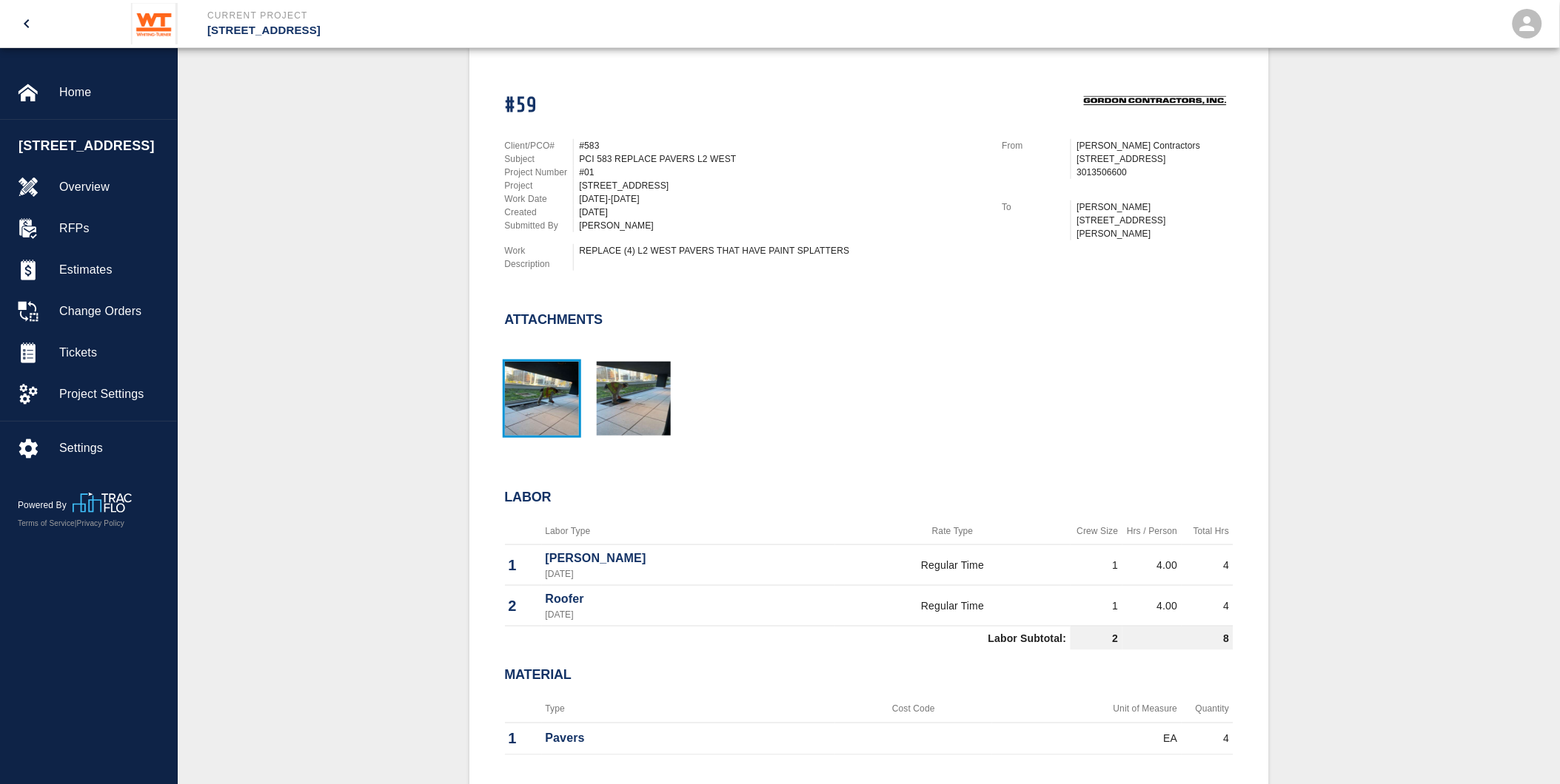
click at [508, 372] on img "button" at bounding box center [542, 399] width 74 height 74
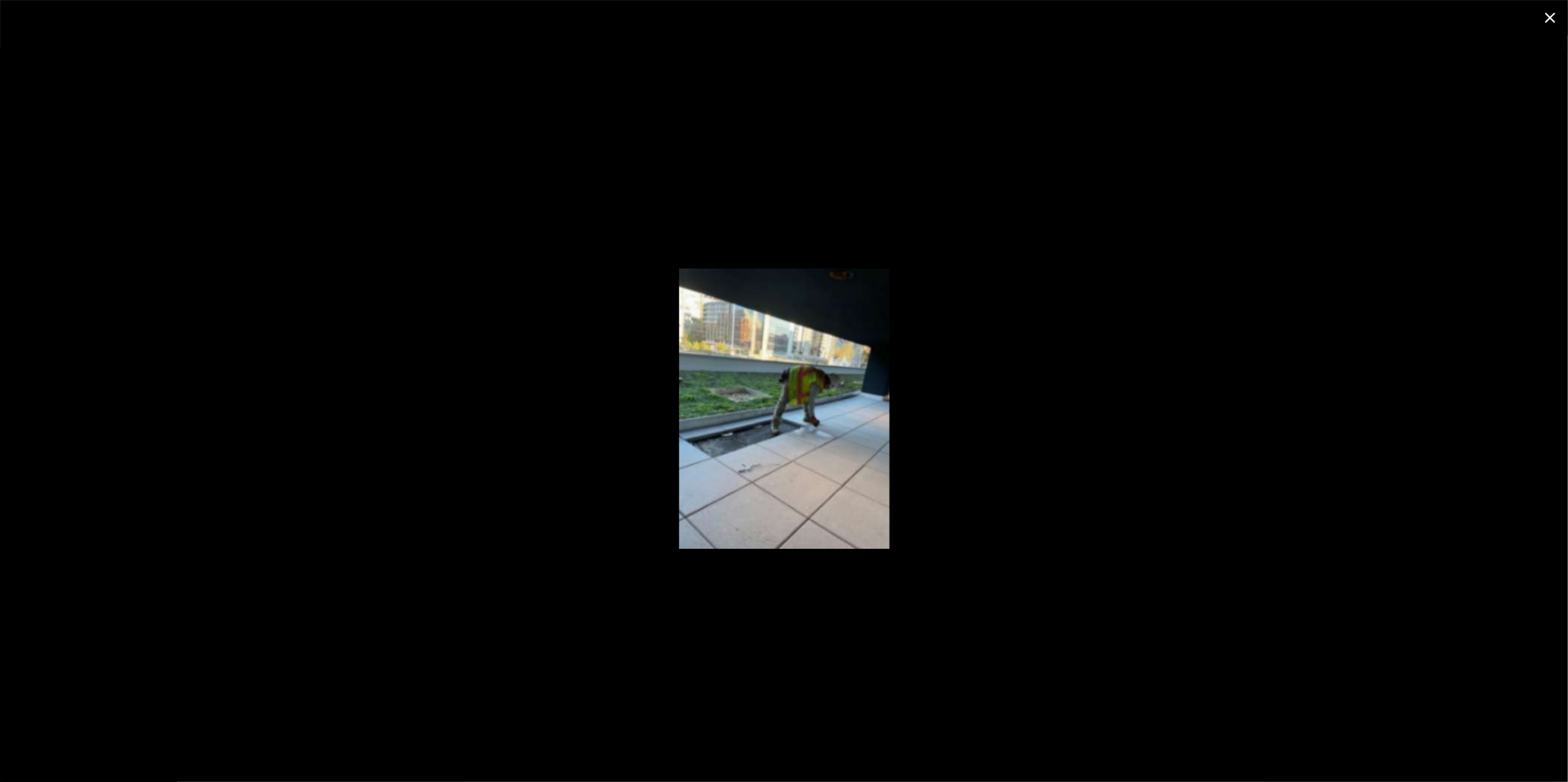
click at [1547, 11] on icon "close" at bounding box center [1550, 17] width 18 height 18
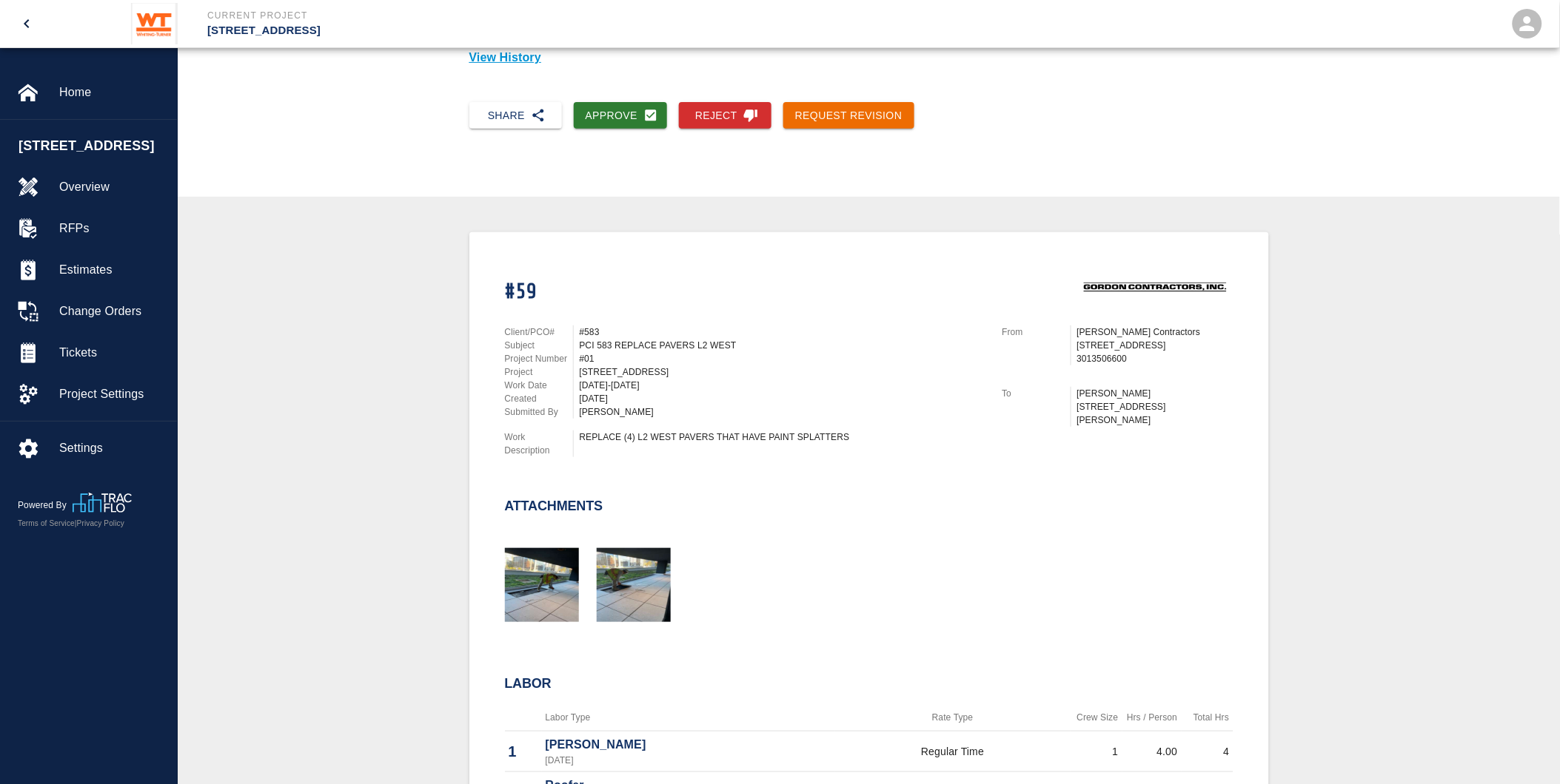
scroll to position [0, 0]
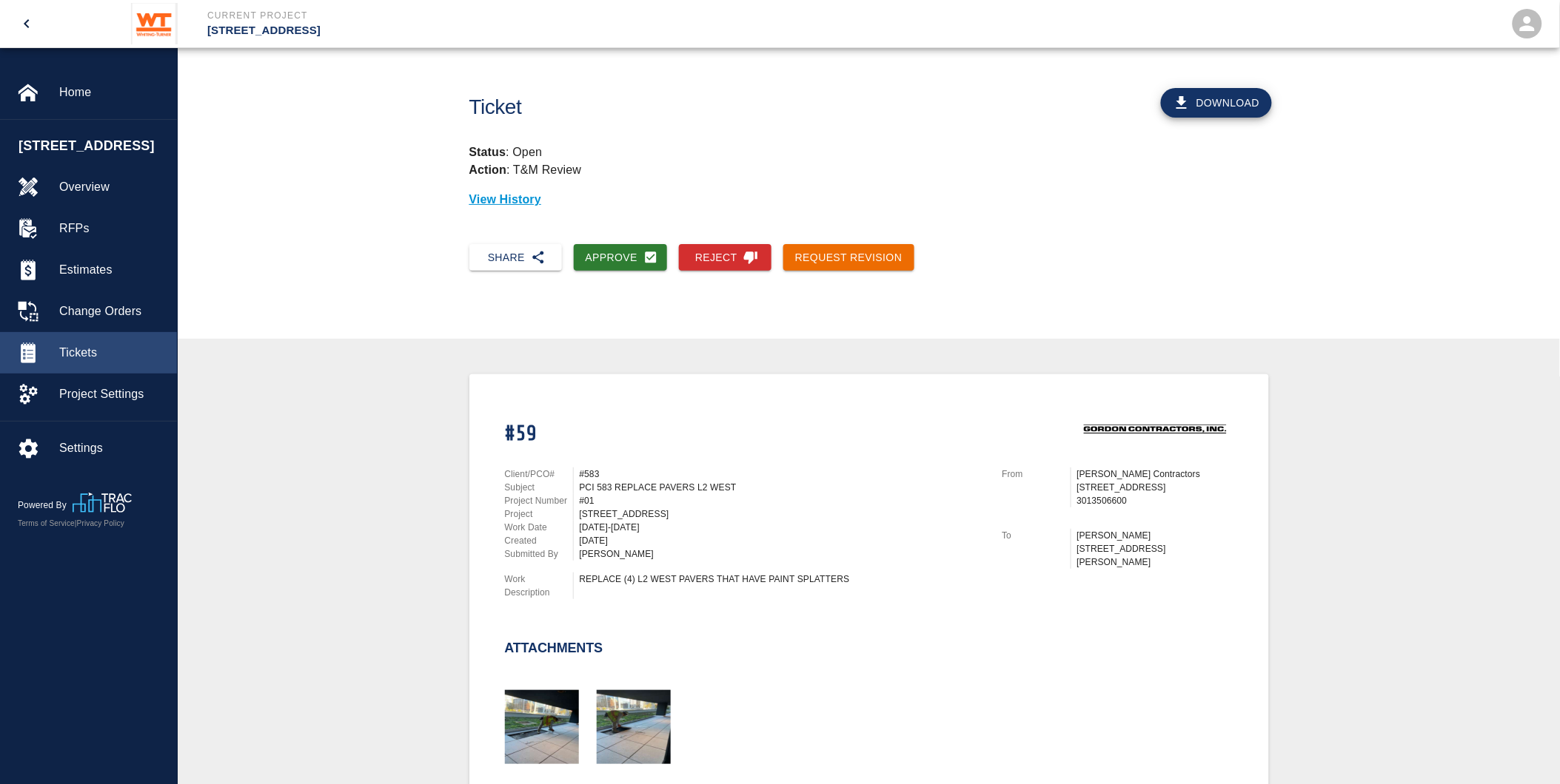
click at [85, 362] on span "Tickets" at bounding box center [111, 353] width 106 height 18
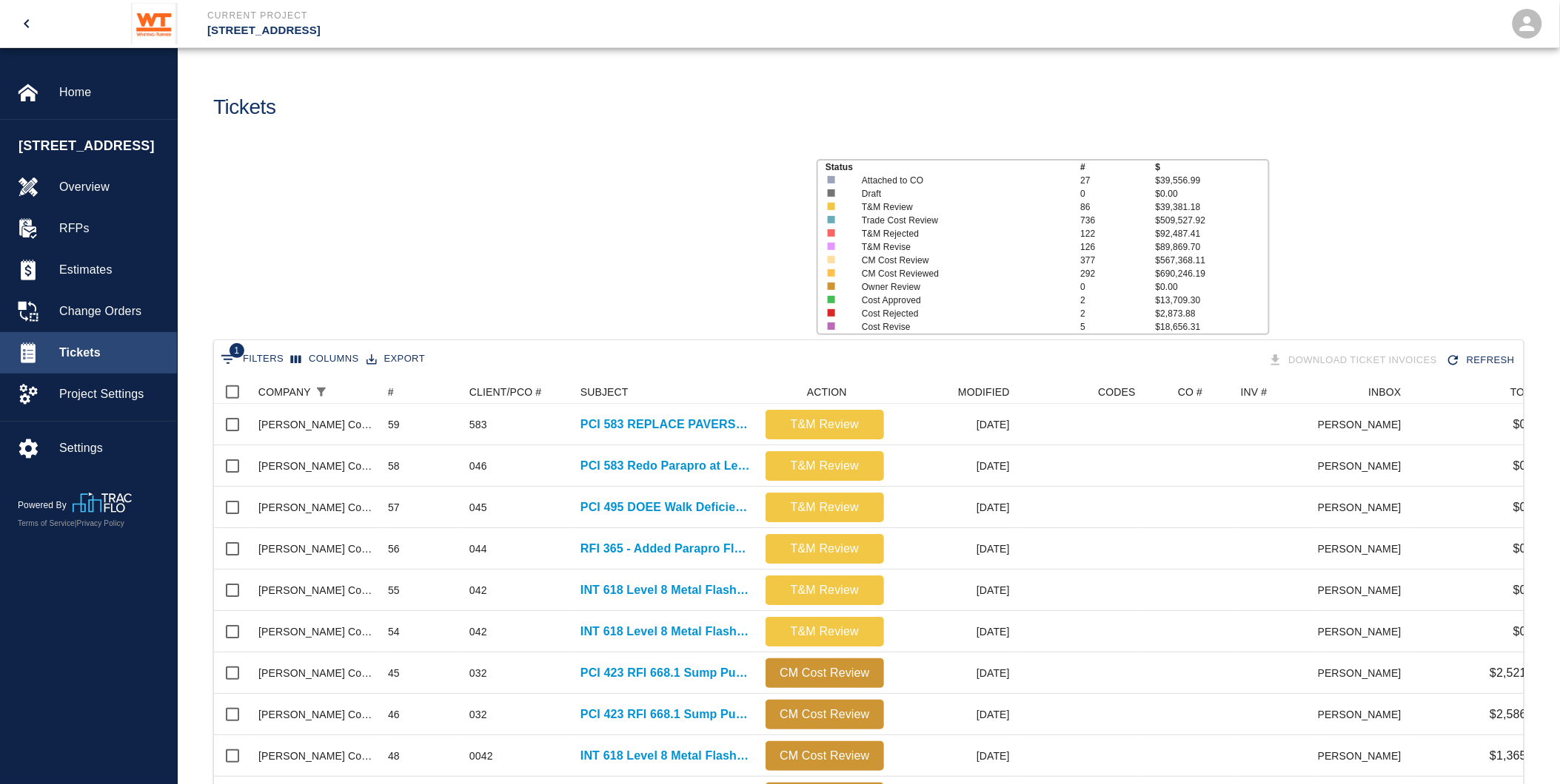
scroll to position [853, 1296]
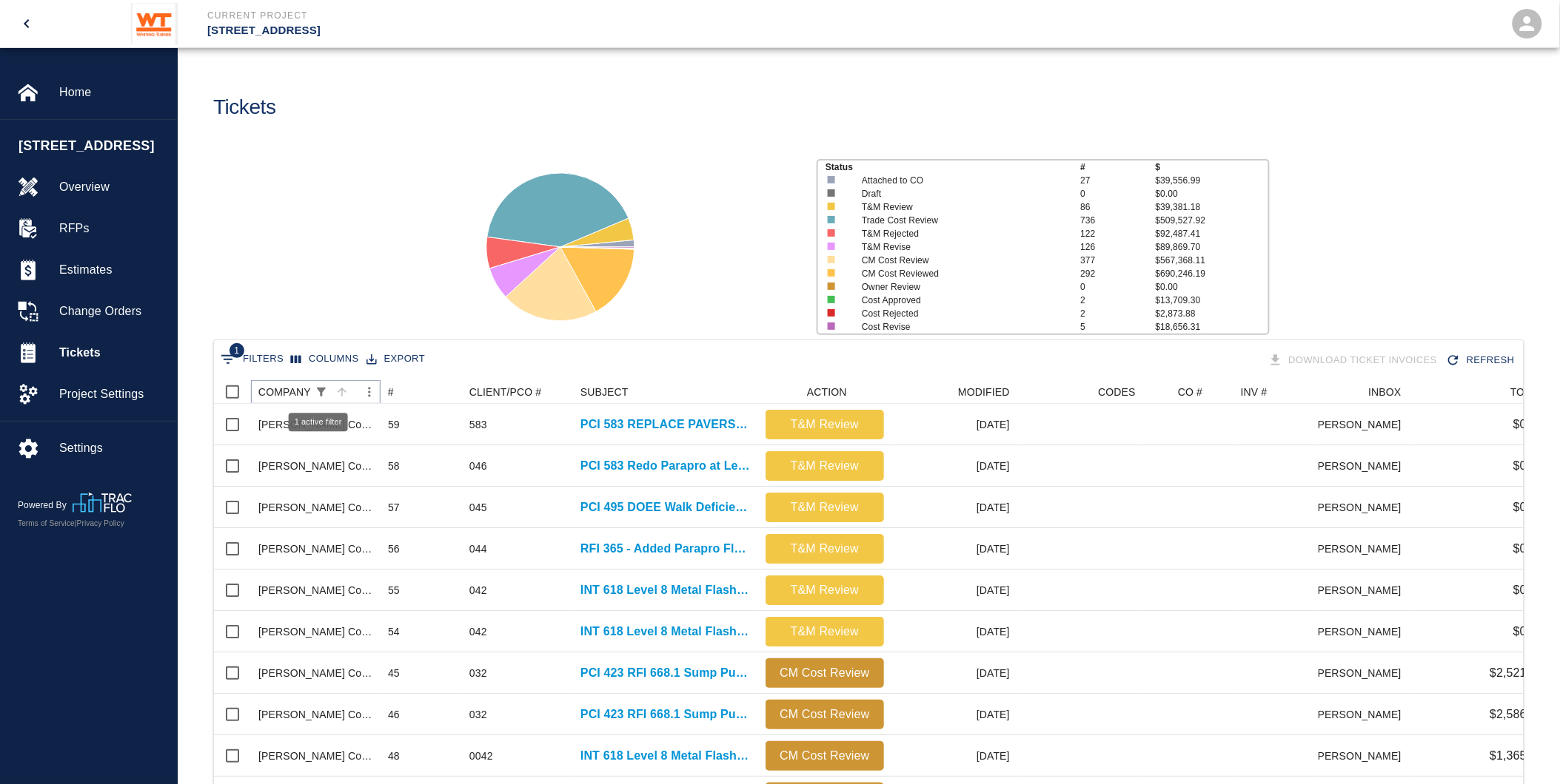
click at [318, 387] on icon "Show filters" at bounding box center [321, 391] width 9 height 9
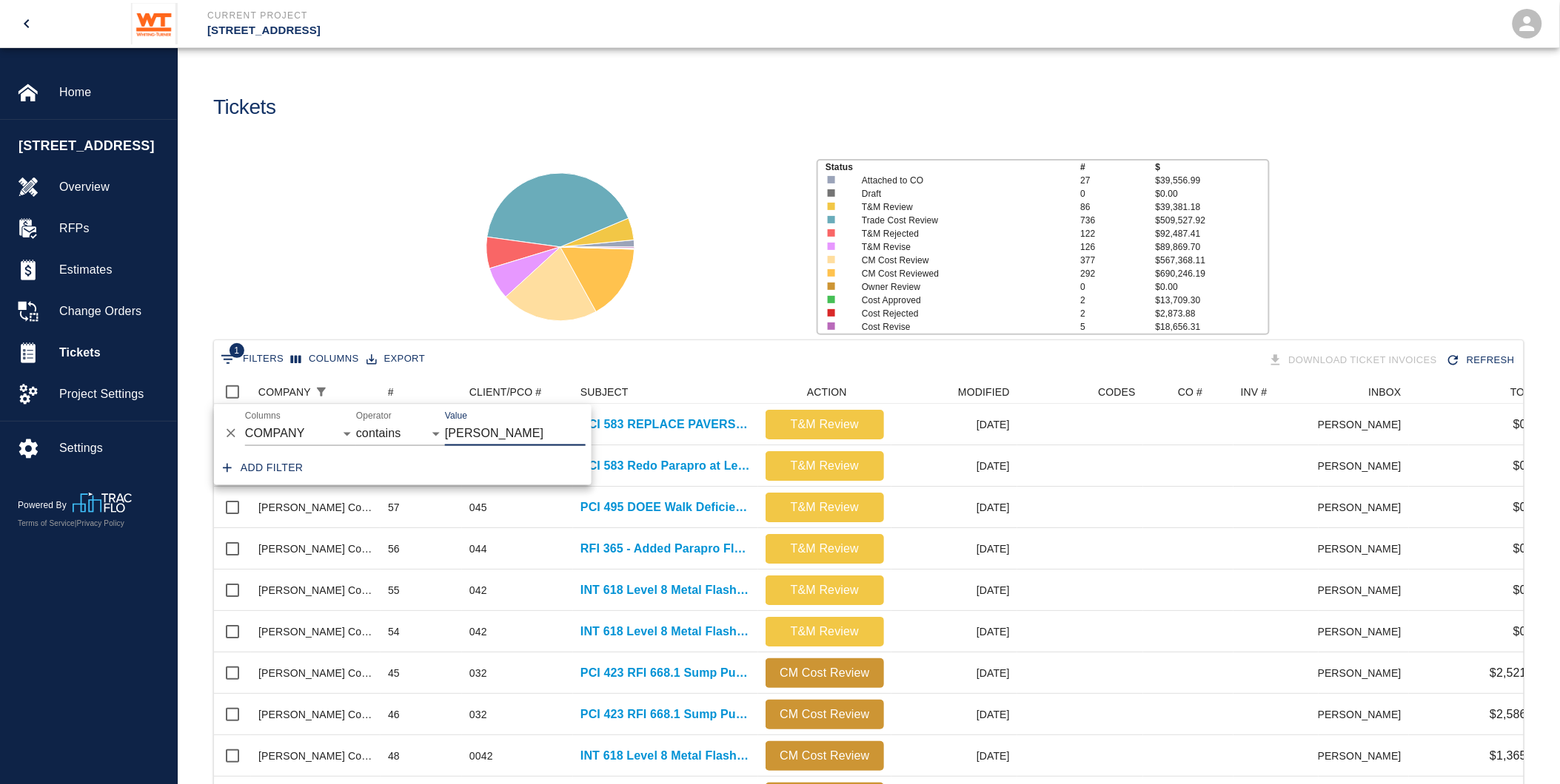
drag, startPoint x: 525, startPoint y: 424, endPoint x: 523, endPoint y: 432, distance: 8.2
click at [525, 430] on input "[PERSON_NAME]" at bounding box center [515, 434] width 141 height 24
drag, startPoint x: 514, startPoint y: 442, endPoint x: 431, endPoint y: 418, distance: 86.4
click at [424, 426] on div "And Or Columns COMPANY ID # CLIENT/PCO # SUBJECT DESCRIPTION ACTION WORK MODIFI…" at bounding box center [403, 428] width 378 height 48
type input "united"
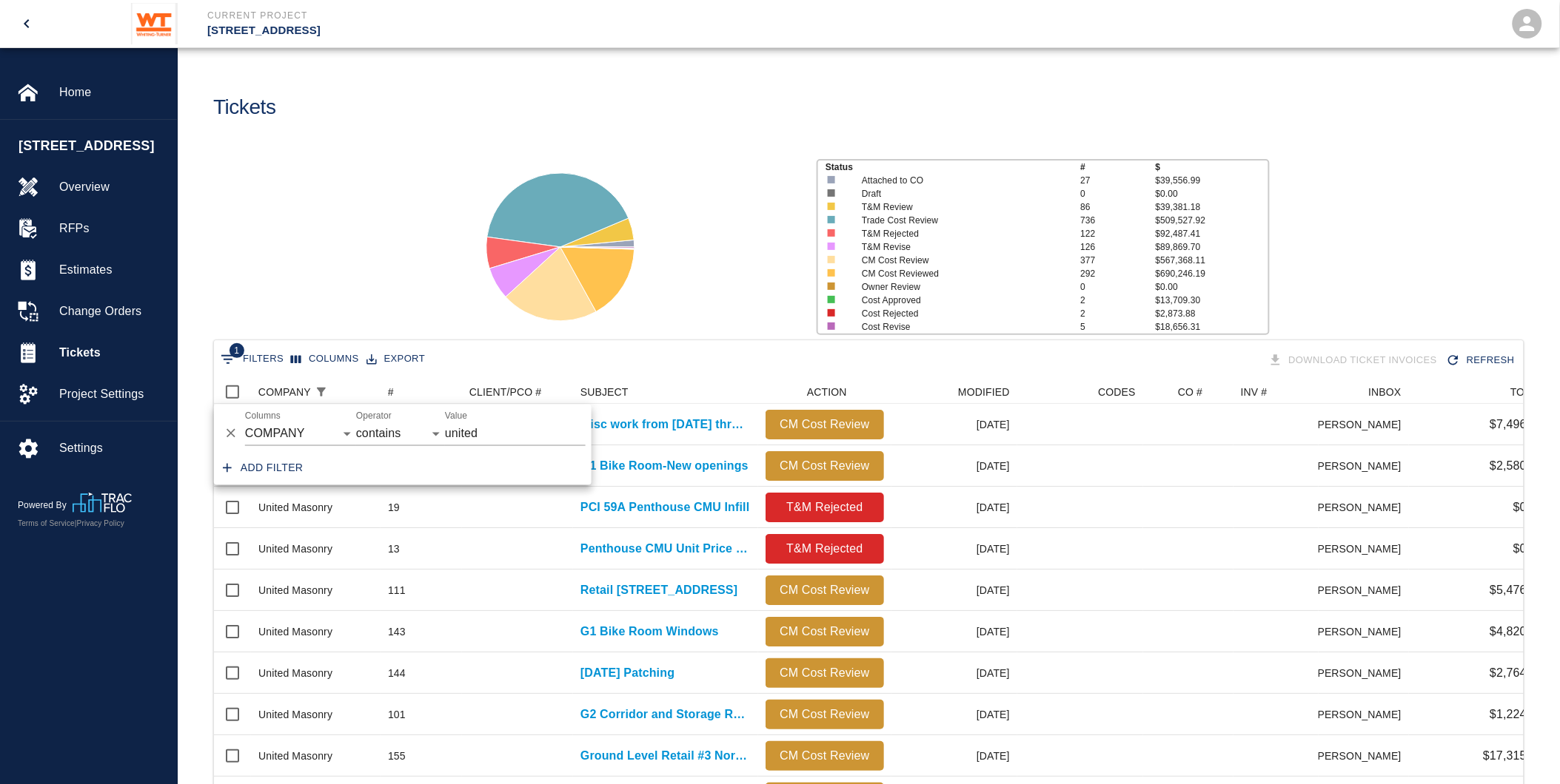
click at [717, 325] on div at bounding box center [630, 241] width 348 height 197
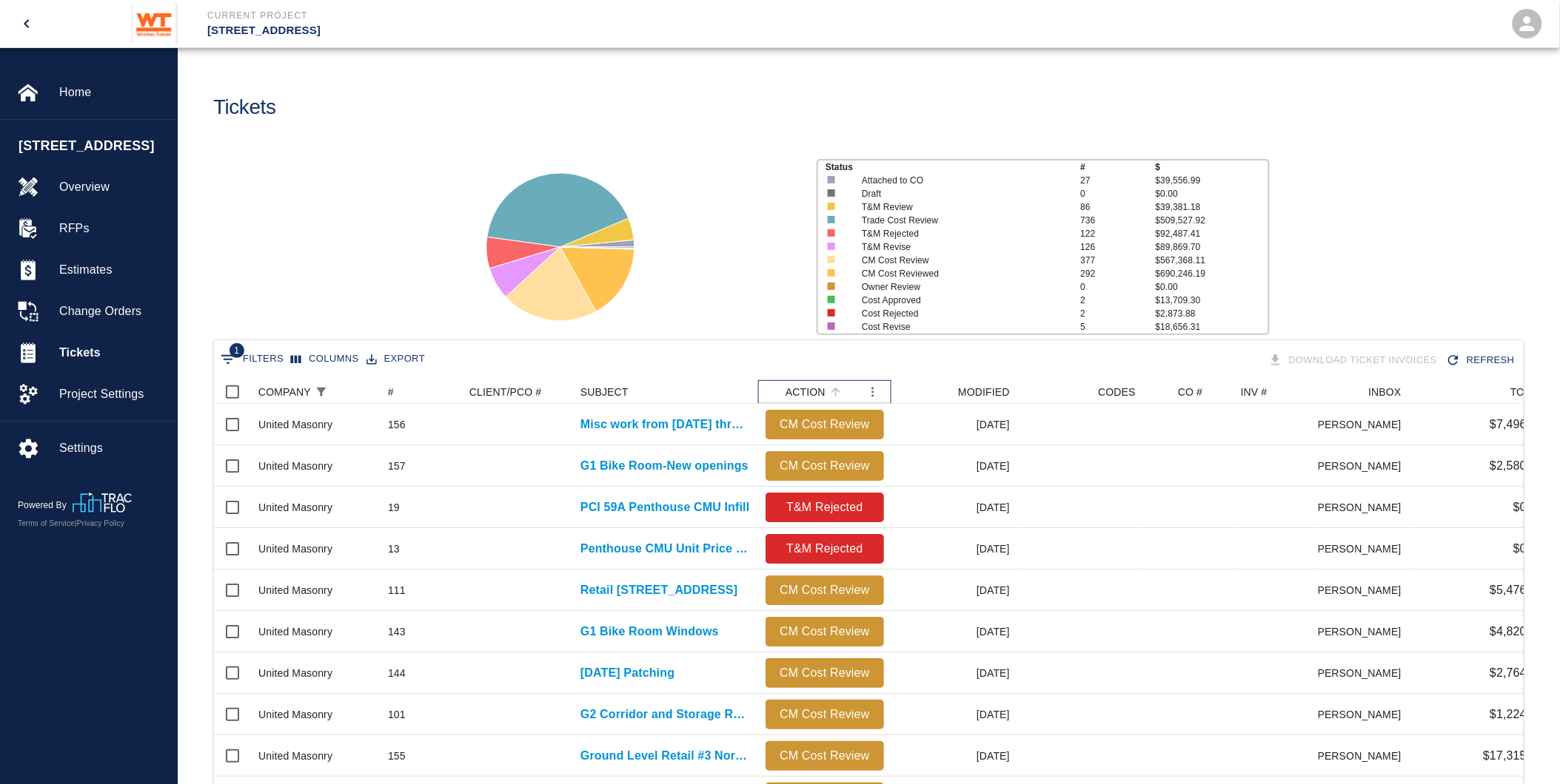
click at [818, 387] on div "ACTION" at bounding box center [805, 392] width 40 height 24
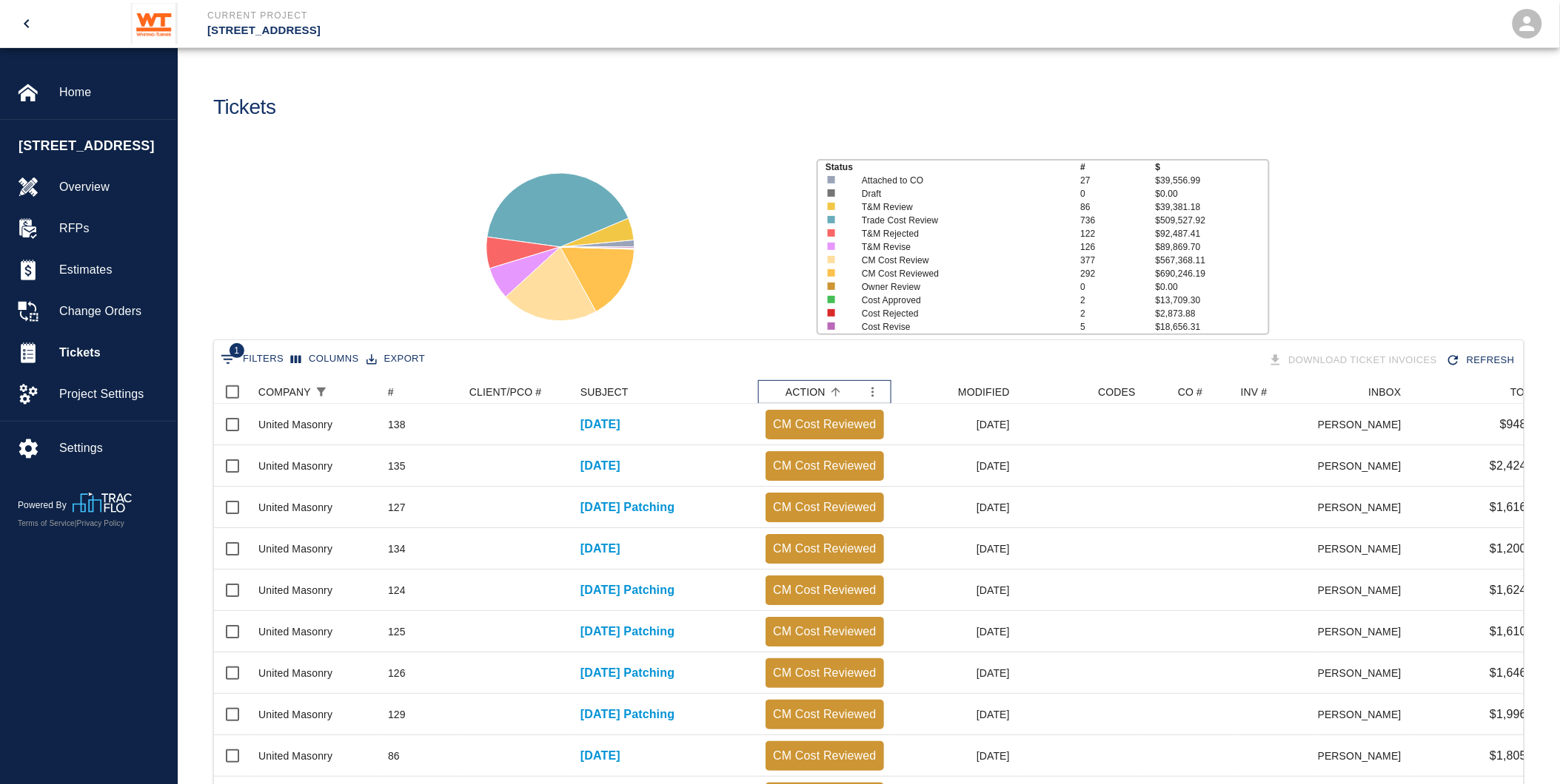
click at [819, 387] on div "ACTION" at bounding box center [805, 392] width 40 height 24
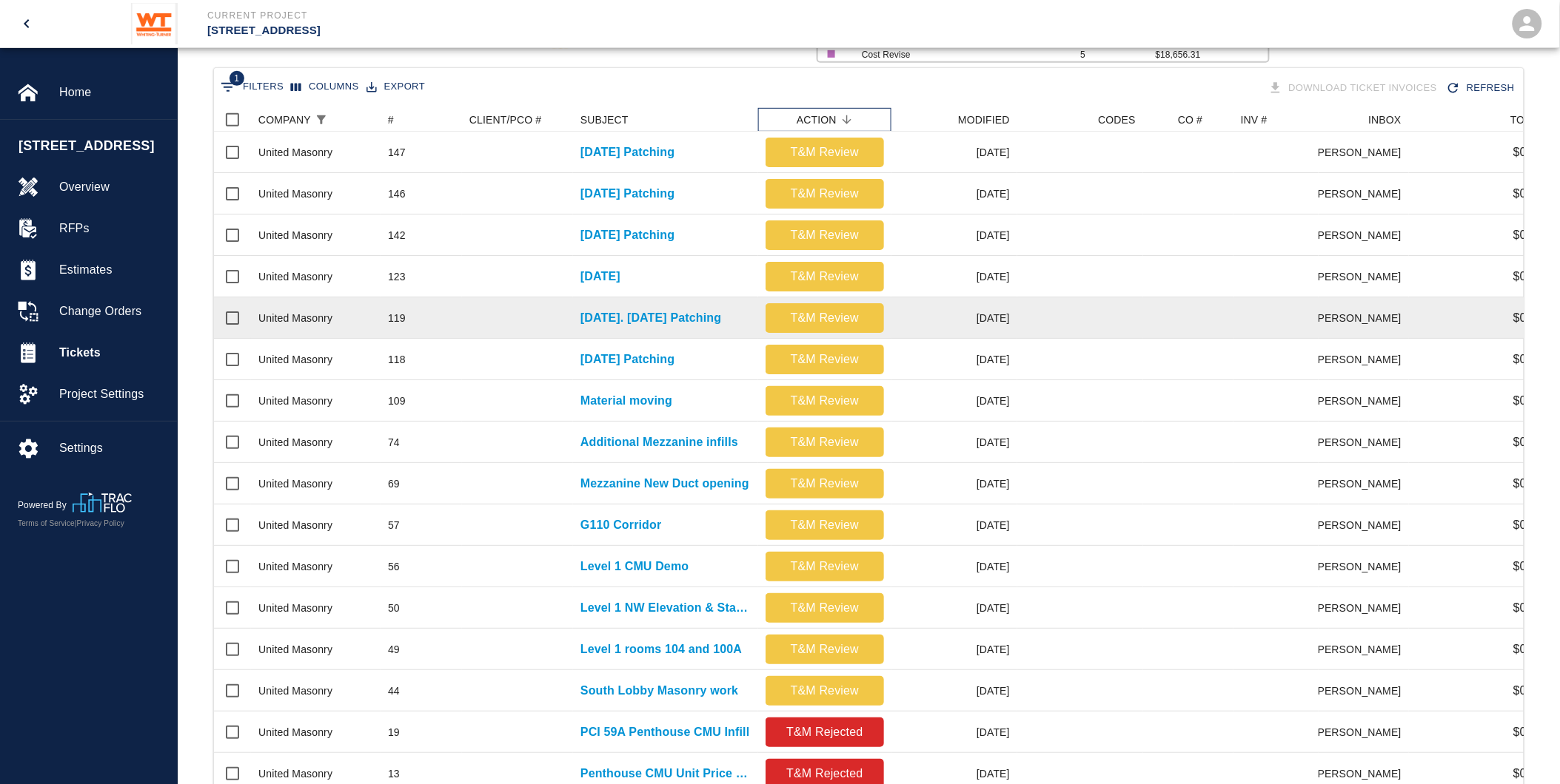
scroll to position [493, 0]
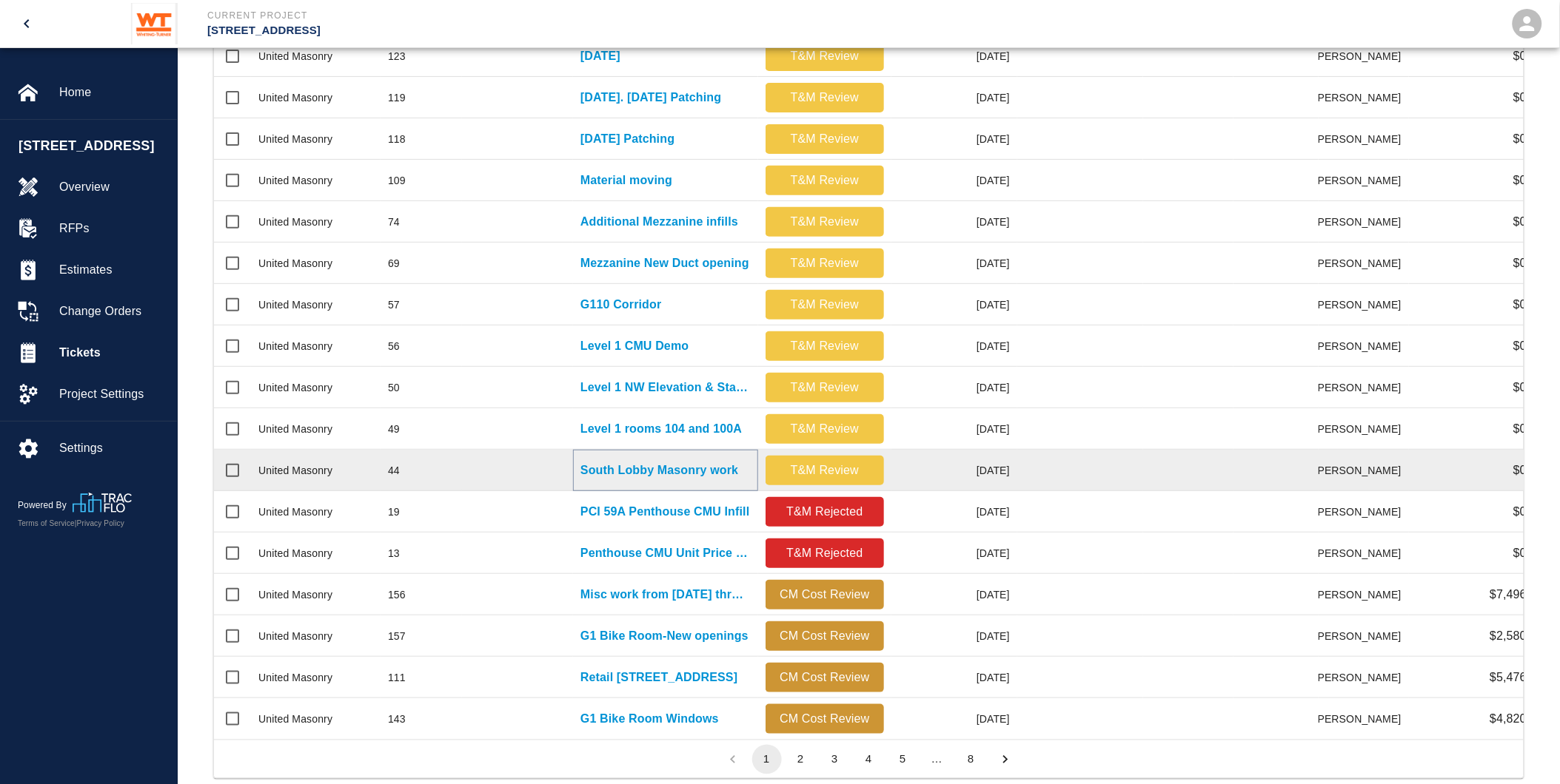
click at [675, 468] on p "South Lobby Masonry work" at bounding box center [660, 470] width 158 height 18
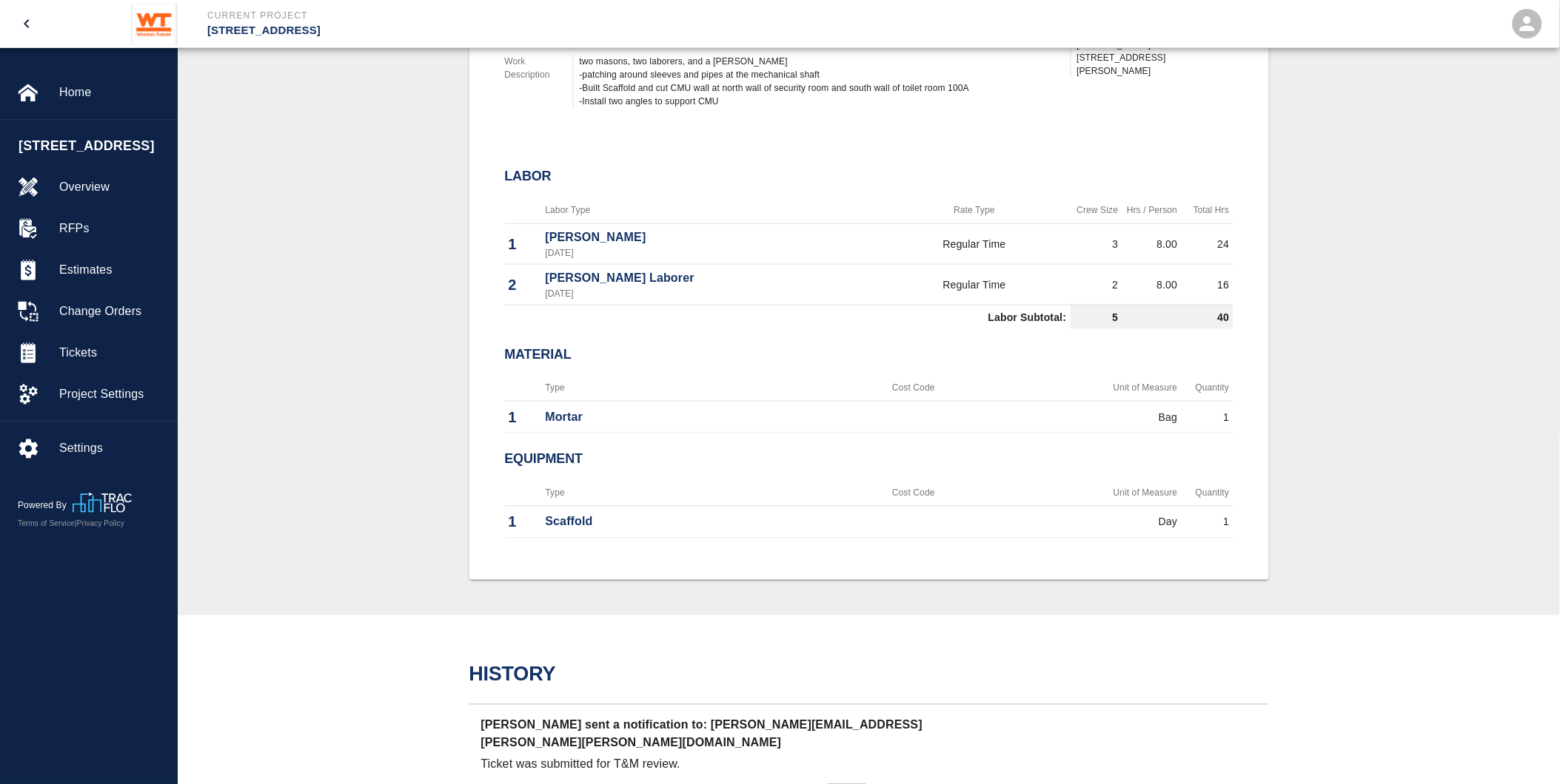
scroll to position [753, 0]
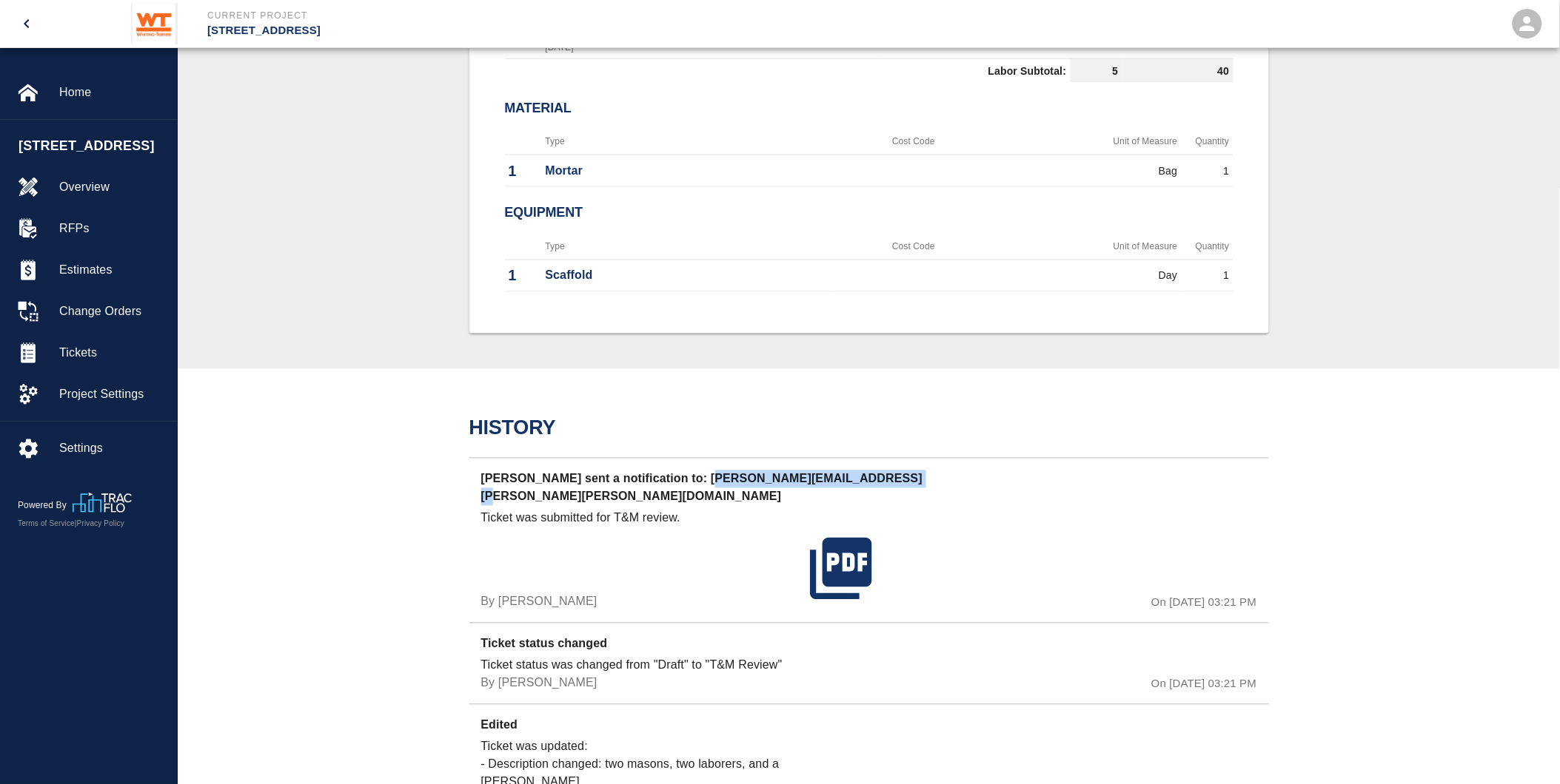
drag, startPoint x: 684, startPoint y: 469, endPoint x: 876, endPoint y: 461, distance: 192.2
click at [876, 461] on div "[PERSON_NAME] sent a notification to: [PERSON_NAME][EMAIL_ADDRESS][PERSON_NAME]…" at bounding box center [869, 539] width 800 height 165
drag, startPoint x: 876, startPoint y: 461, endPoint x: 832, endPoint y: 479, distance: 47.5
click at [833, 492] on div at bounding box center [924, 551] width 276 height 119
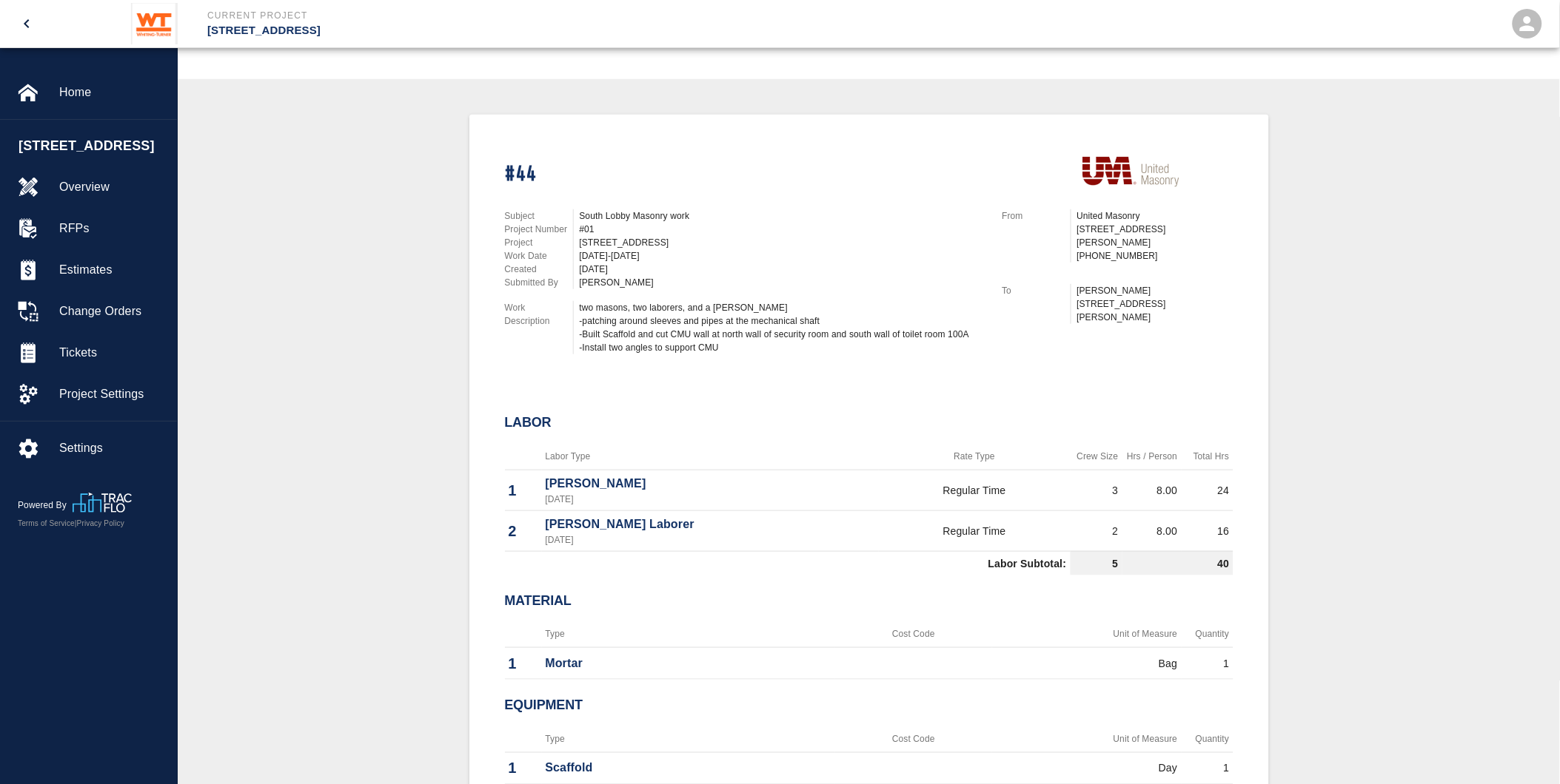
scroll to position [0, 0]
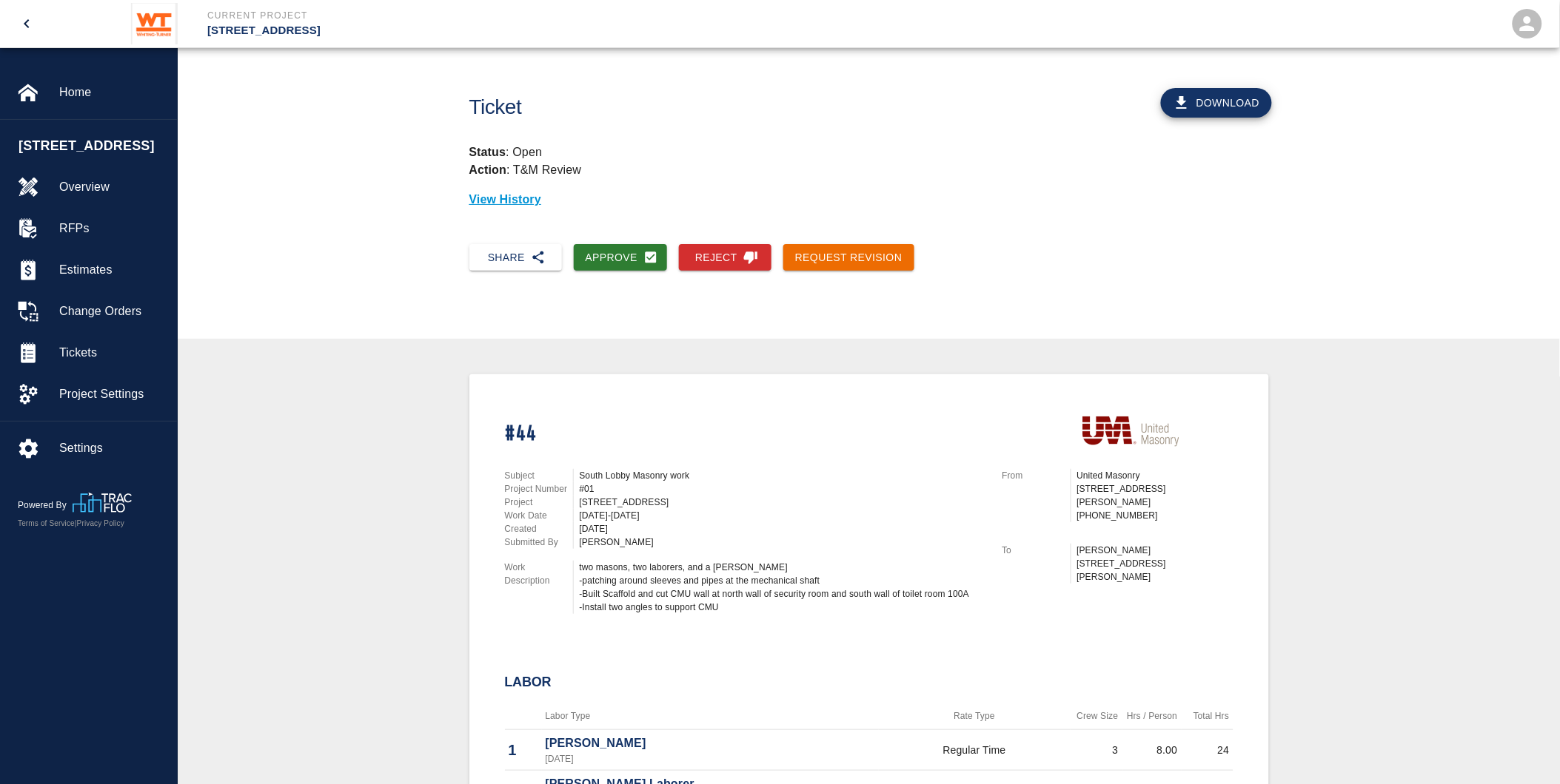
click at [29, 19] on icon "open drawer" at bounding box center [27, 24] width 18 height 18
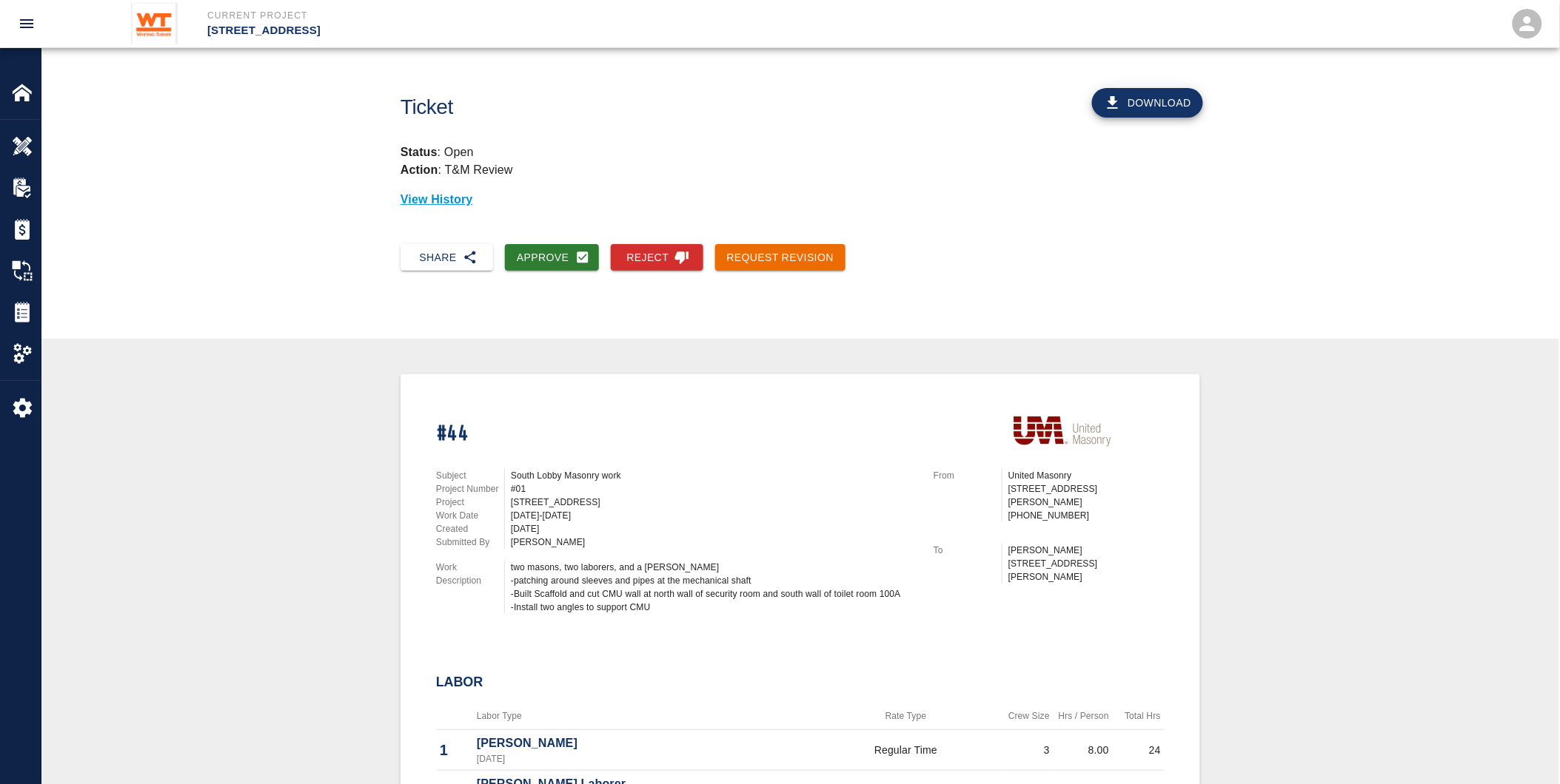
scroll to position [82, 0]
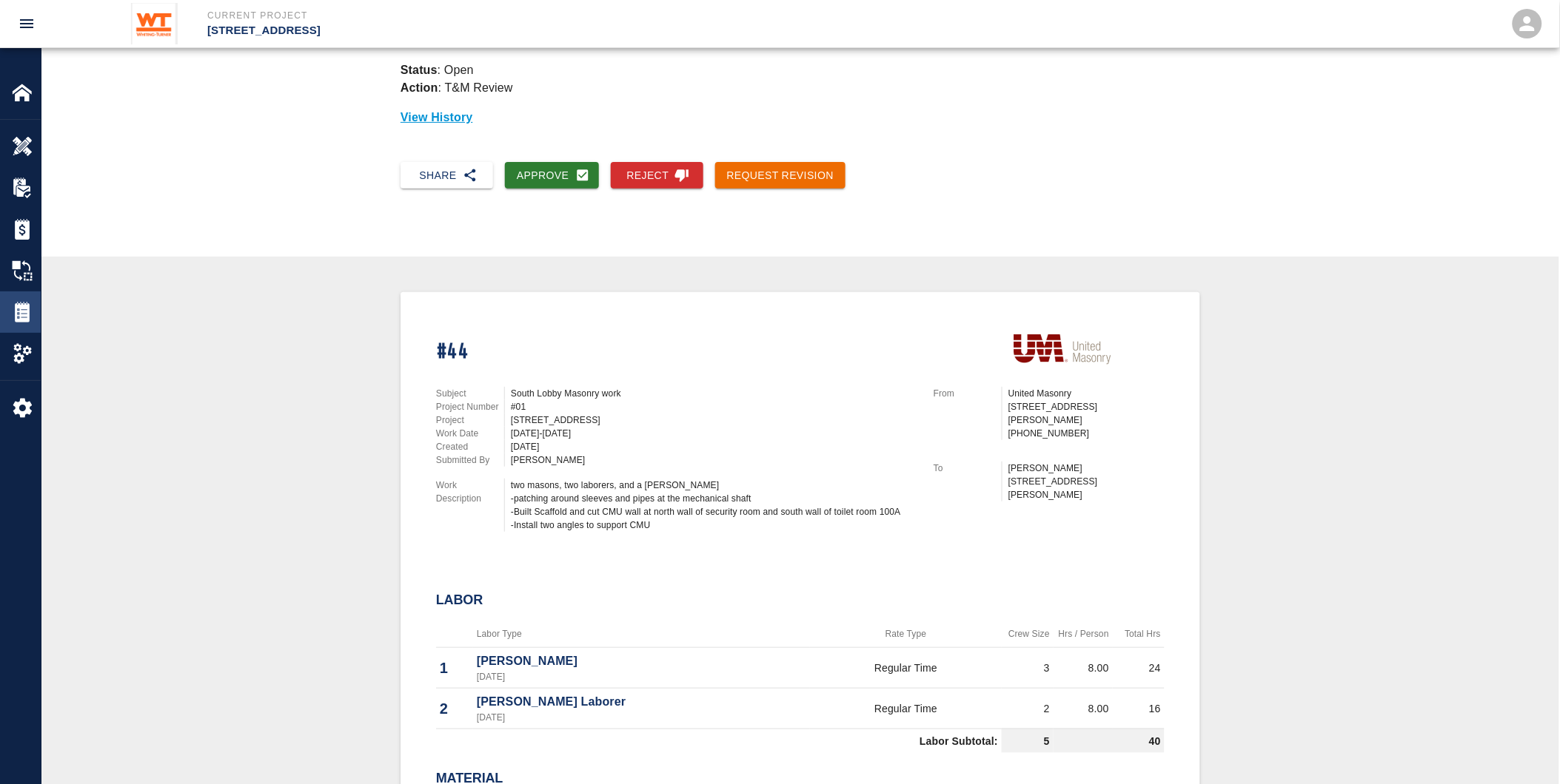
click at [21, 322] on img at bounding box center [22, 312] width 21 height 21
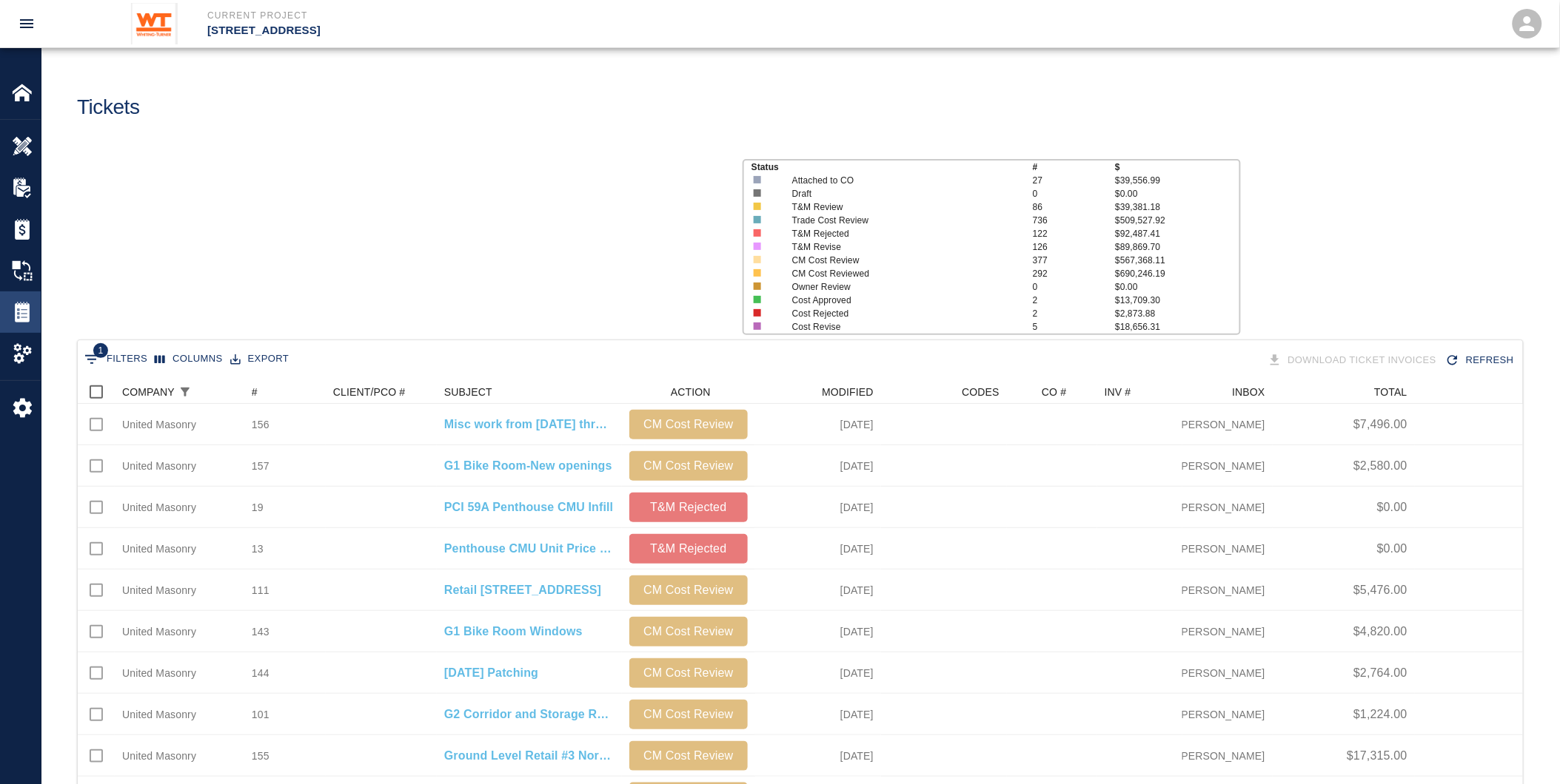
scroll to position [840, 1433]
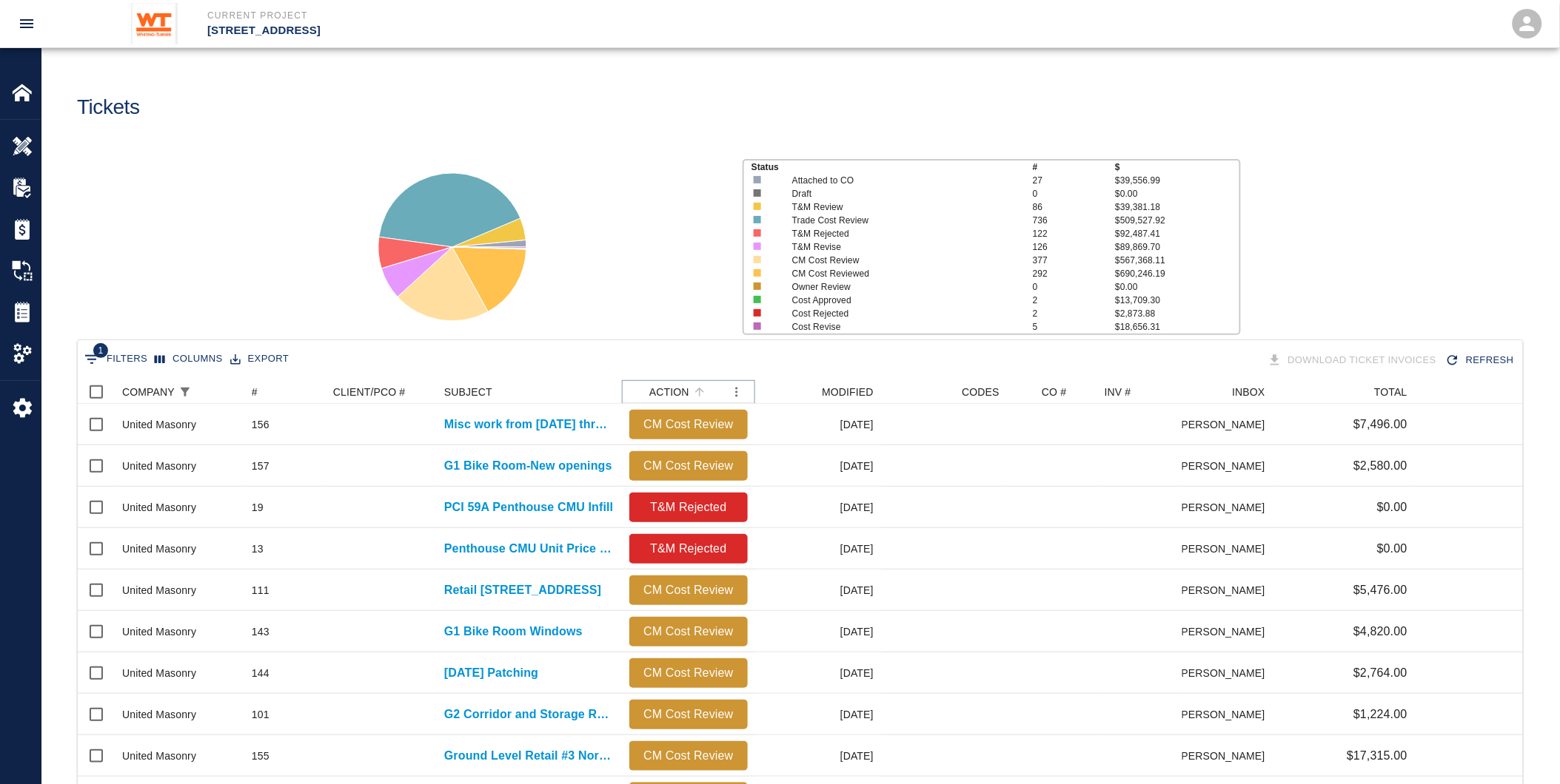
click at [693, 390] on icon "Sort" at bounding box center [700, 392] width 13 height 13
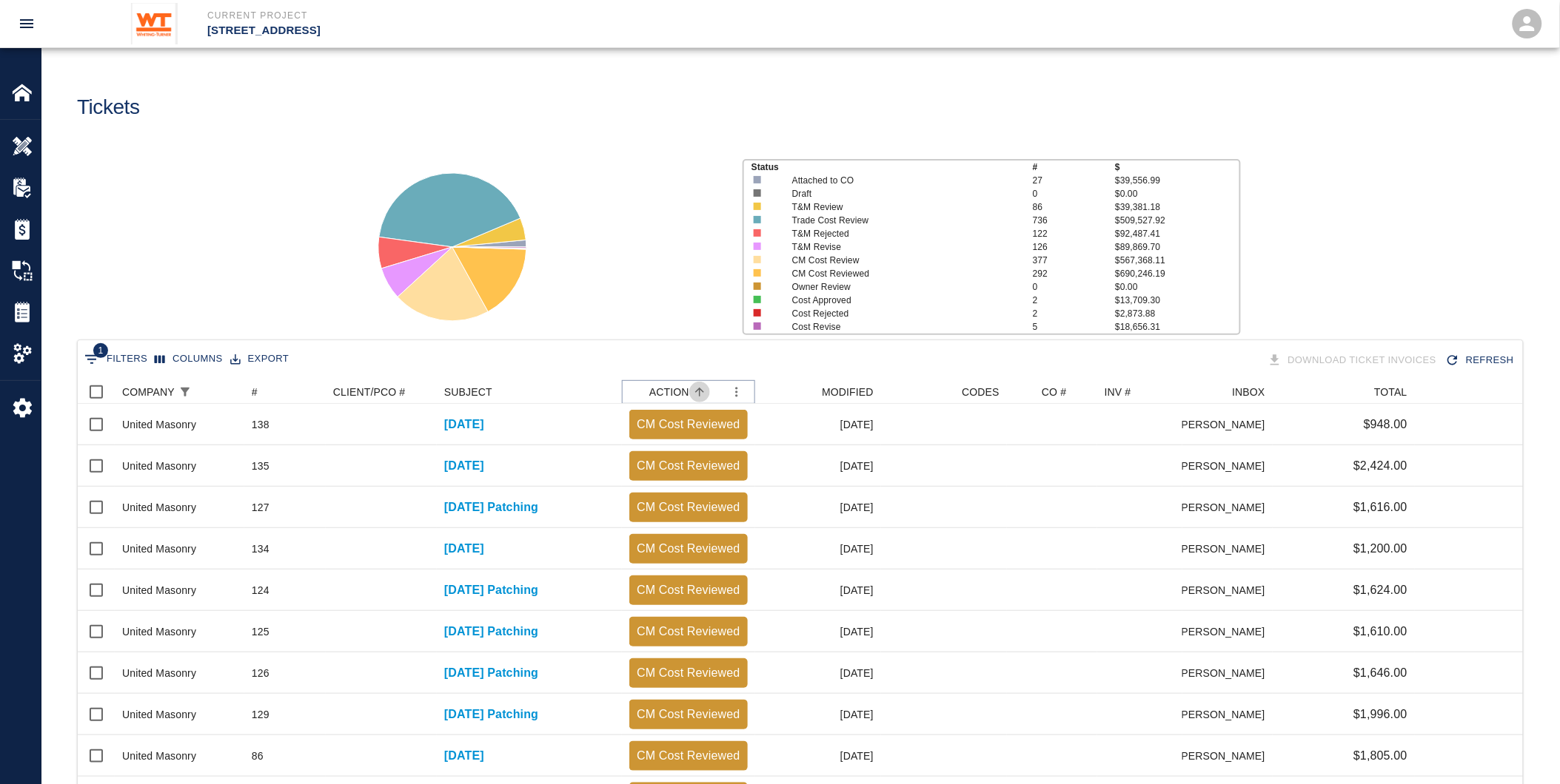
click at [693, 390] on icon "Sort" at bounding box center [700, 392] width 13 height 13
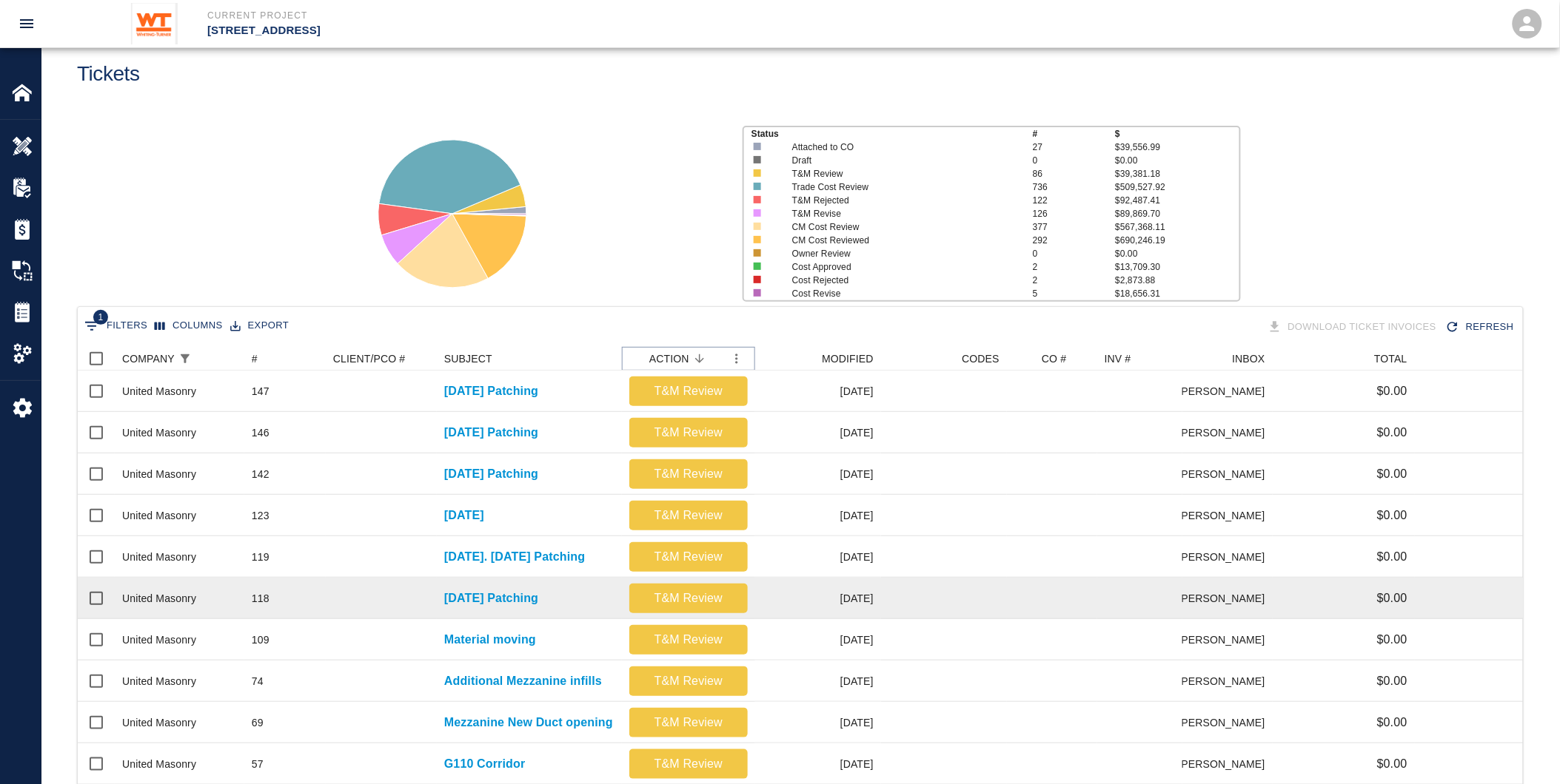
scroll to position [0, 0]
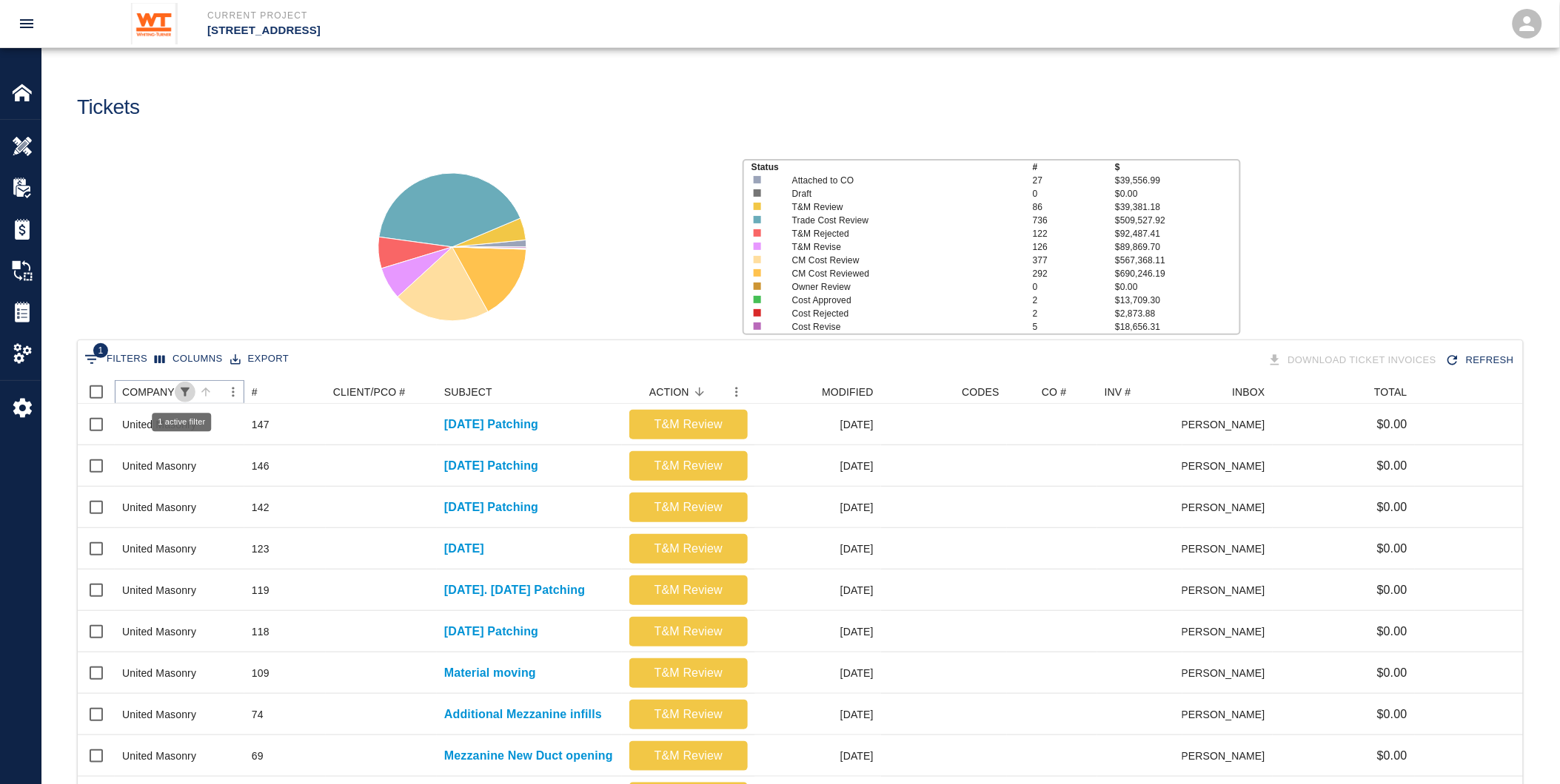
click at [178, 386] on icon "Show filters" at bounding box center [185, 392] width 13 height 13
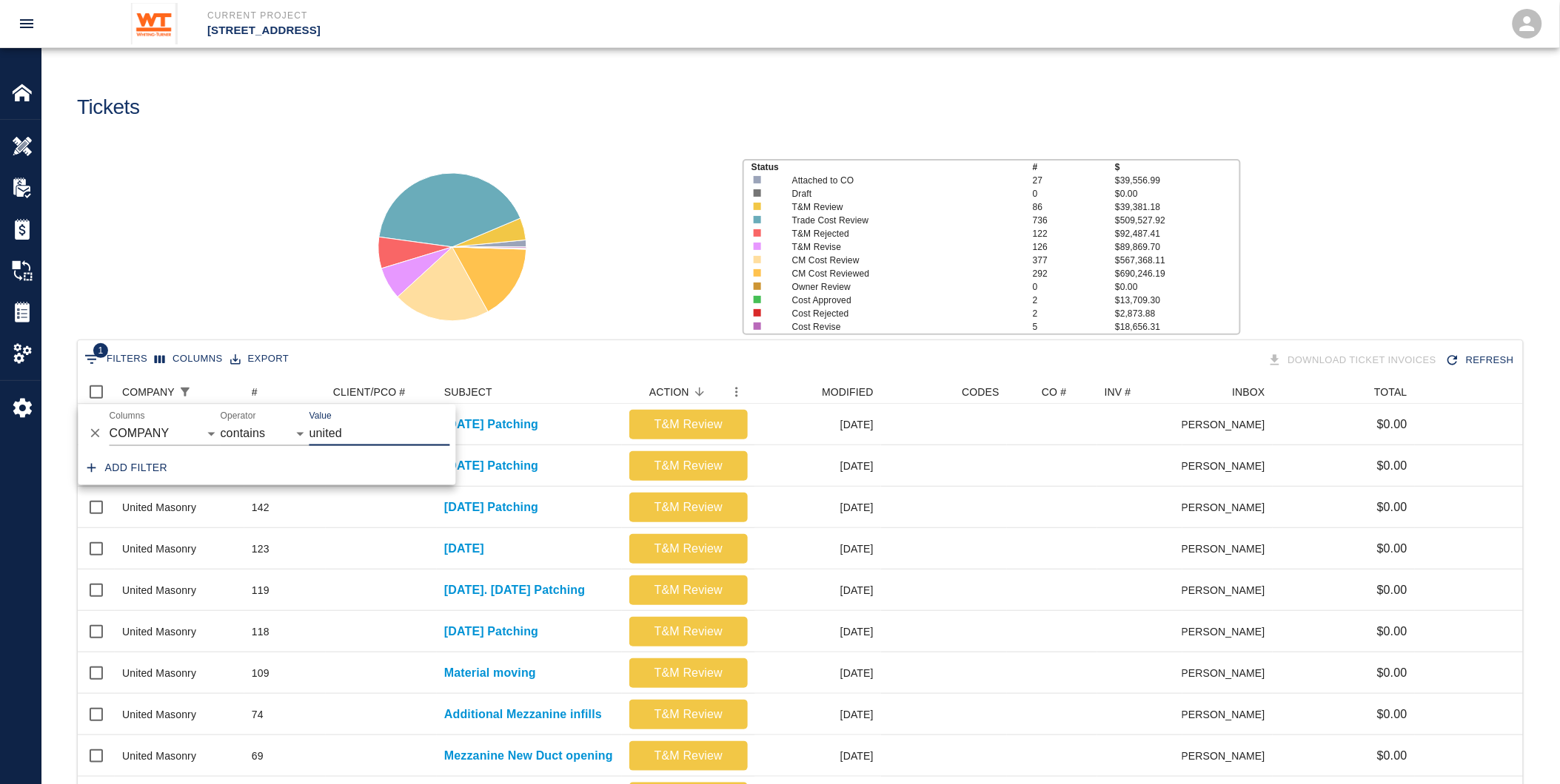
drag, startPoint x: 361, startPoint y: 440, endPoint x: 308, endPoint y: 437, distance: 53.1
click at [309, 437] on input "united" at bounding box center [380, 434] width 141 height 24
type input "janeiro"
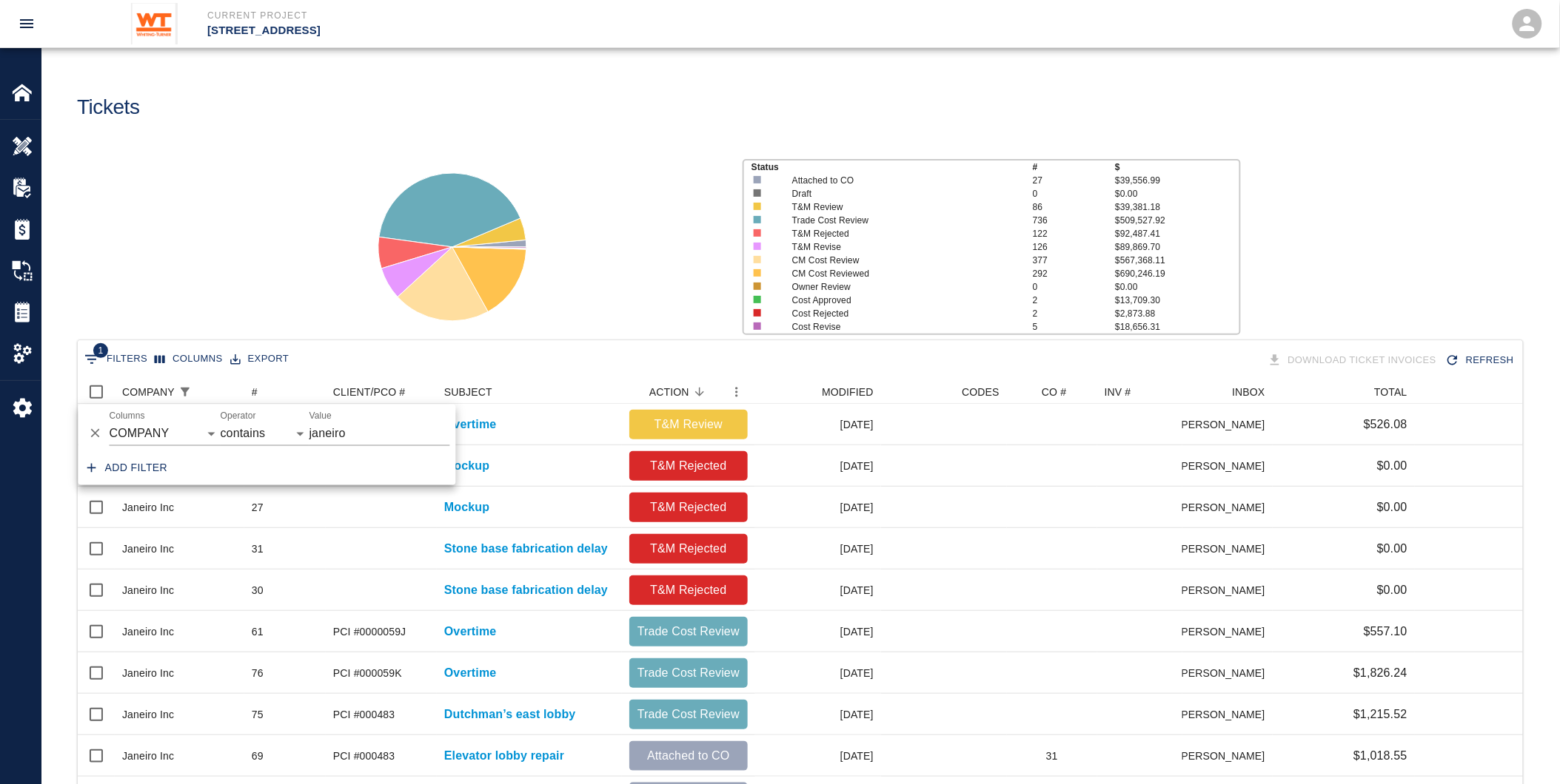
click at [624, 247] on div at bounding box center [540, 241] width 383 height 197
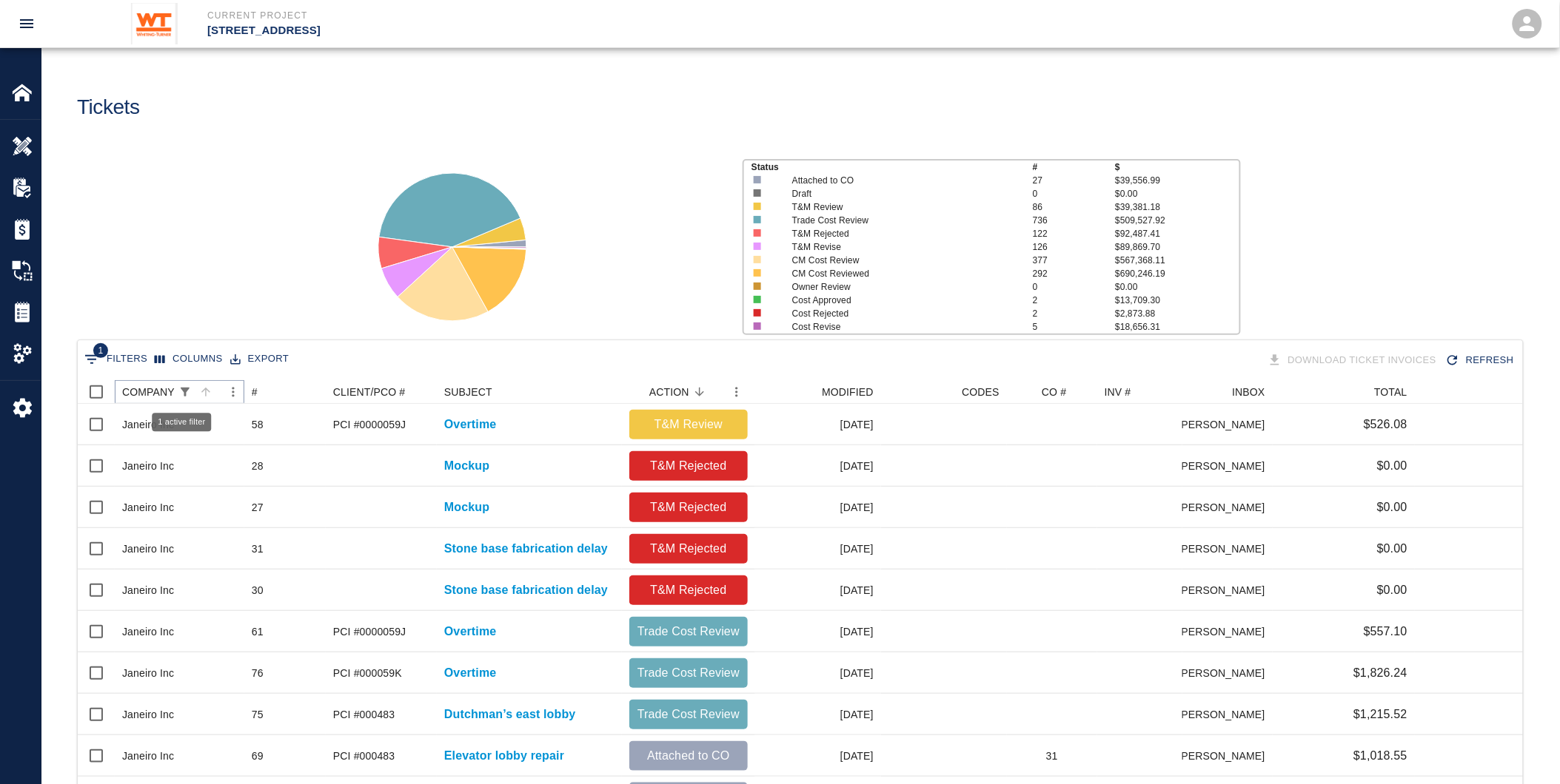
click at [182, 389] on icon "Show filters" at bounding box center [185, 391] width 9 height 9
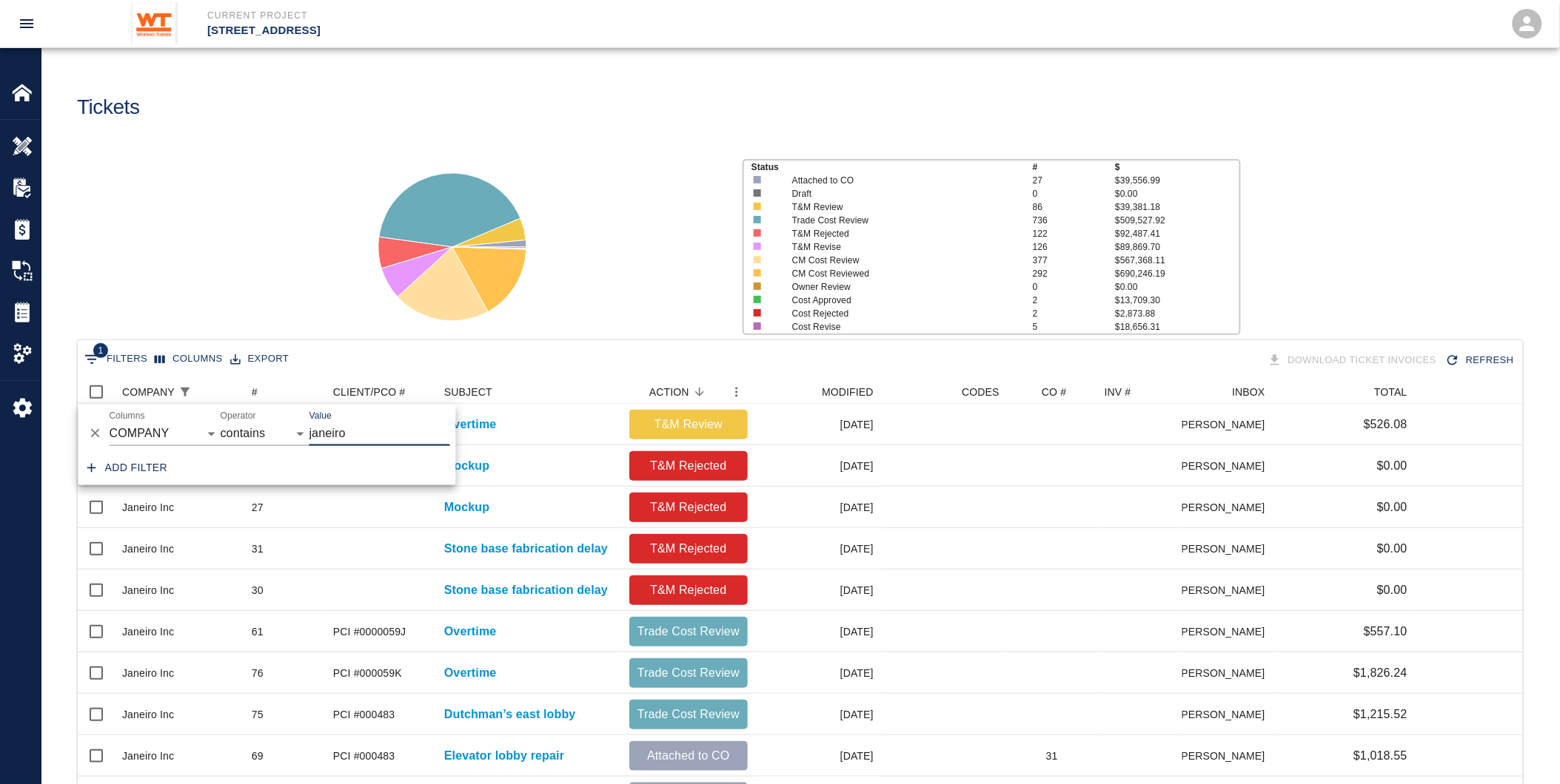
drag, startPoint x: 350, startPoint y: 437, endPoint x: 301, endPoint y: 440, distance: 49.1
click at [301, 440] on div "And Or Columns COMPANY ID # CLIENT/PCO # SUBJECT DESCRIPTION ACTION WORK MODIFI…" at bounding box center [267, 428] width 378 height 48
type input "service"
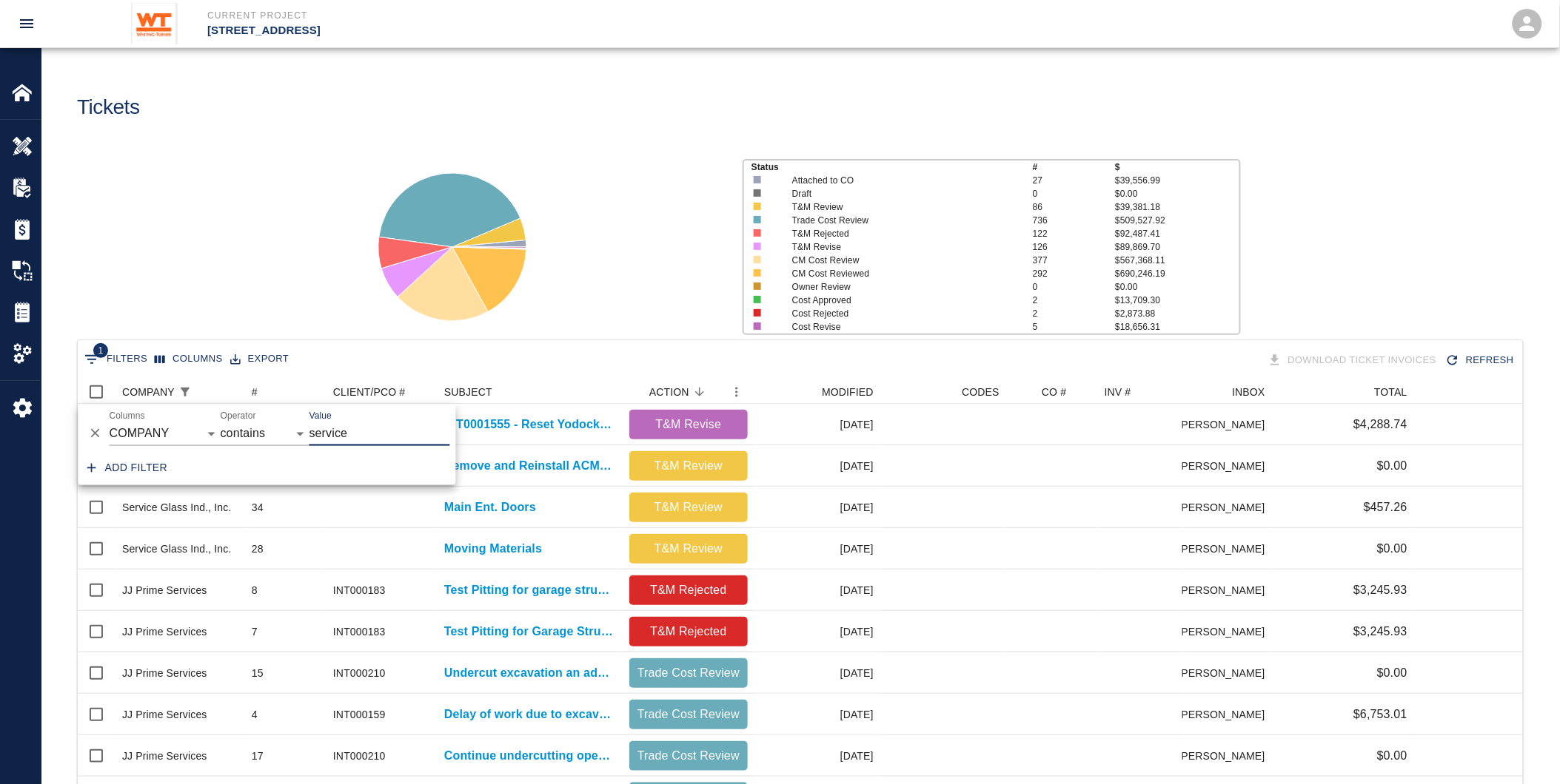
click at [254, 268] on div "Status # $ Attached to CO 27 $39,556.99 Draft 0 $0.00 T&M Review 86 $39,381.18 …" at bounding box center [794, 241] width 1530 height 197
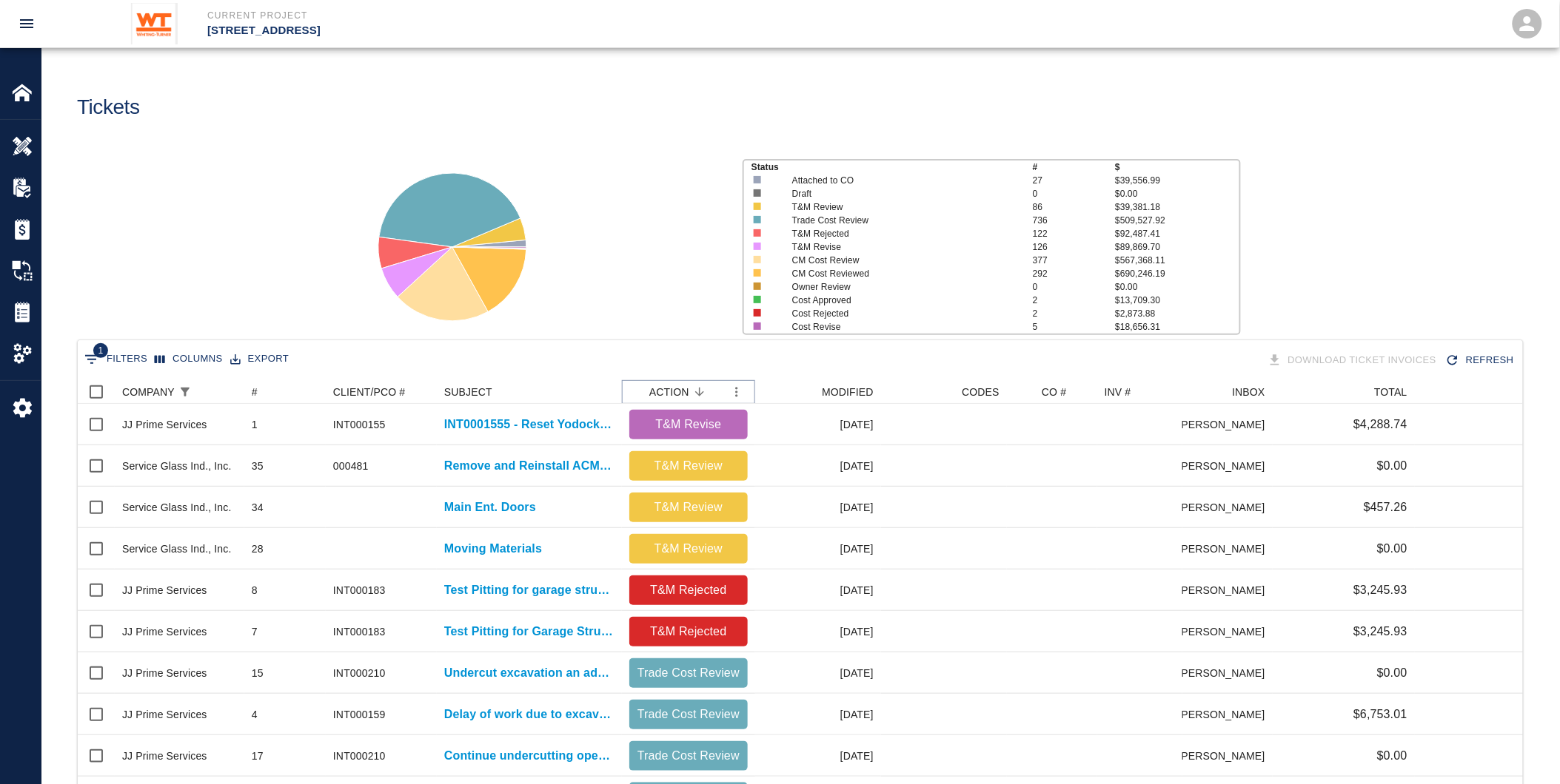
click at [697, 387] on icon "Sort" at bounding box center [700, 392] width 13 height 13
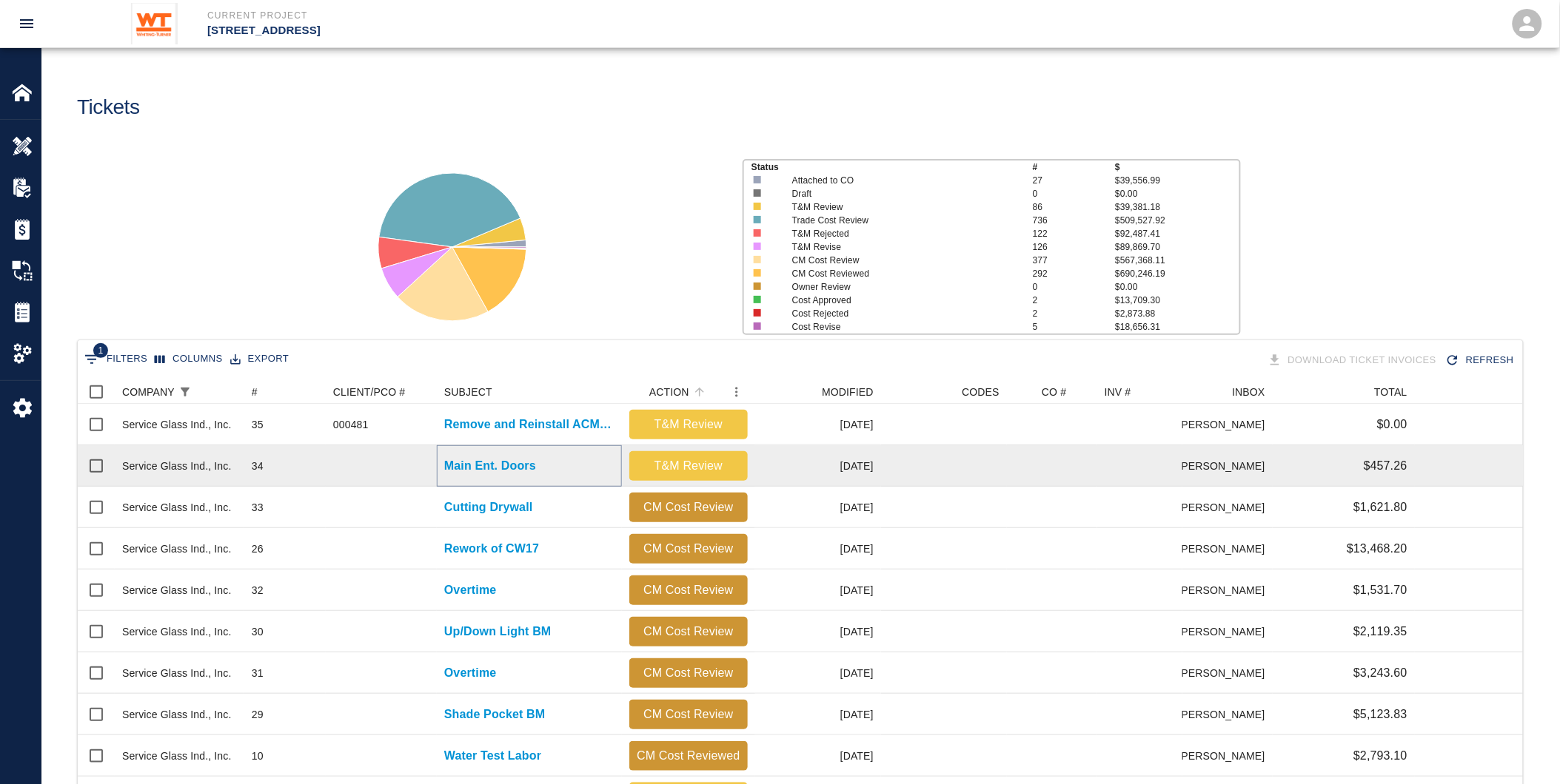
click at [527, 466] on p "Main Ent. Doors" at bounding box center [490, 466] width 91 height 18
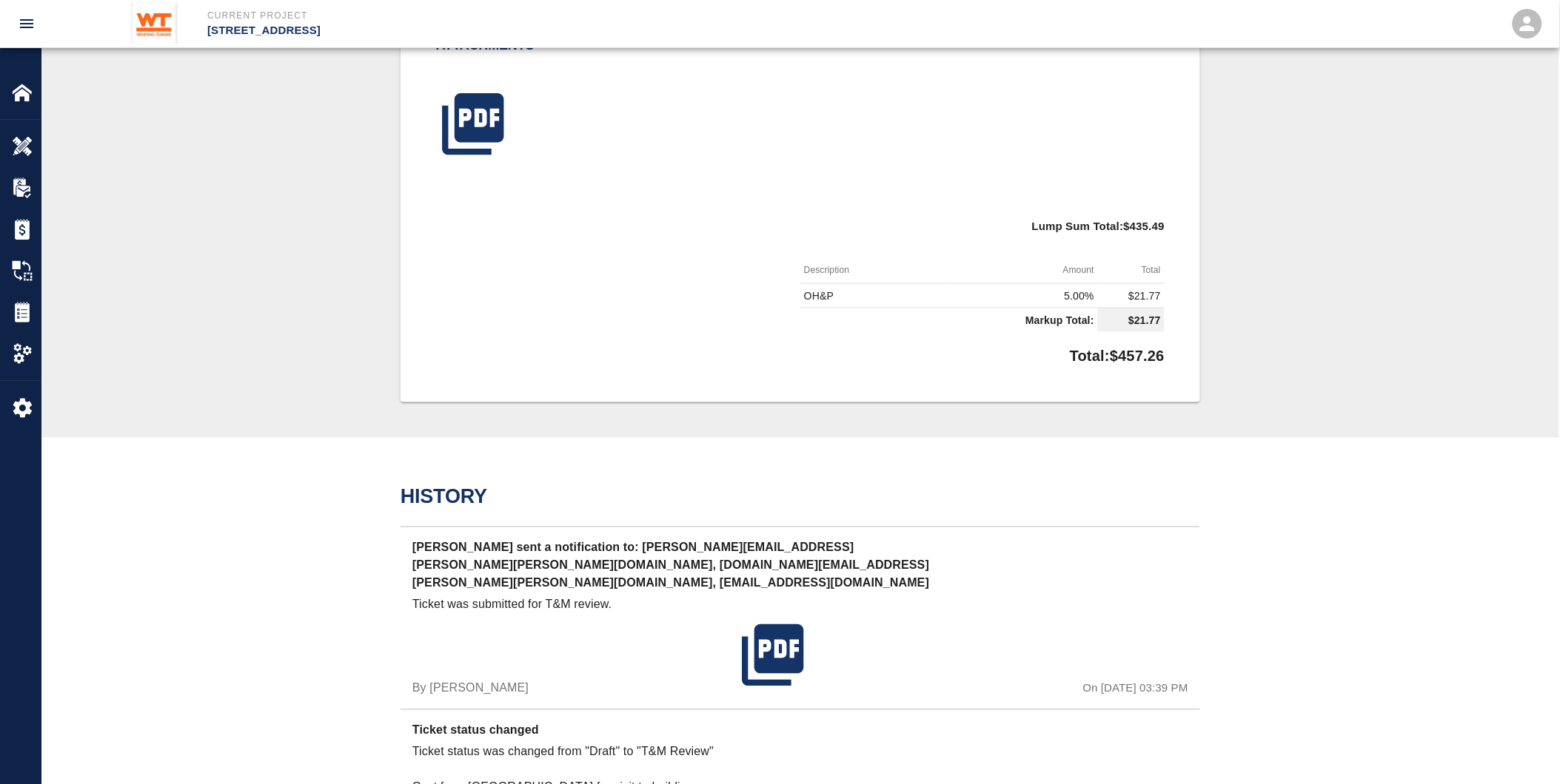
scroll to position [614, 0]
click at [524, 554] on p "[PERSON_NAME] sent a notification to: [PERSON_NAME][EMAIL_ADDRESS][PERSON_NAME]…" at bounding box center [671, 566] width 518 height 57
click at [641, 547] on p "[PERSON_NAME] sent a notification to: [PERSON_NAME][EMAIL_ADDRESS][PERSON_NAME]…" at bounding box center [671, 566] width 518 height 57
click at [633, 559] on p "[PERSON_NAME] sent a notification to: [PERSON_NAME][EMAIL_ADDRESS][PERSON_NAME]…" at bounding box center [671, 566] width 518 height 57
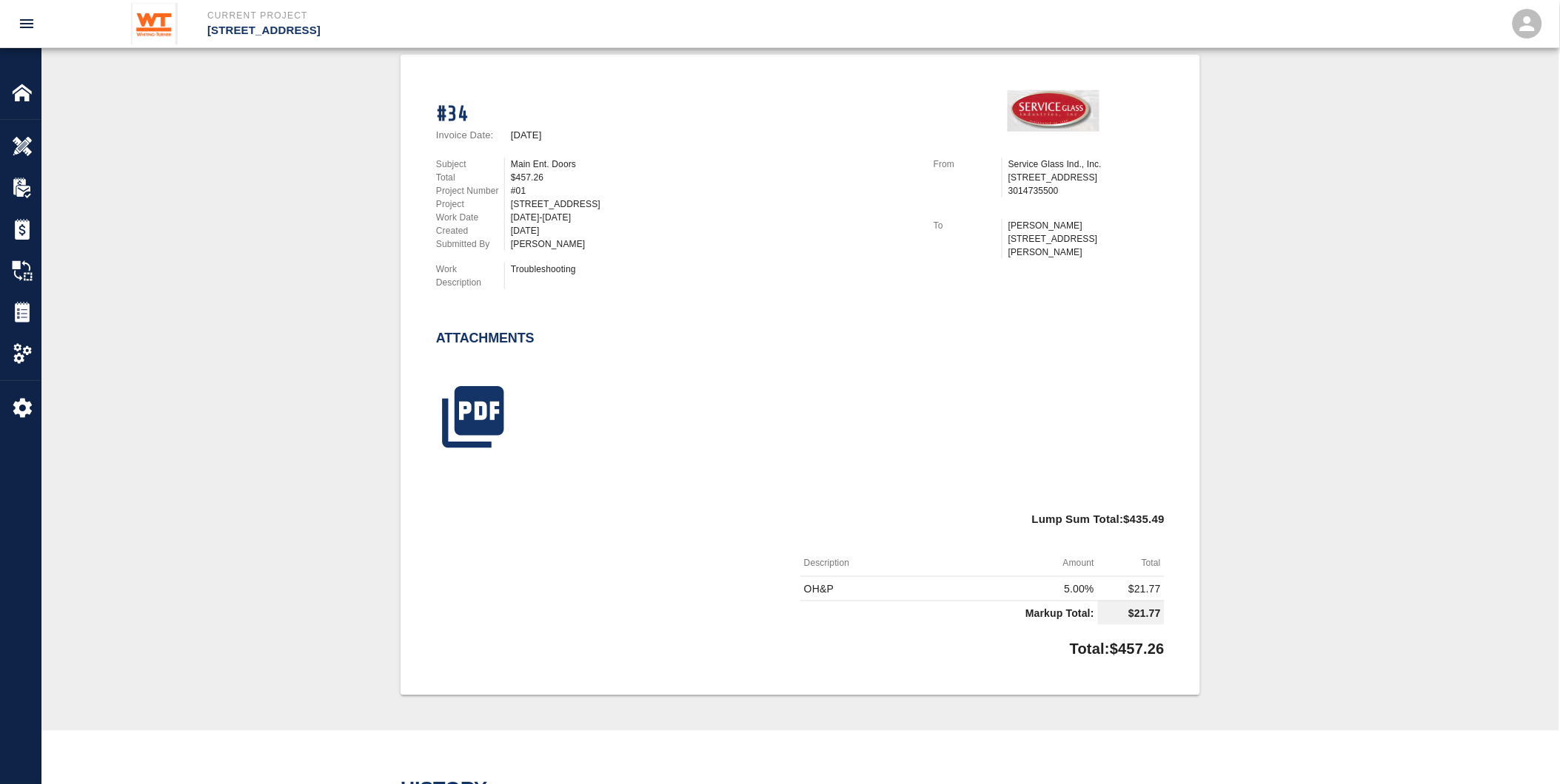
scroll to position [328, 0]
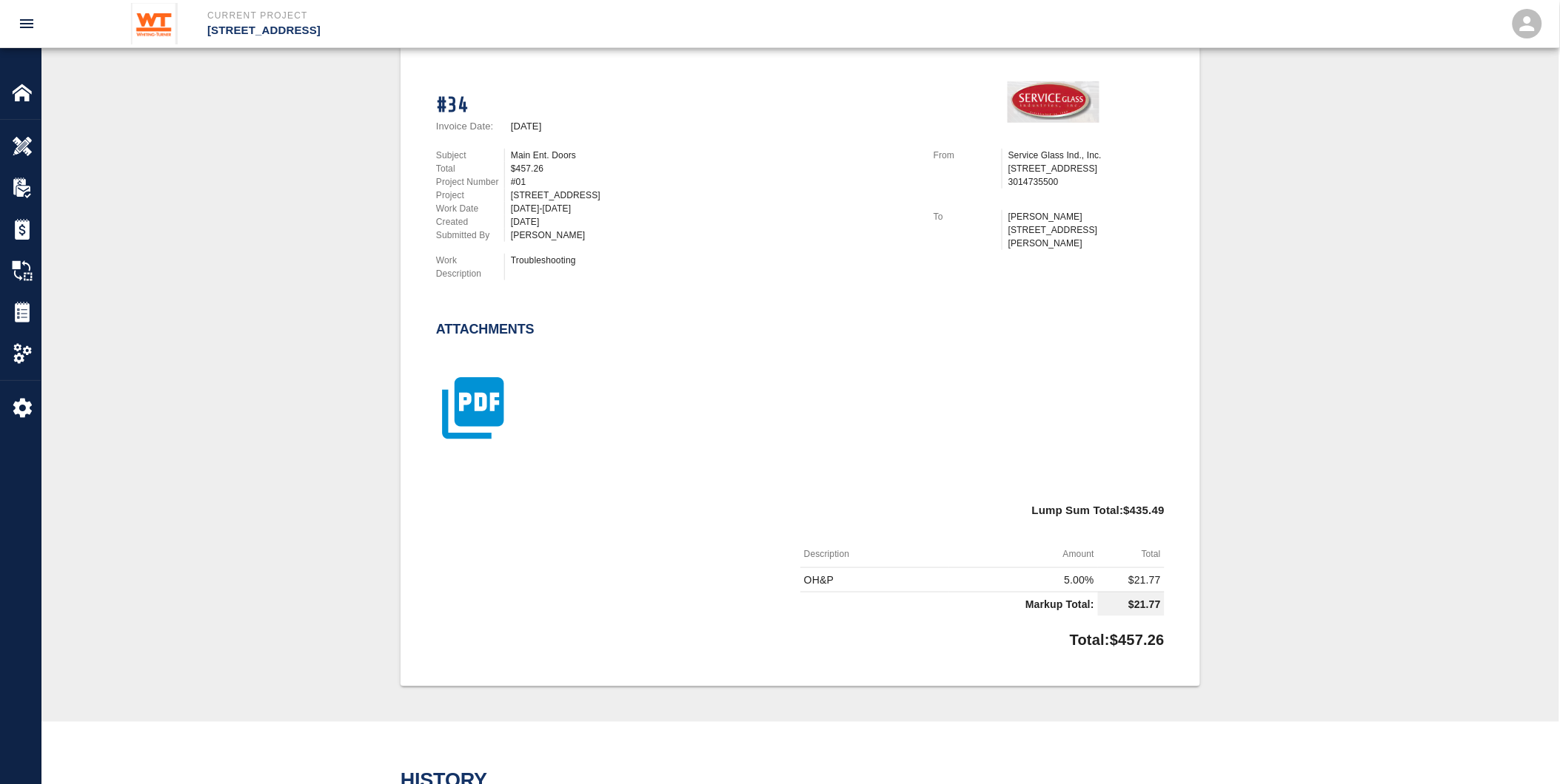
click at [472, 405] on icon "button" at bounding box center [472, 408] width 62 height 62
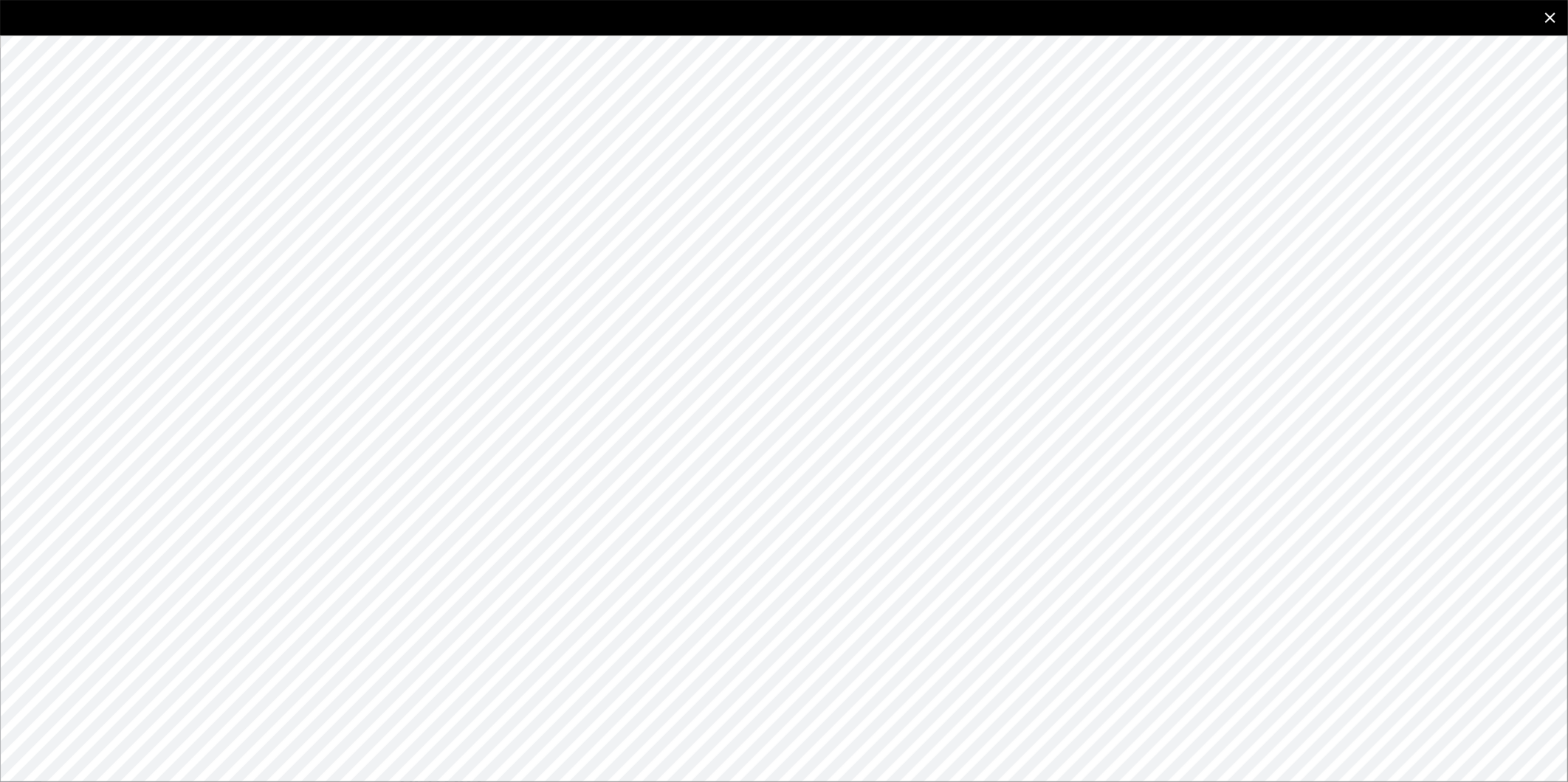
click at [1543, 15] on icon "close" at bounding box center [1550, 17] width 18 height 18
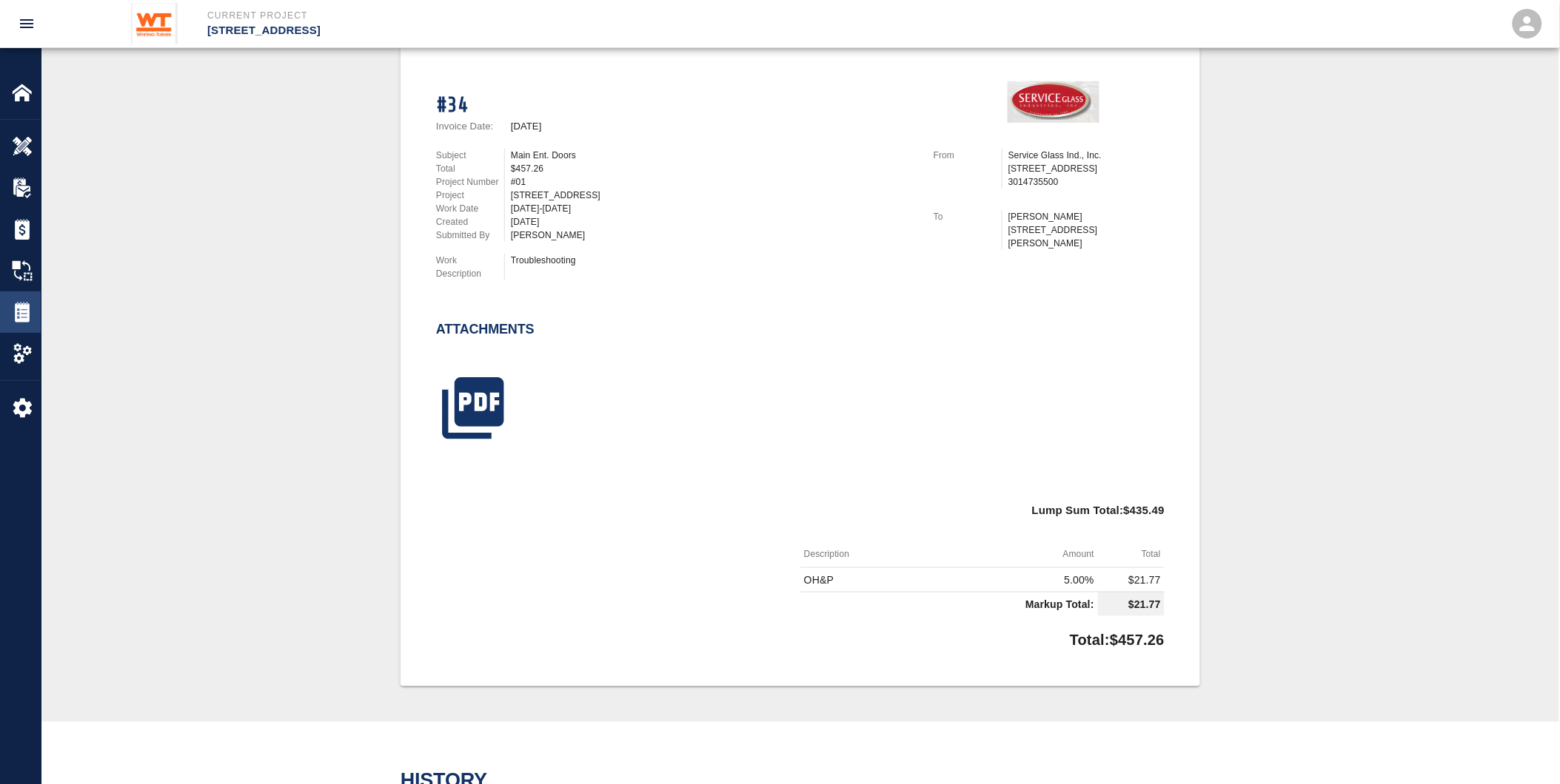
click at [20, 311] on img at bounding box center [22, 312] width 21 height 21
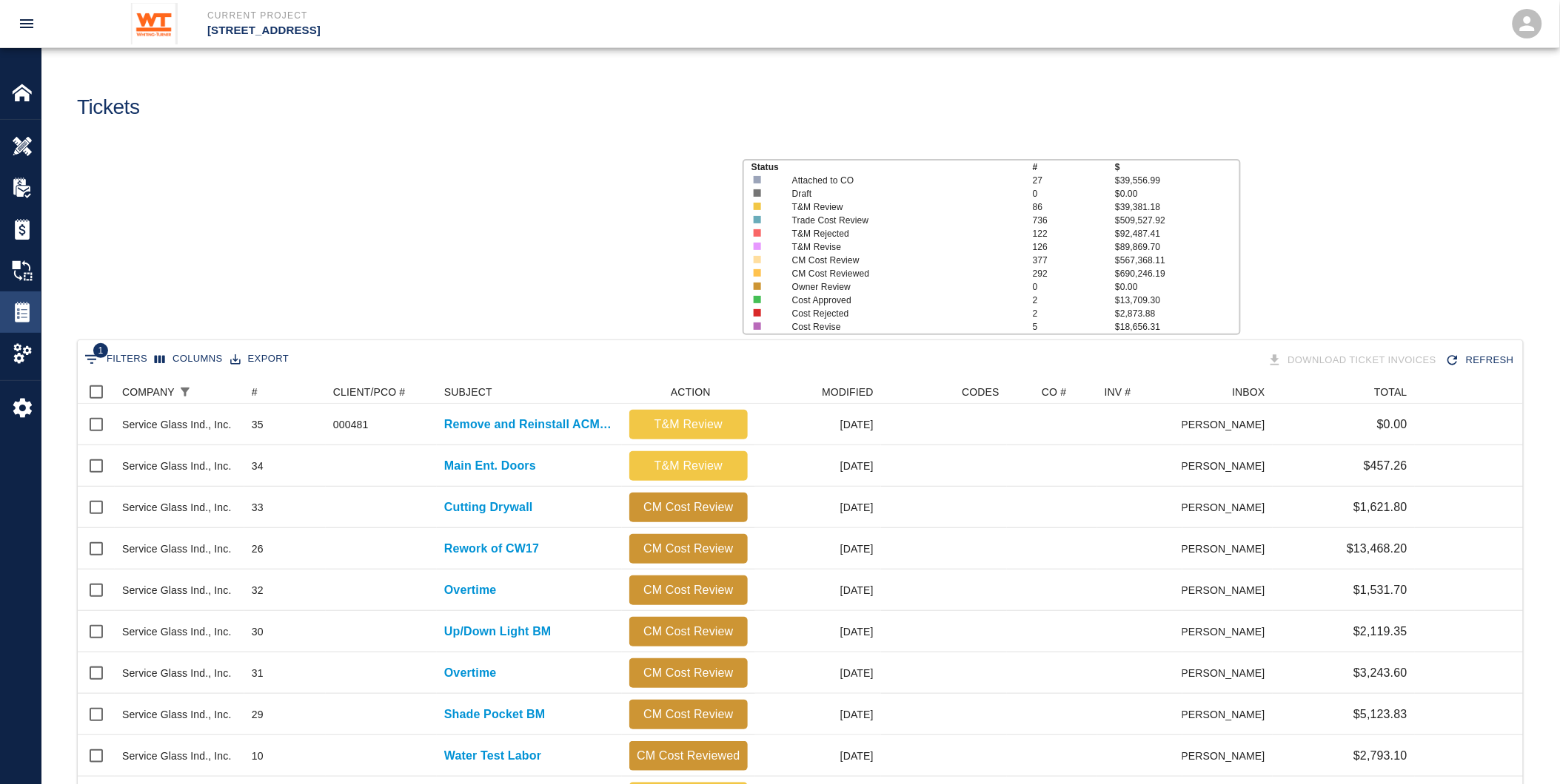
scroll to position [840, 1433]
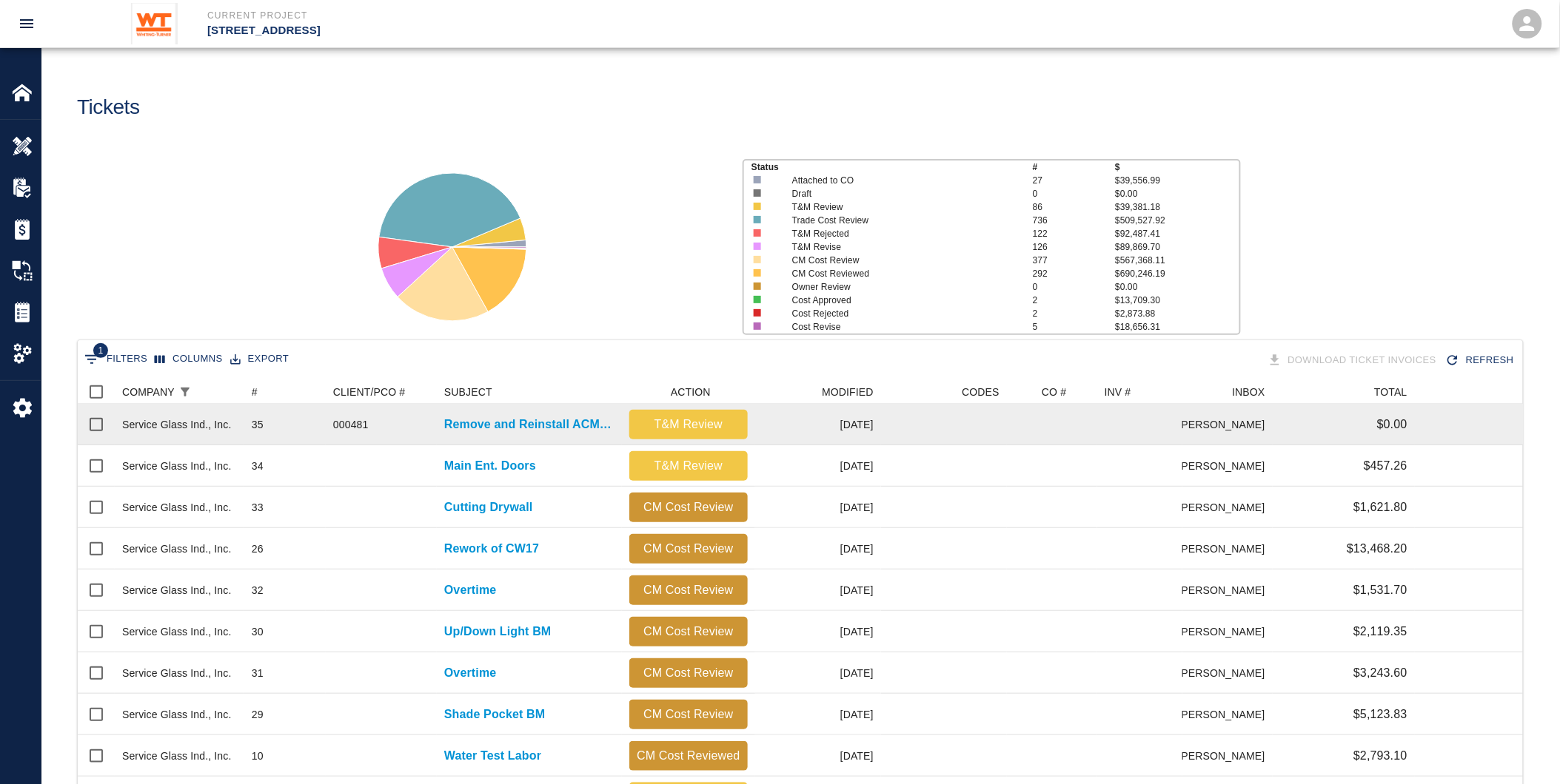
click at [573, 411] on div "Remove and Reinstall ACM Panels for Cameras" at bounding box center [529, 425] width 185 height 42
click at [566, 418] on p "Remove and Reinstall ACM Panels for Cameras" at bounding box center [529, 424] width 170 height 18
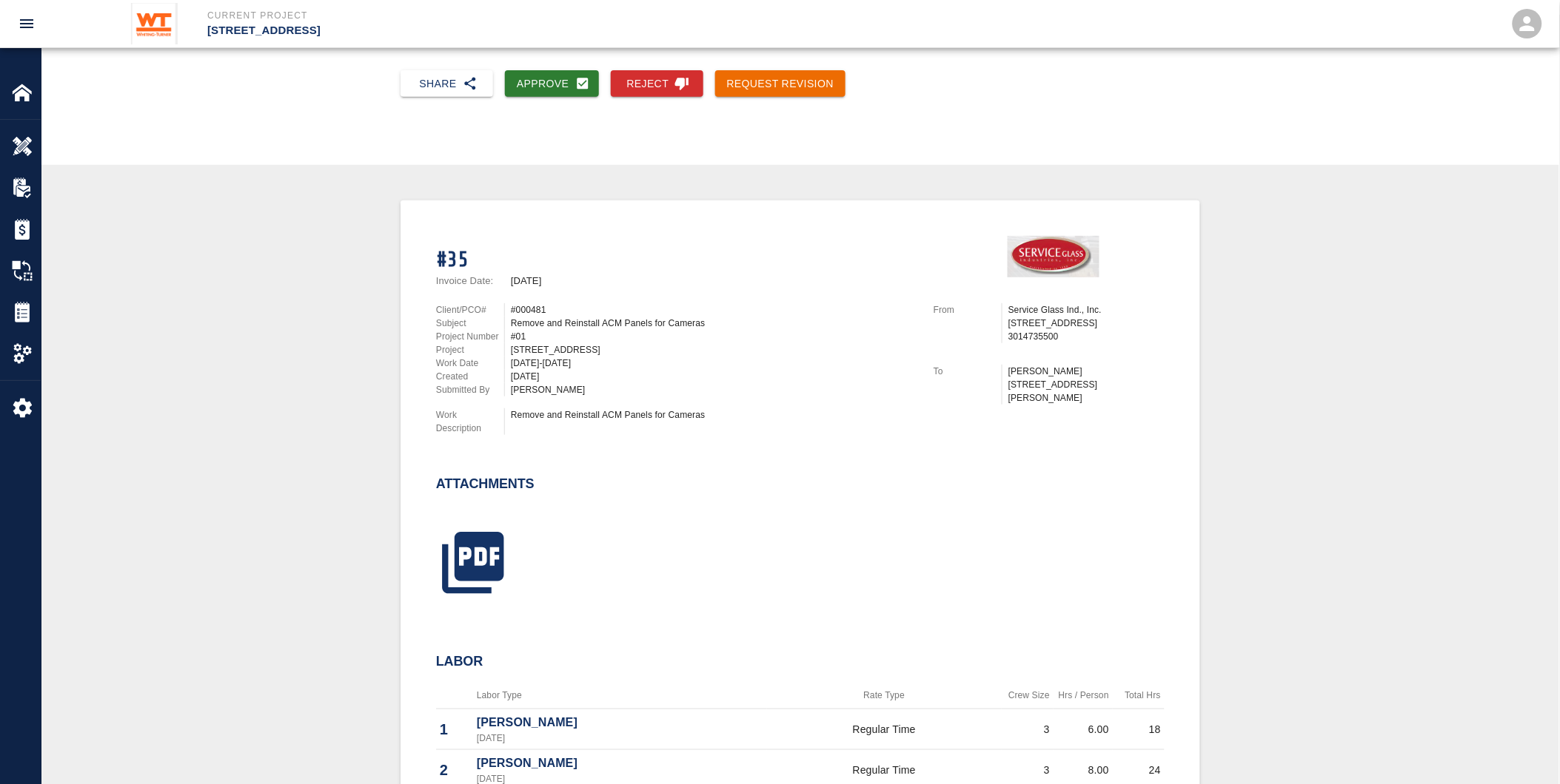
scroll to position [256, 0]
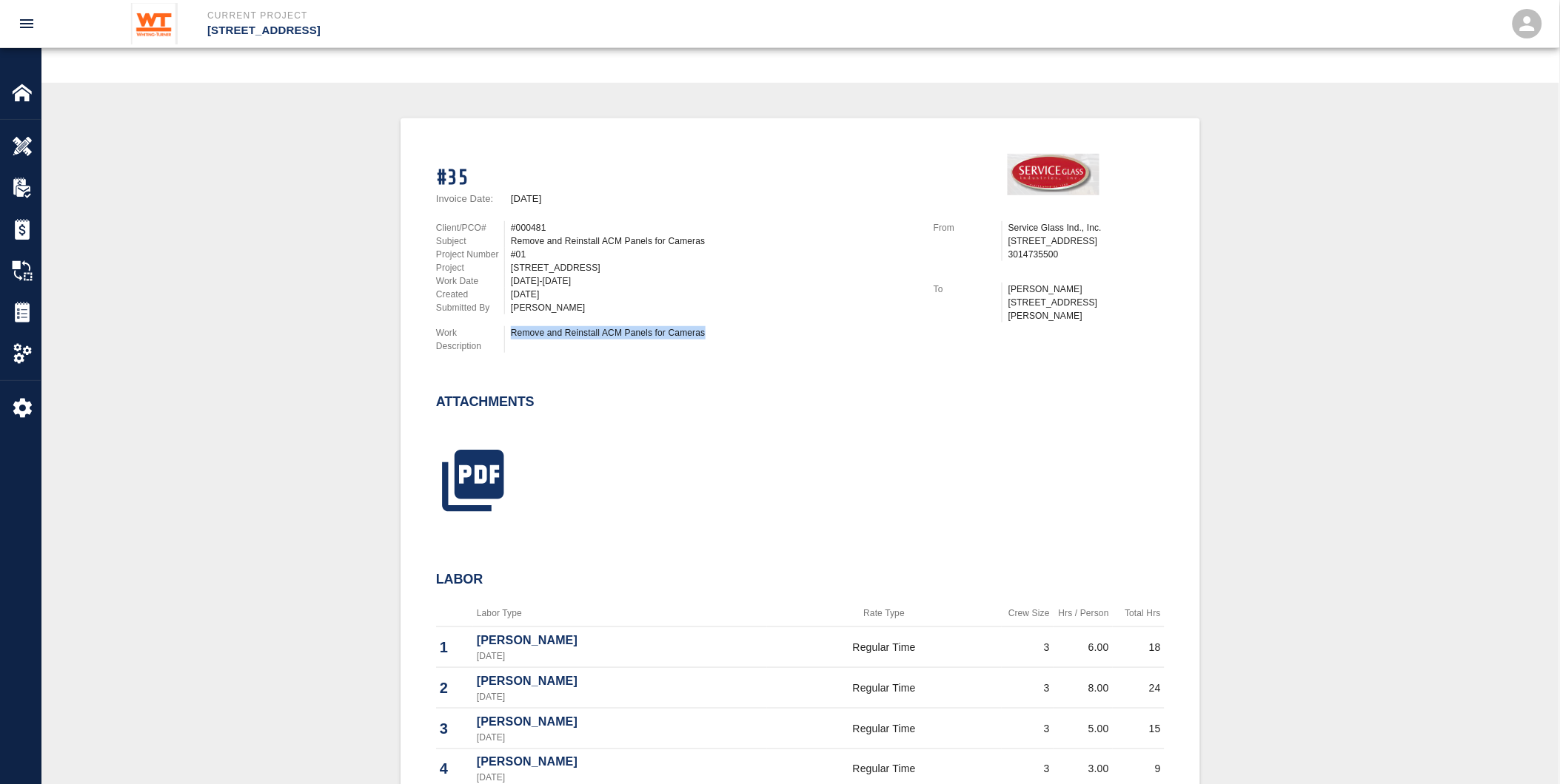
drag, startPoint x: 511, startPoint y: 321, endPoint x: 751, endPoint y: 328, distance: 240.1
click at [751, 328] on div "Remove and Reinstall ACM Panels for Cameras" at bounding box center [713, 333] width 405 height 13
drag, startPoint x: 751, startPoint y: 328, endPoint x: 734, endPoint y: 339, distance: 20.2
click at [734, 339] on div "Remove and Reinstall ACM Panels for Cameras" at bounding box center [710, 340] width 411 height 27
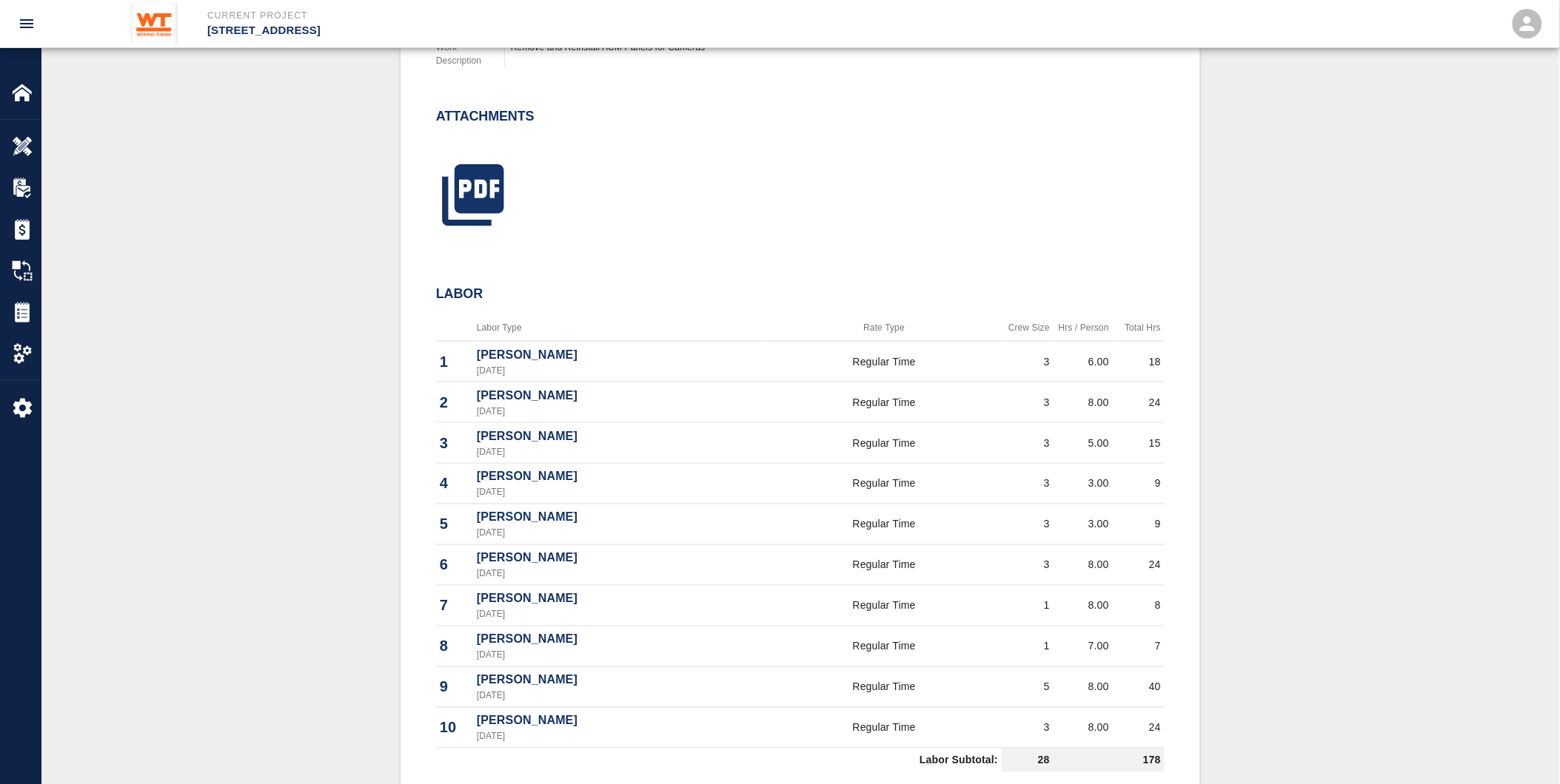
scroll to position [585, 0]
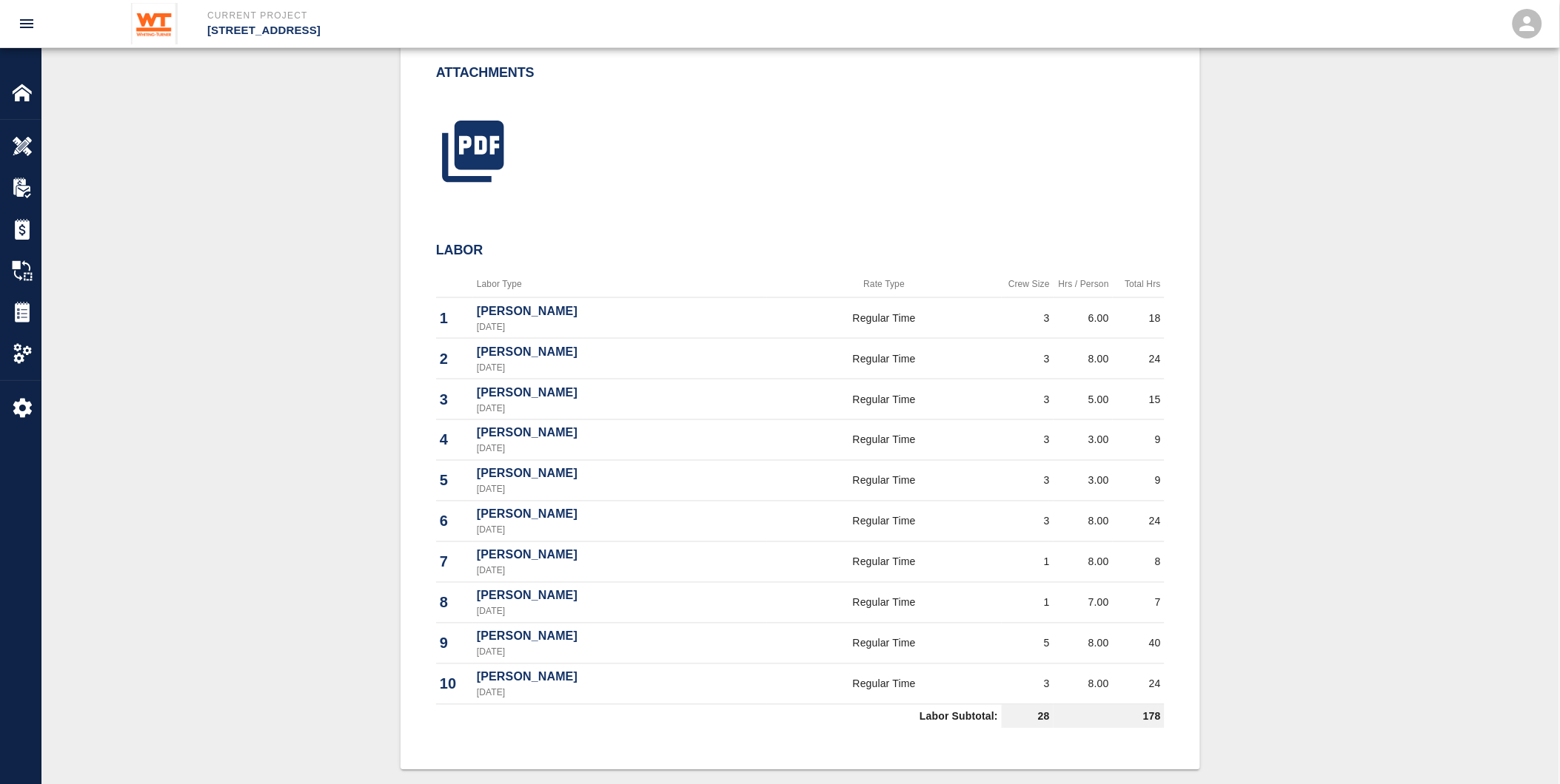
click at [1047, 645] on td "5" at bounding box center [1027, 644] width 51 height 41
click at [1017, 648] on td "5" at bounding box center [1027, 644] width 51 height 41
click at [1011, 507] on td "3" at bounding box center [1027, 521] width 51 height 41
click at [1030, 637] on td "5" at bounding box center [1027, 644] width 51 height 41
click at [838, 721] on td "Labor Subtotal:" at bounding box center [719, 717] width 565 height 25
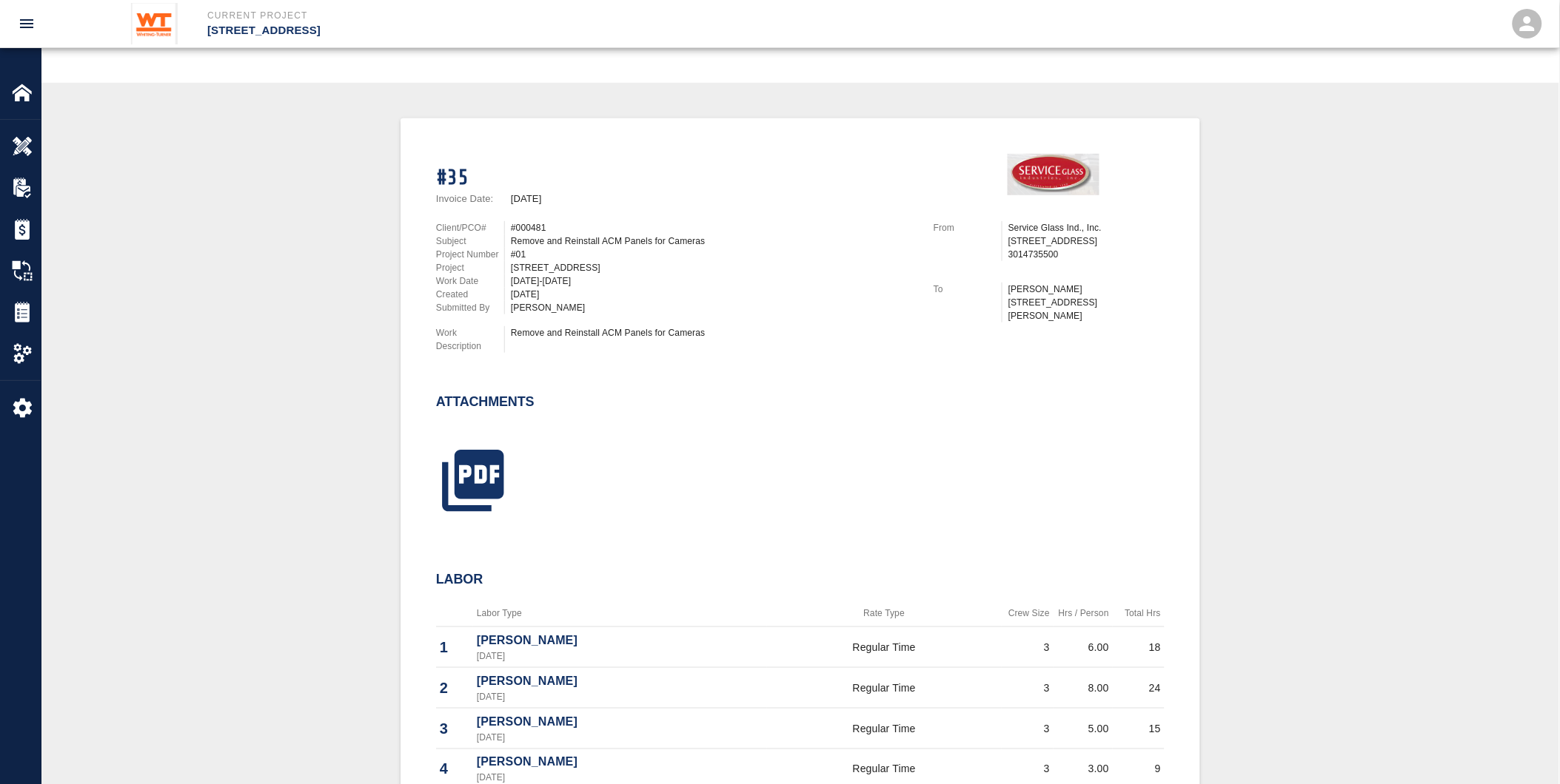
scroll to position [174, 0]
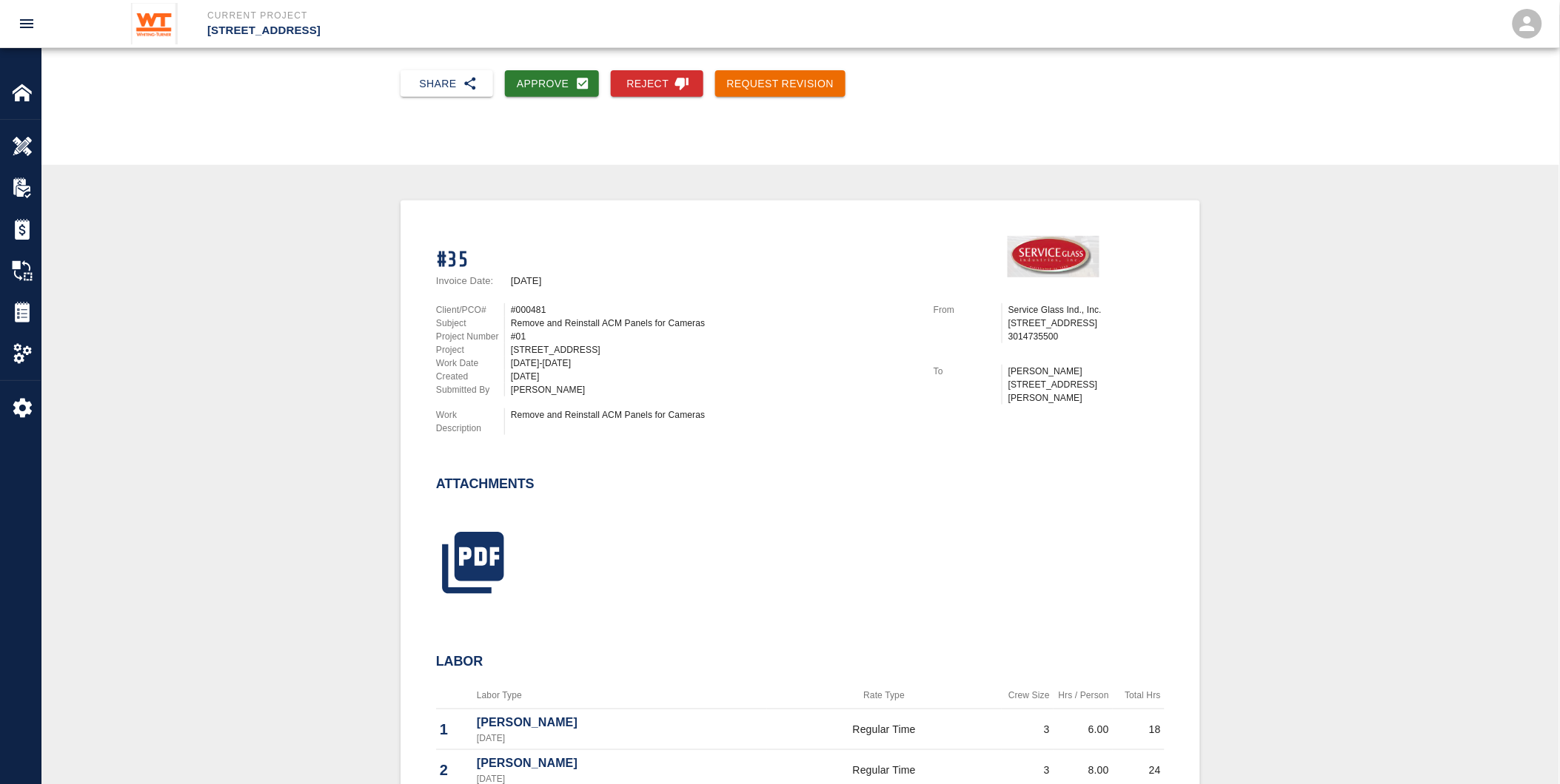
click at [149, 205] on div "#35 Invoice Date: [DATE] Client/PCO# #000481 Subject Remove and Reinstall ACM P…" at bounding box center [800, 691] width 1447 height 981
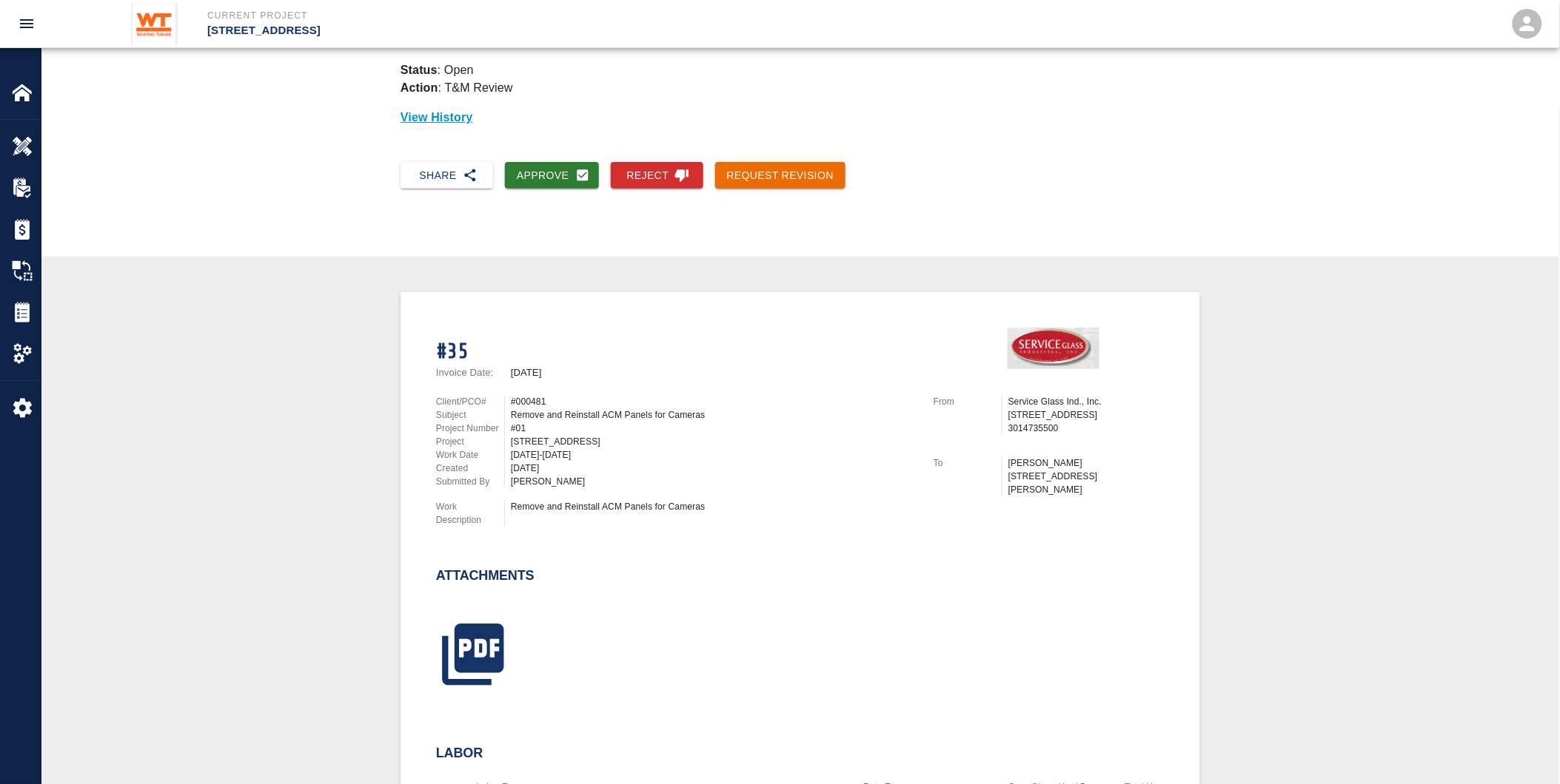
scroll to position [0, 0]
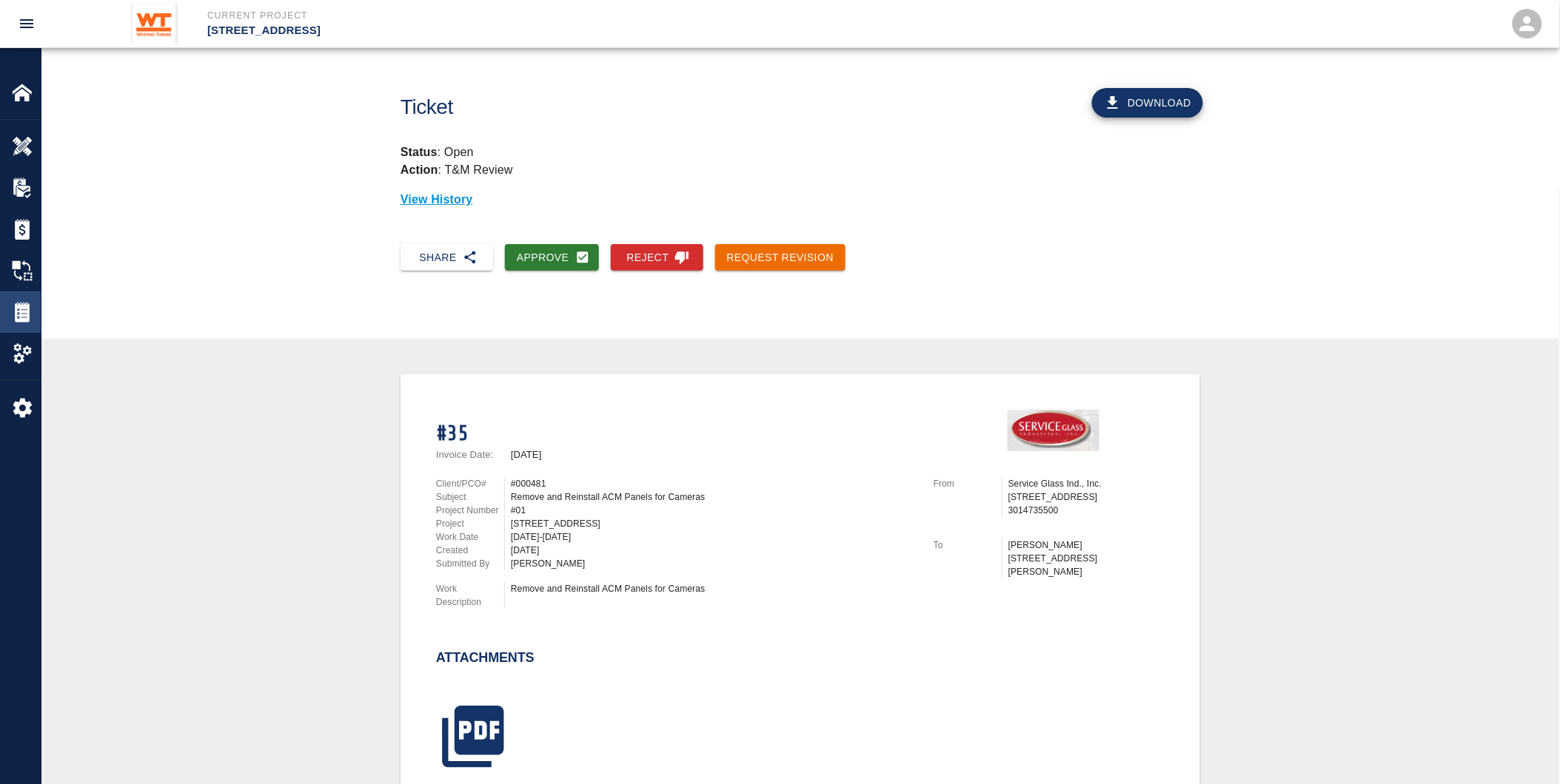
click at [9, 308] on div "Tickets" at bounding box center [20, 312] width 41 height 42
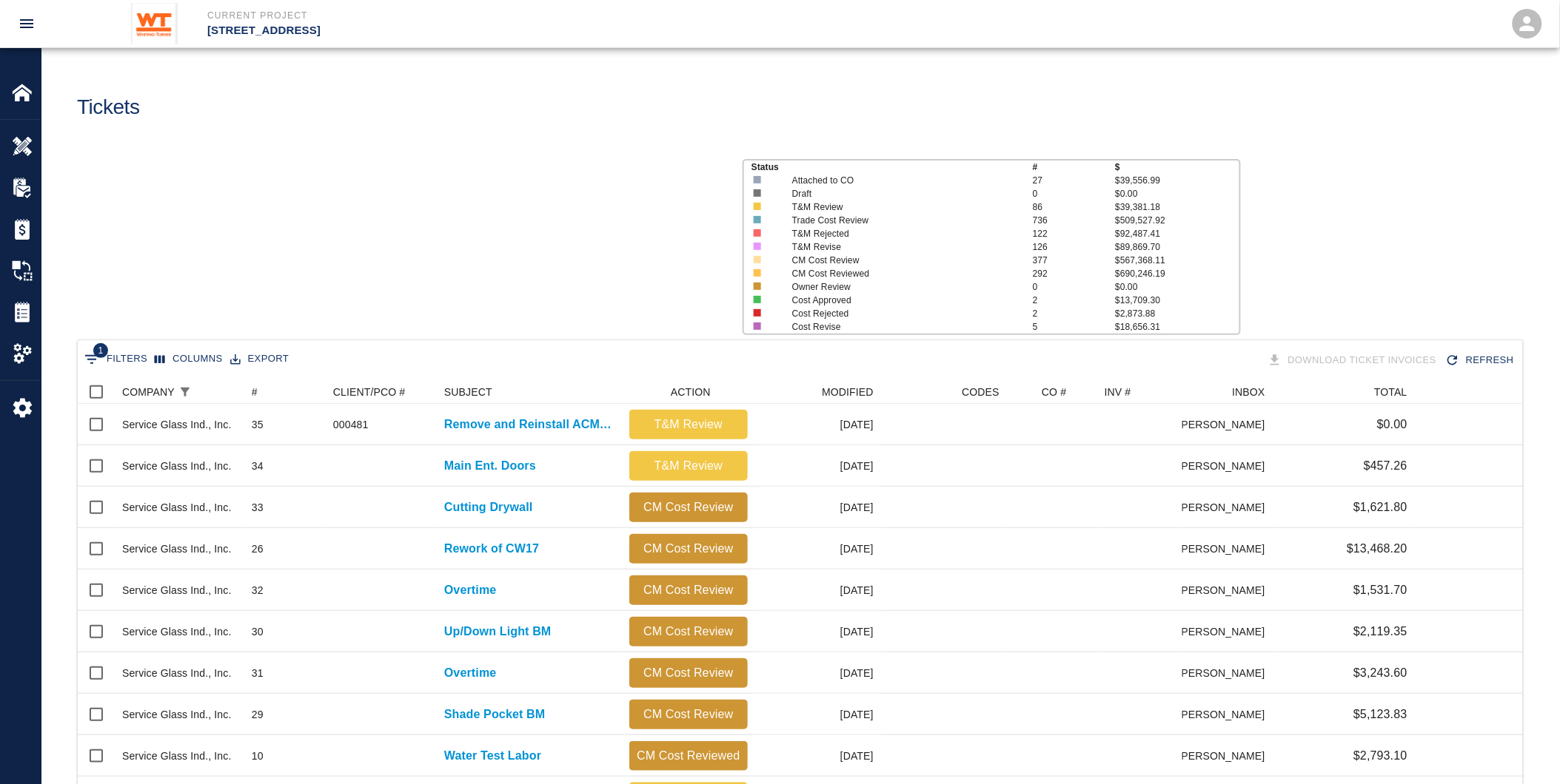
scroll to position [840, 1433]
